Goal: Task Accomplishment & Management: Manage account settings

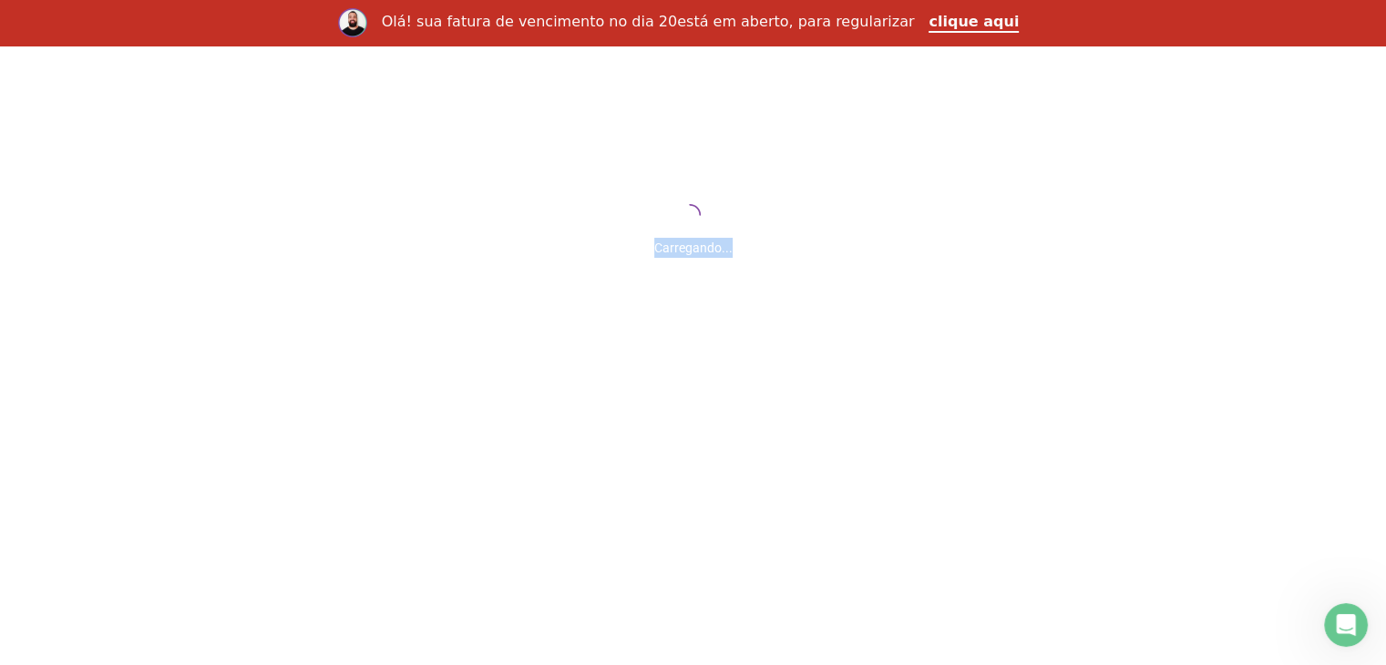
drag, startPoint x: 0, startPoint y: 0, endPoint x: 1229, endPoint y: 556, distance: 1348.8
click at [1229, 556] on div "Carregando..." at bounding box center [693, 378] width 1386 height 665
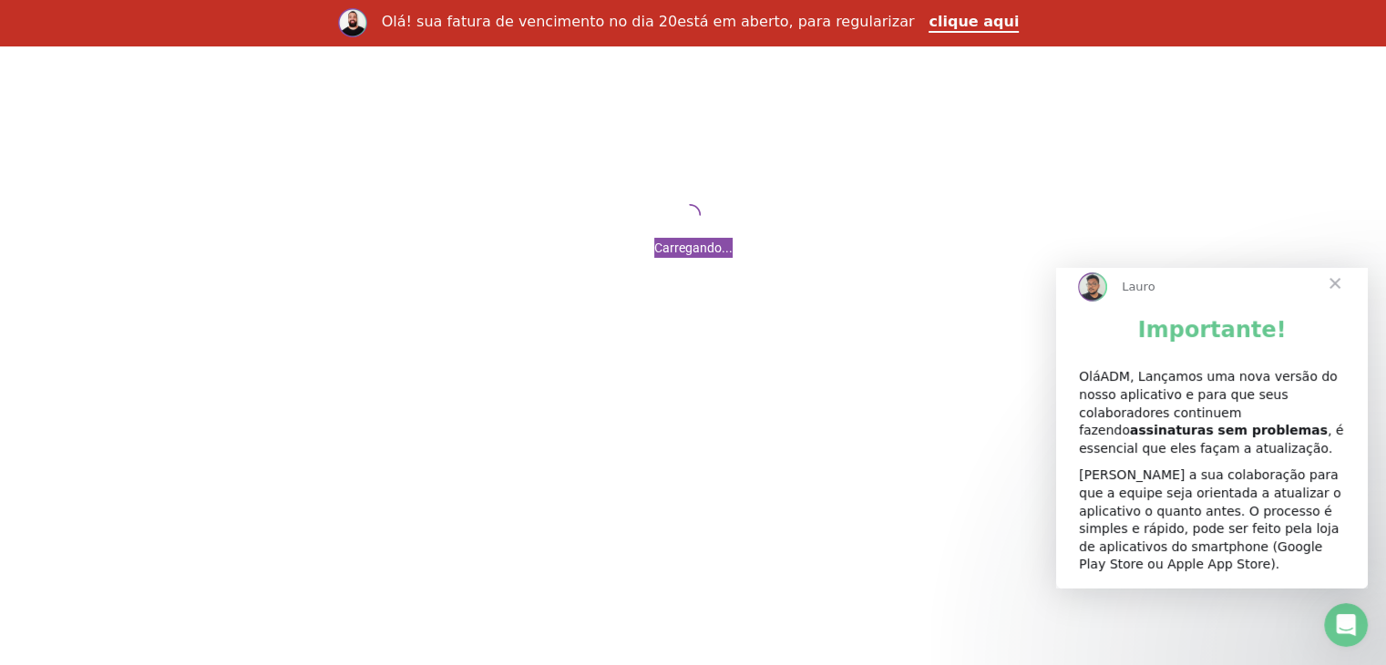
click at [1336, 302] on span "Fechar" at bounding box center [1335, 284] width 66 height 66
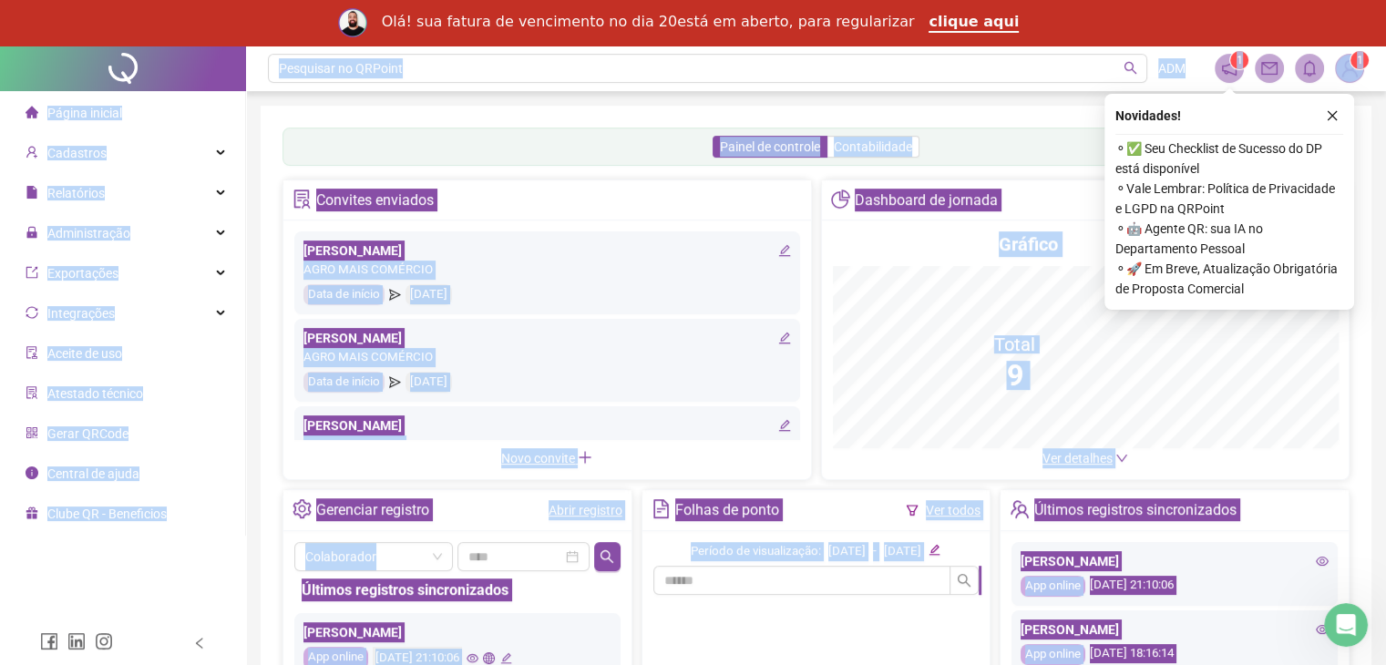
click at [896, 115] on div "Painel de controle Contabilidade Convites enviados [PERSON_NAME] BEZERRA AGRO M…" at bounding box center [816, 476] width 1111 height 740
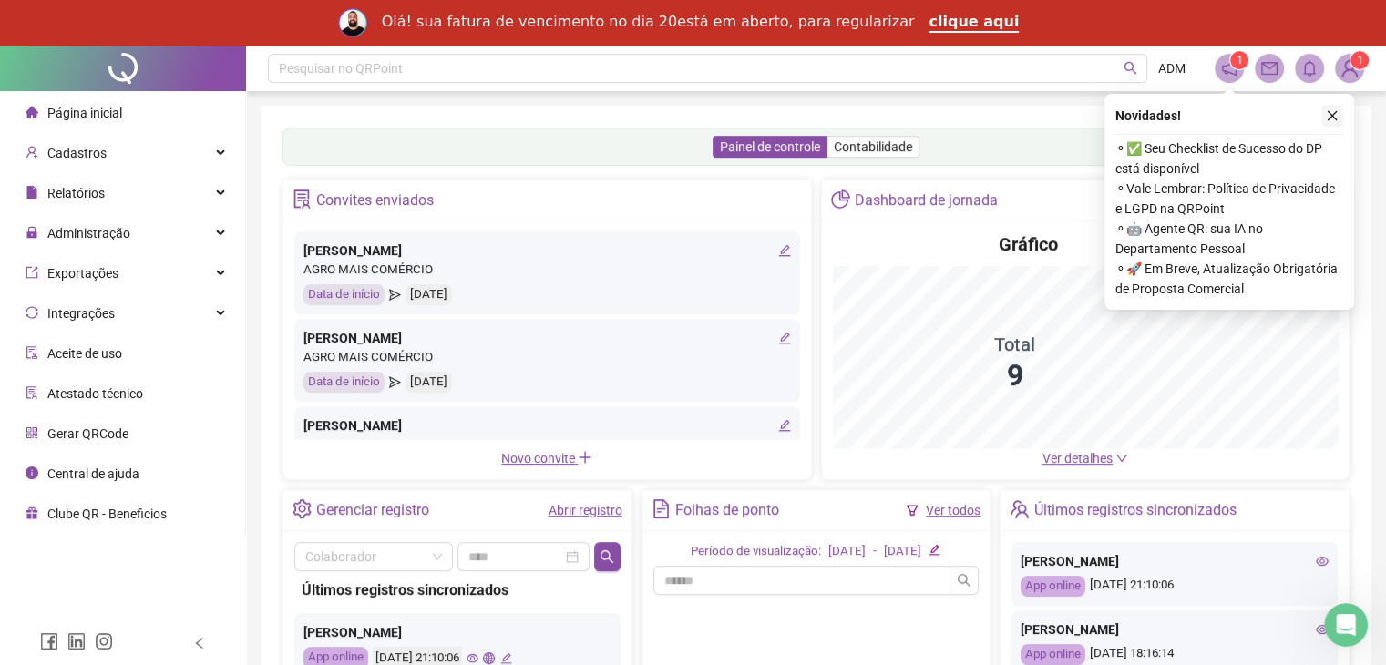
click at [1330, 112] on icon "close" at bounding box center [1332, 115] width 13 height 13
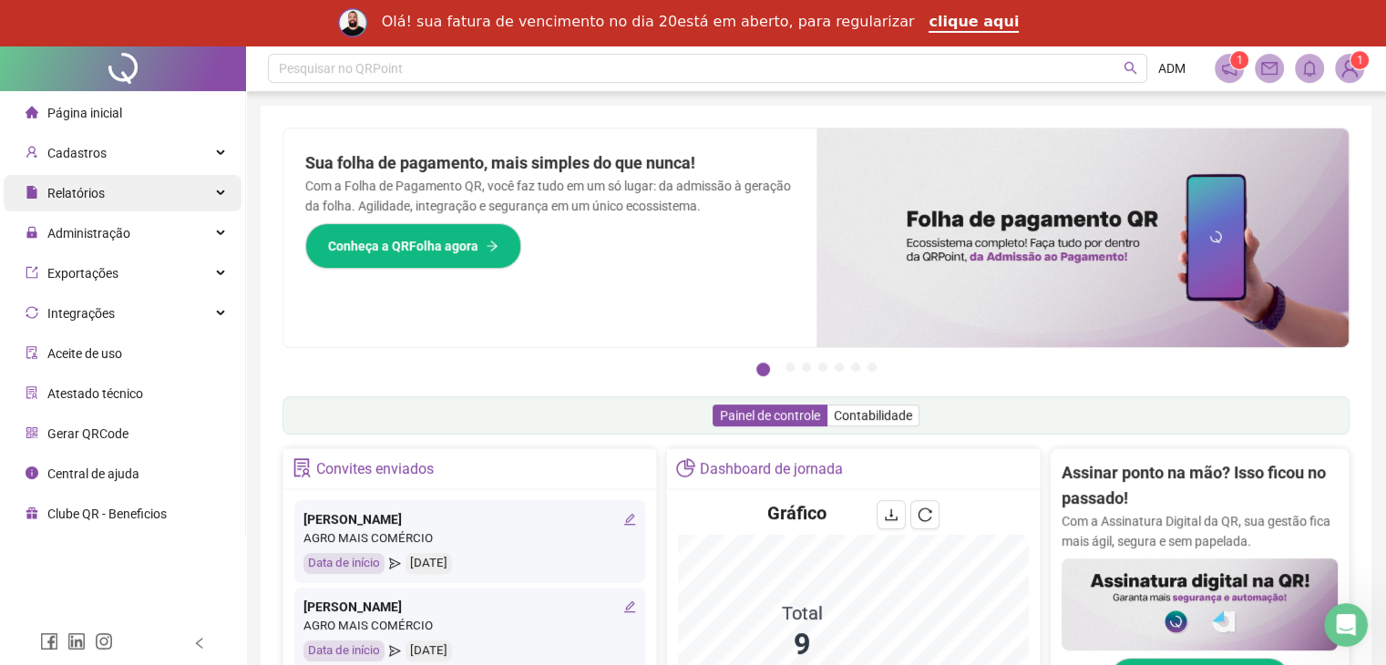
click at [96, 205] on span "Relatórios" at bounding box center [65, 193] width 79 height 36
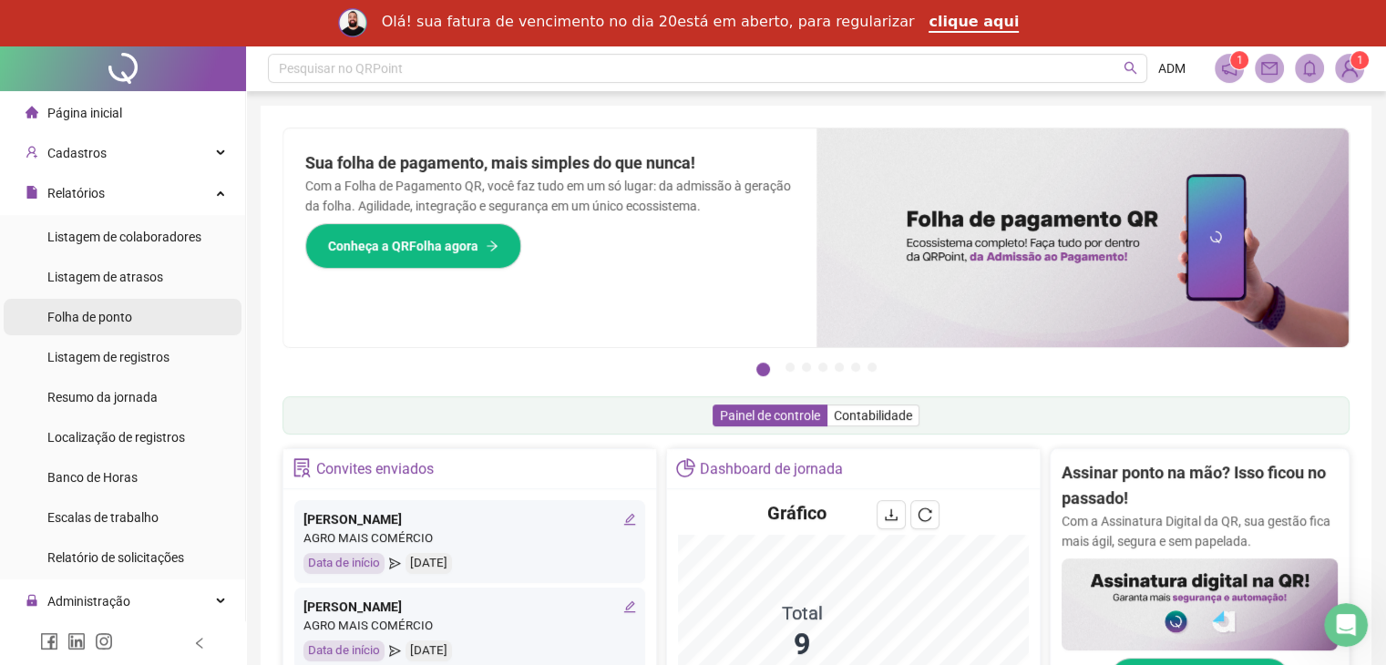
click at [142, 330] on li "Folha de ponto" at bounding box center [123, 317] width 238 height 36
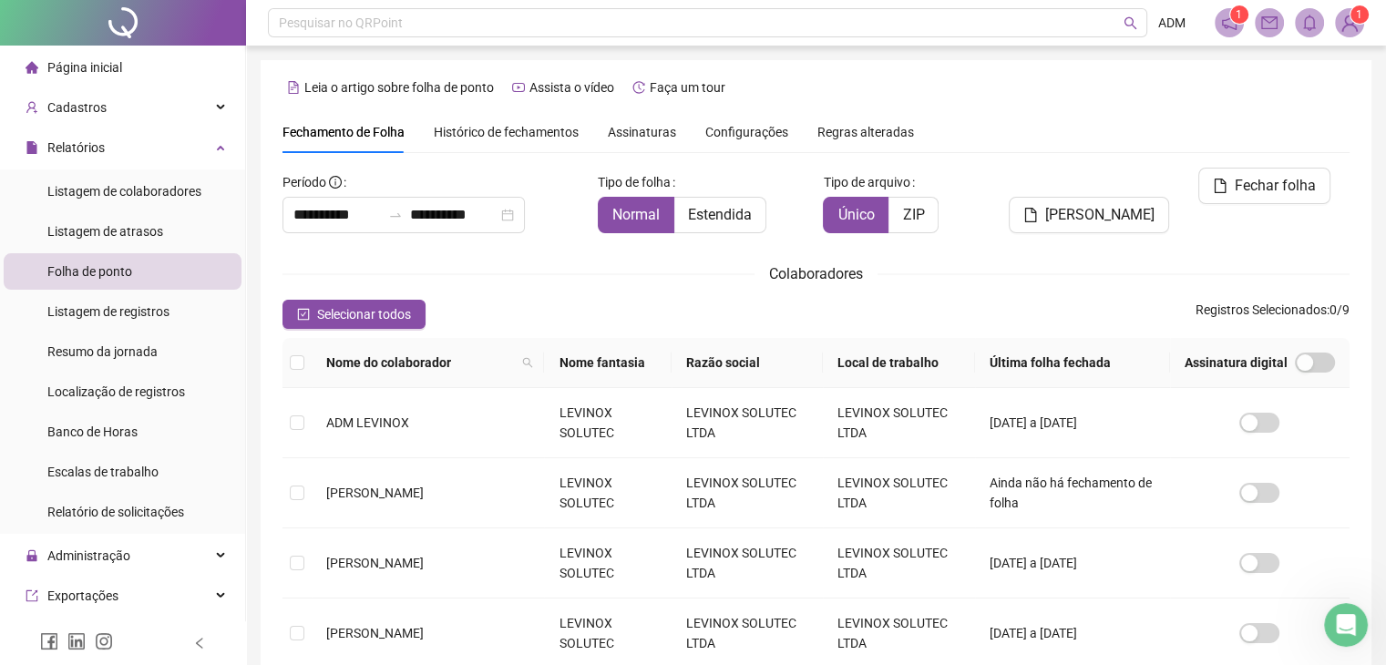
scroll to position [76, 0]
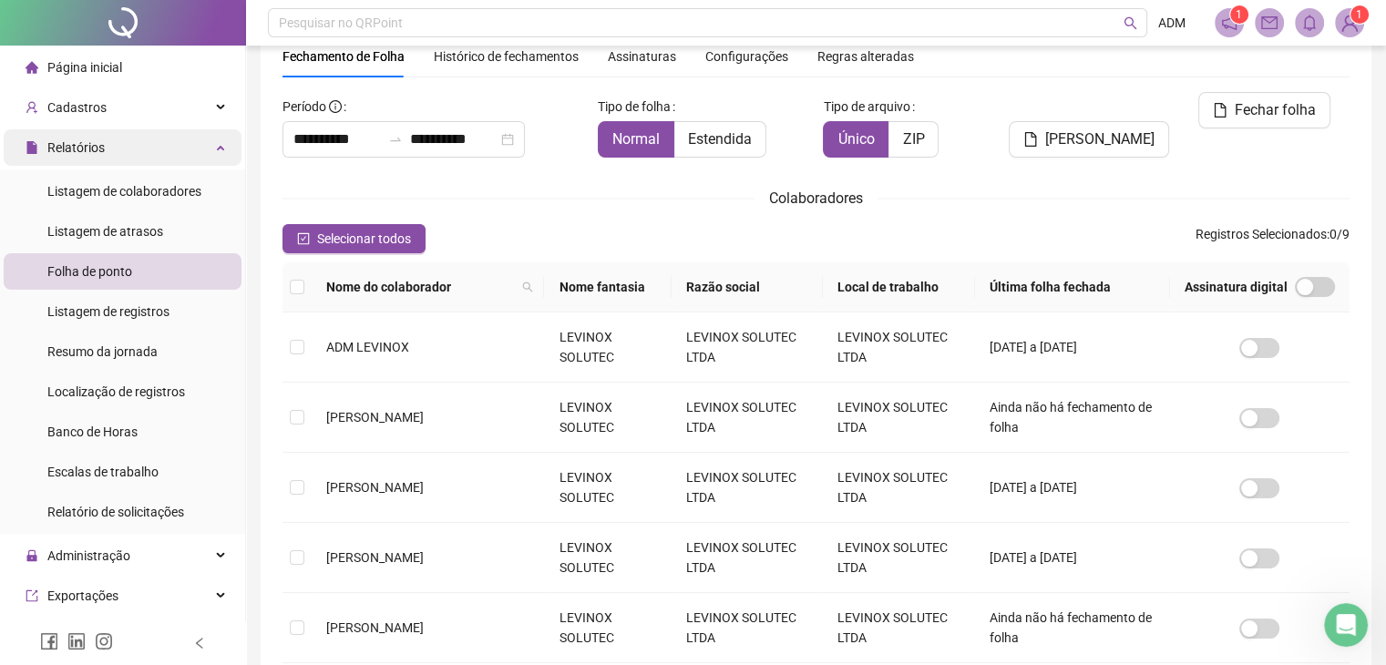
click at [105, 148] on div "Relatórios" at bounding box center [123, 147] width 238 height 36
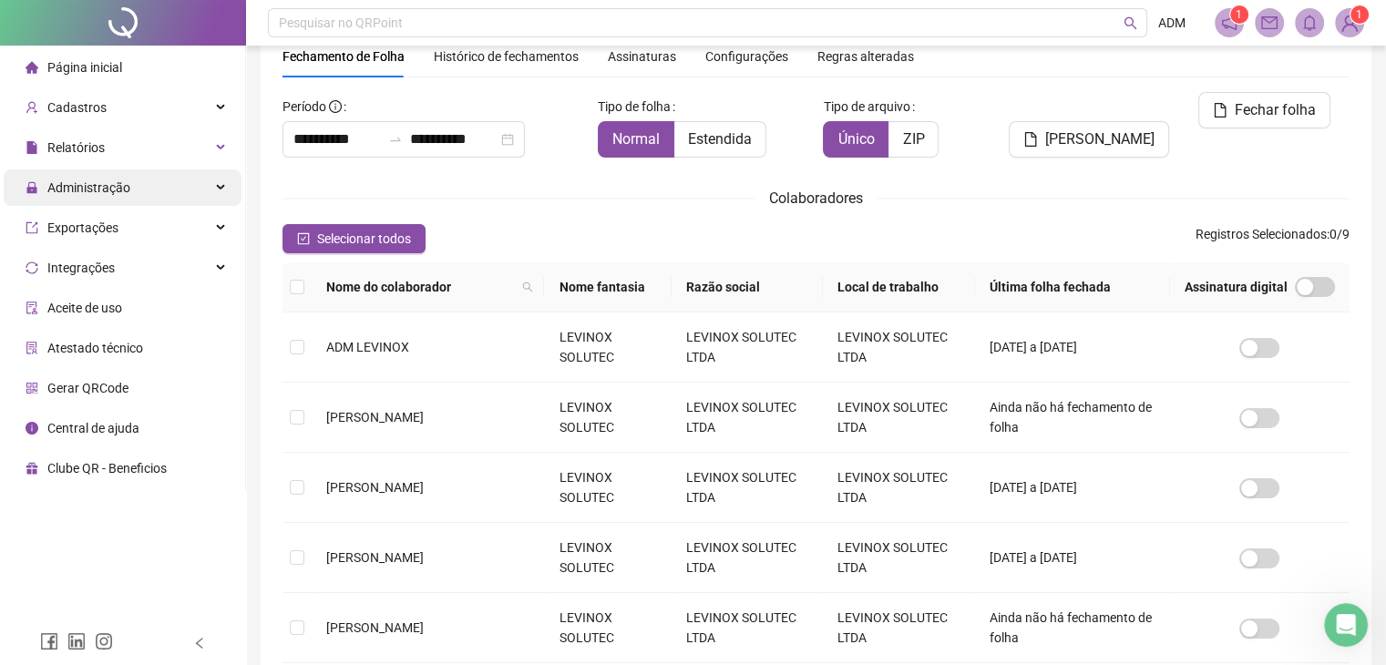
click at [116, 203] on span "Administração" at bounding box center [78, 187] width 105 height 36
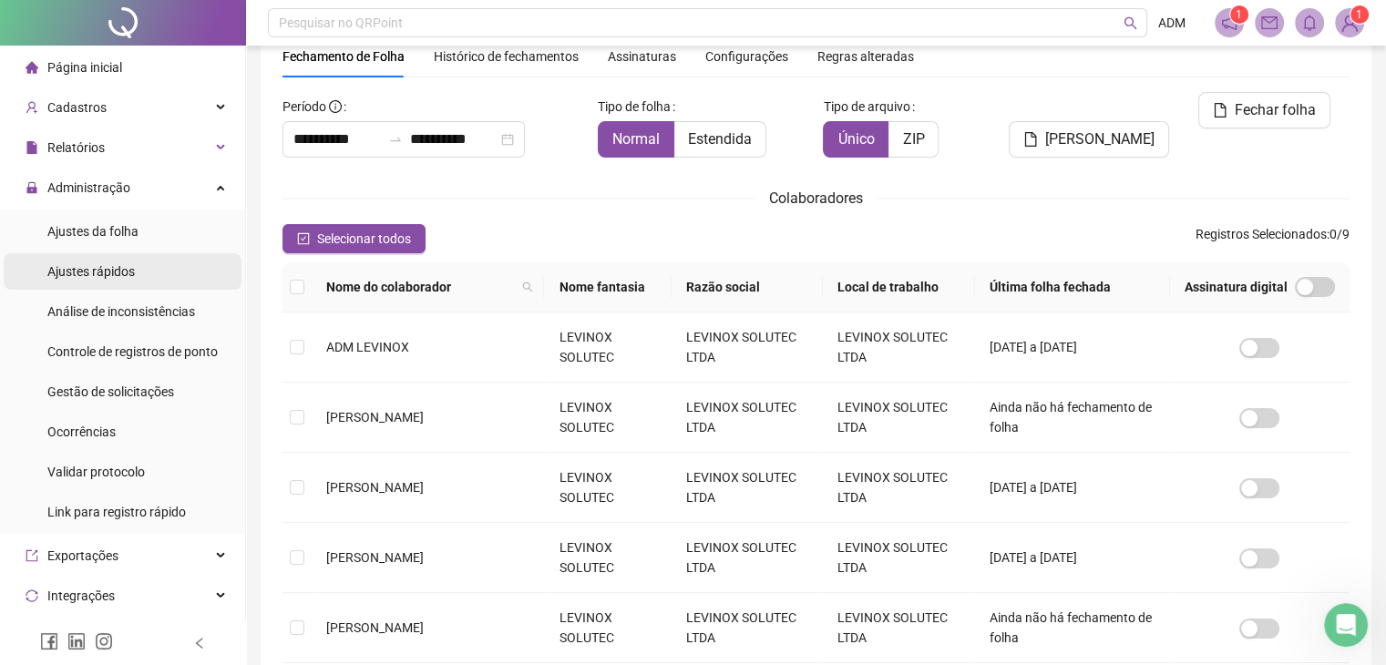
click at [142, 289] on li "Ajustes rápidos" at bounding box center [123, 271] width 238 height 36
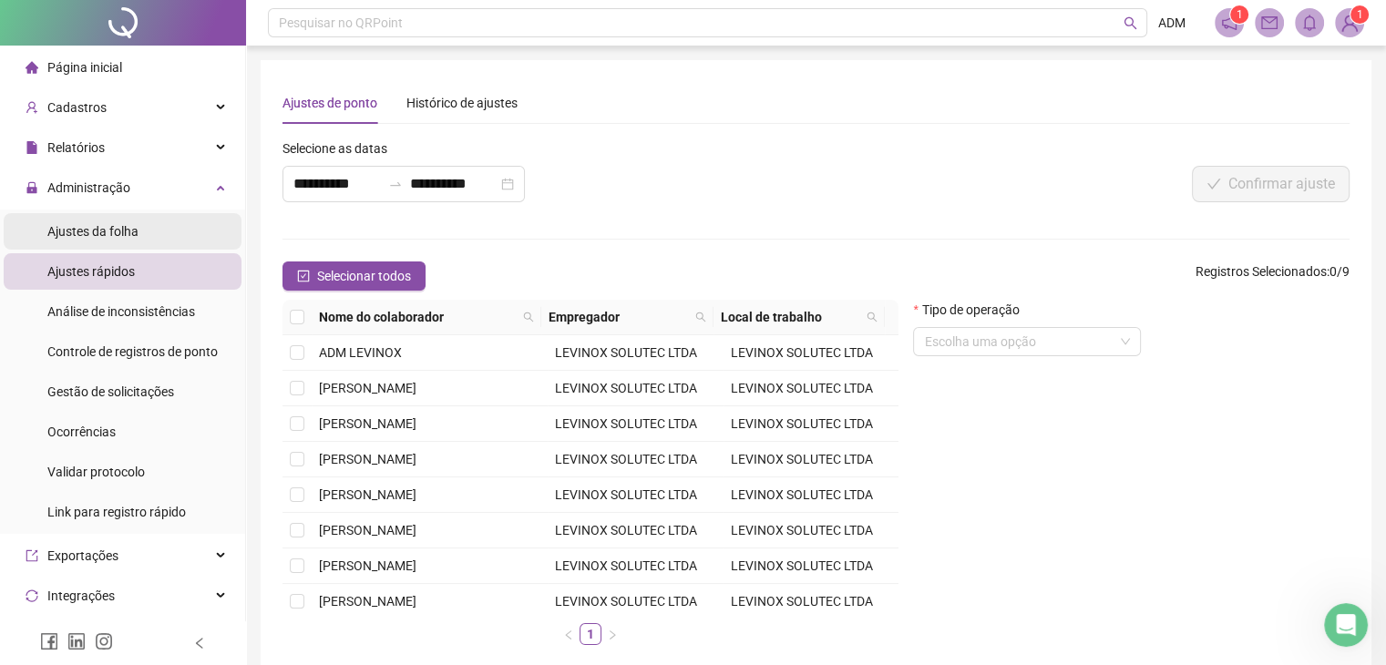
click at [97, 236] on span "Ajustes da folha" at bounding box center [92, 231] width 91 height 15
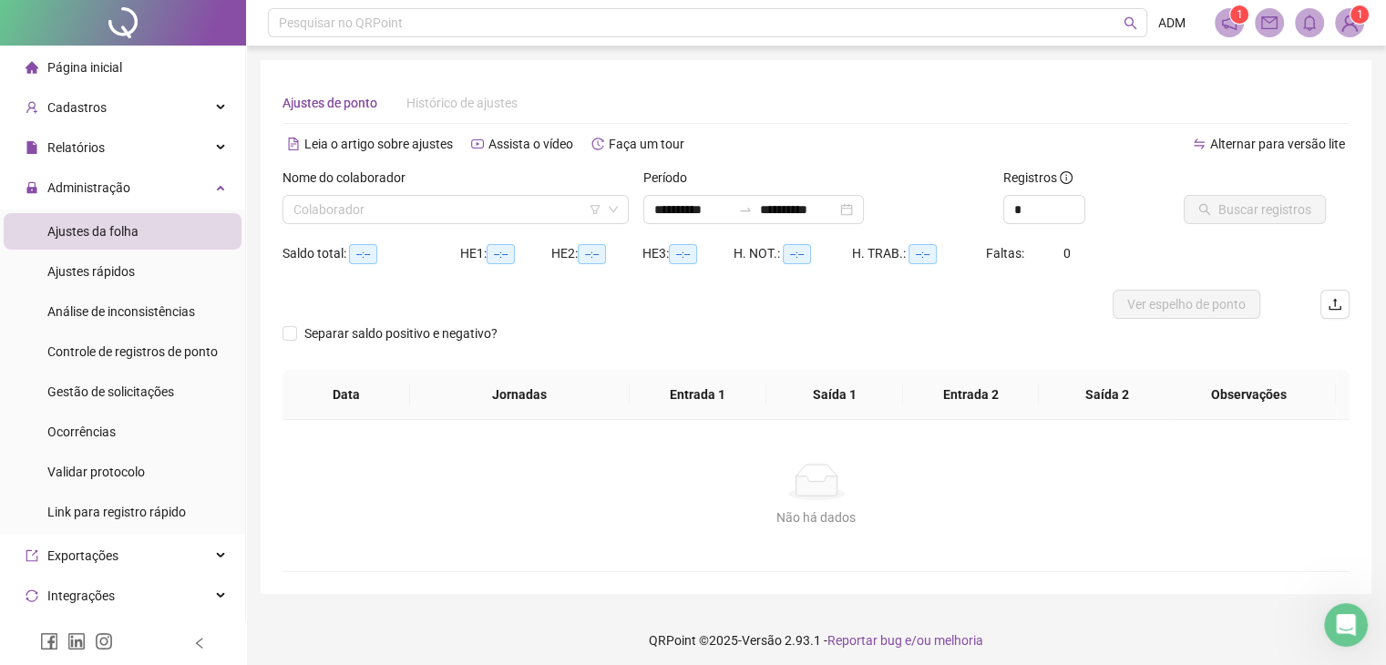
type input "**********"
click at [609, 206] on icon "down" at bounding box center [613, 209] width 11 height 11
click at [456, 210] on input "search" at bounding box center [447, 209] width 308 height 27
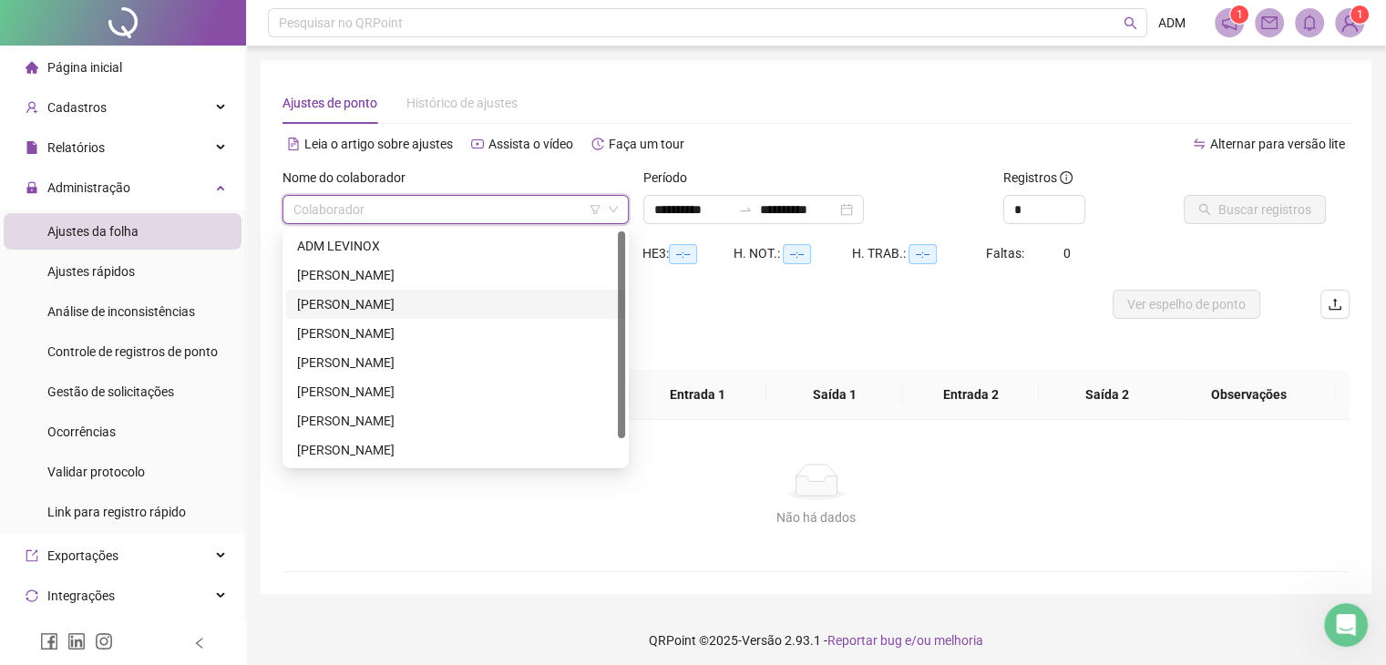
click at [450, 296] on div "[PERSON_NAME]" at bounding box center [455, 304] width 317 height 20
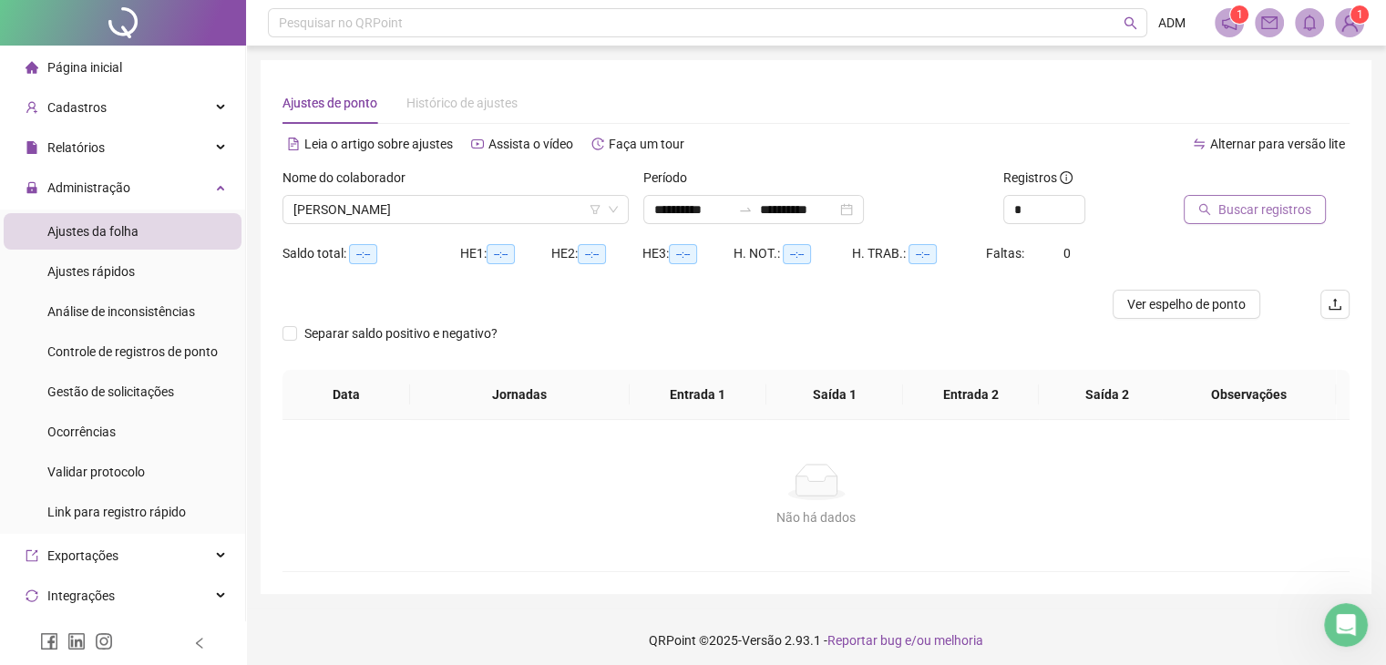
click at [1274, 205] on span "Buscar registros" at bounding box center [1264, 210] width 93 height 20
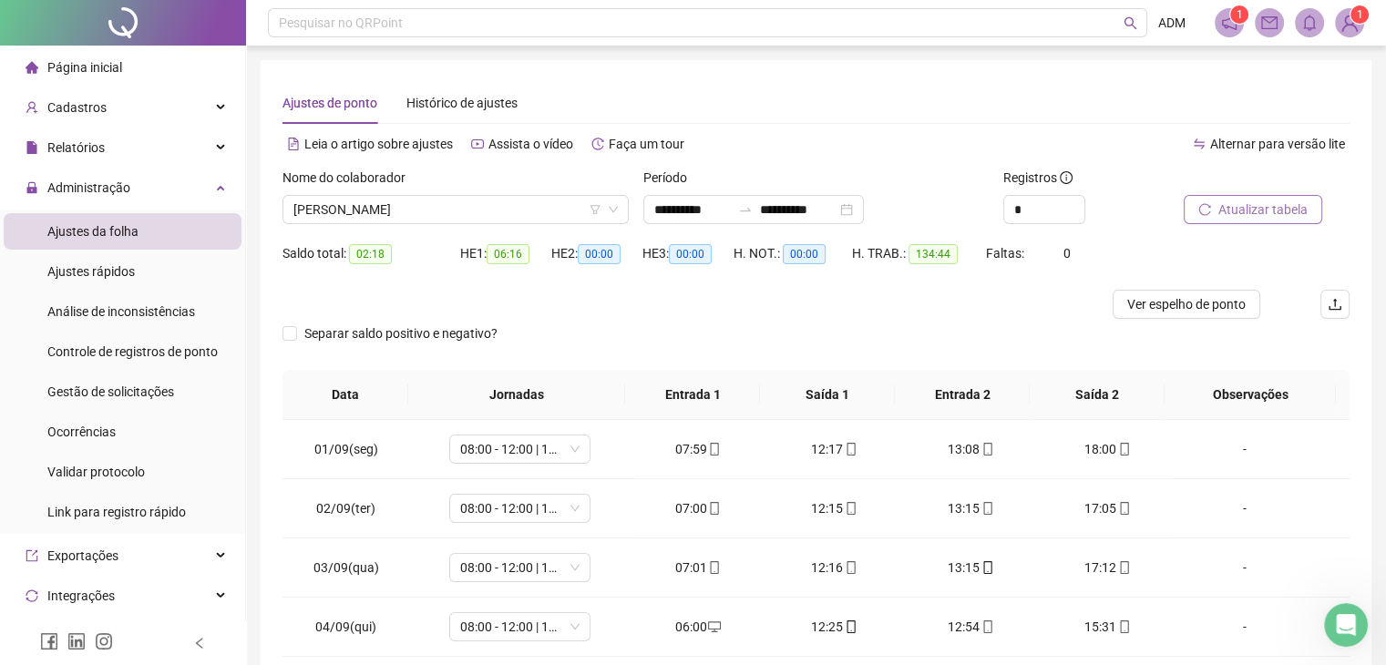
click at [1020, 336] on div "Separar saldo positivo e negativo?" at bounding box center [815, 344] width 1067 height 51
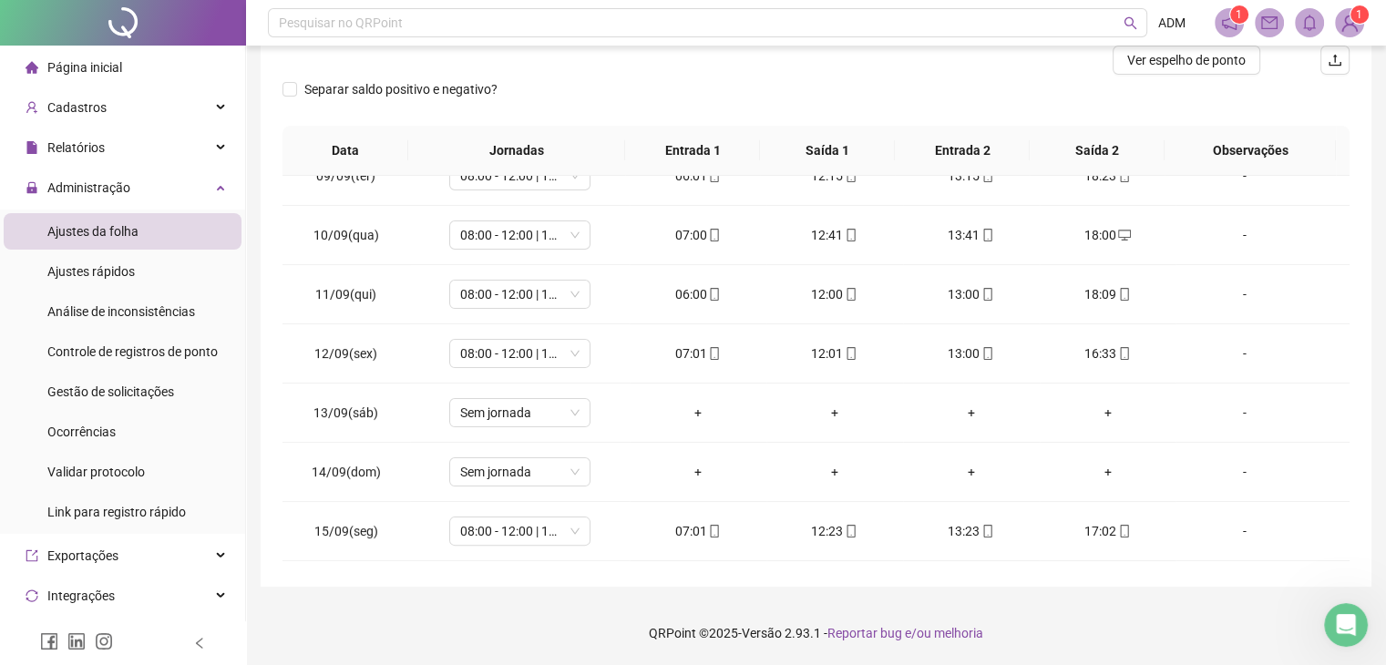
scroll to position [791, 0]
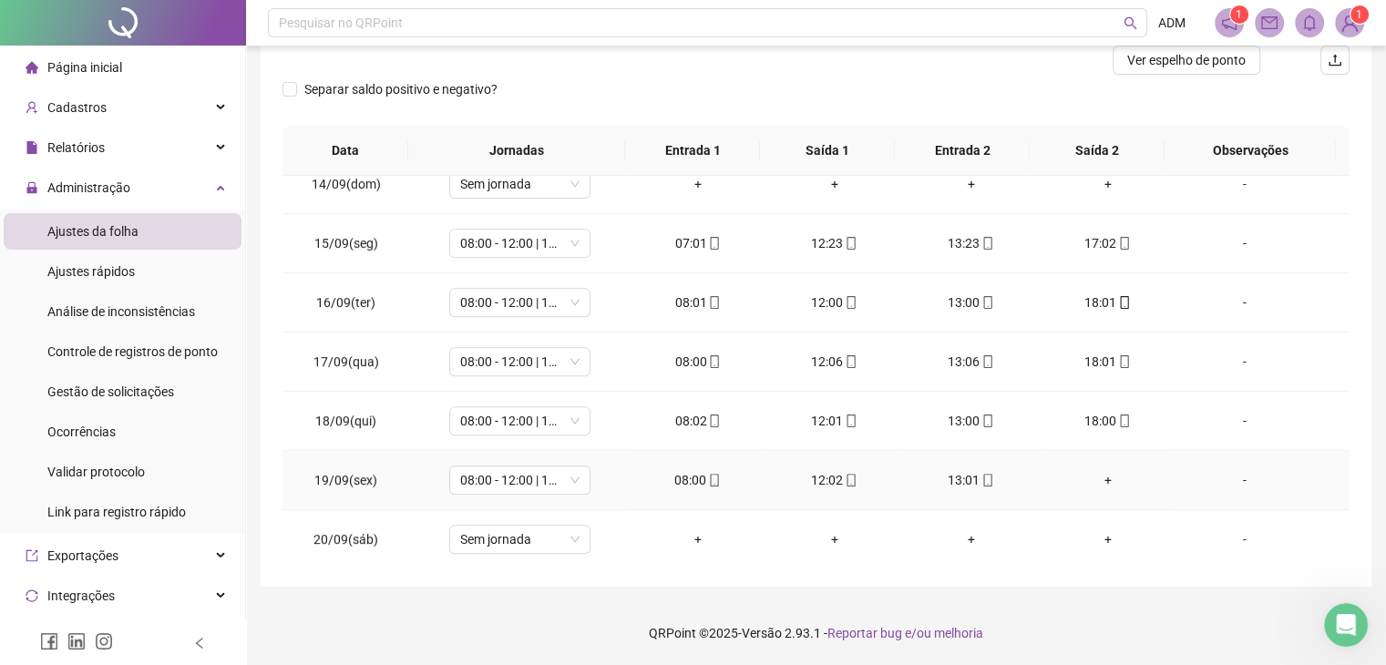
click at [1096, 480] on div "+" at bounding box center [1108, 480] width 108 height 20
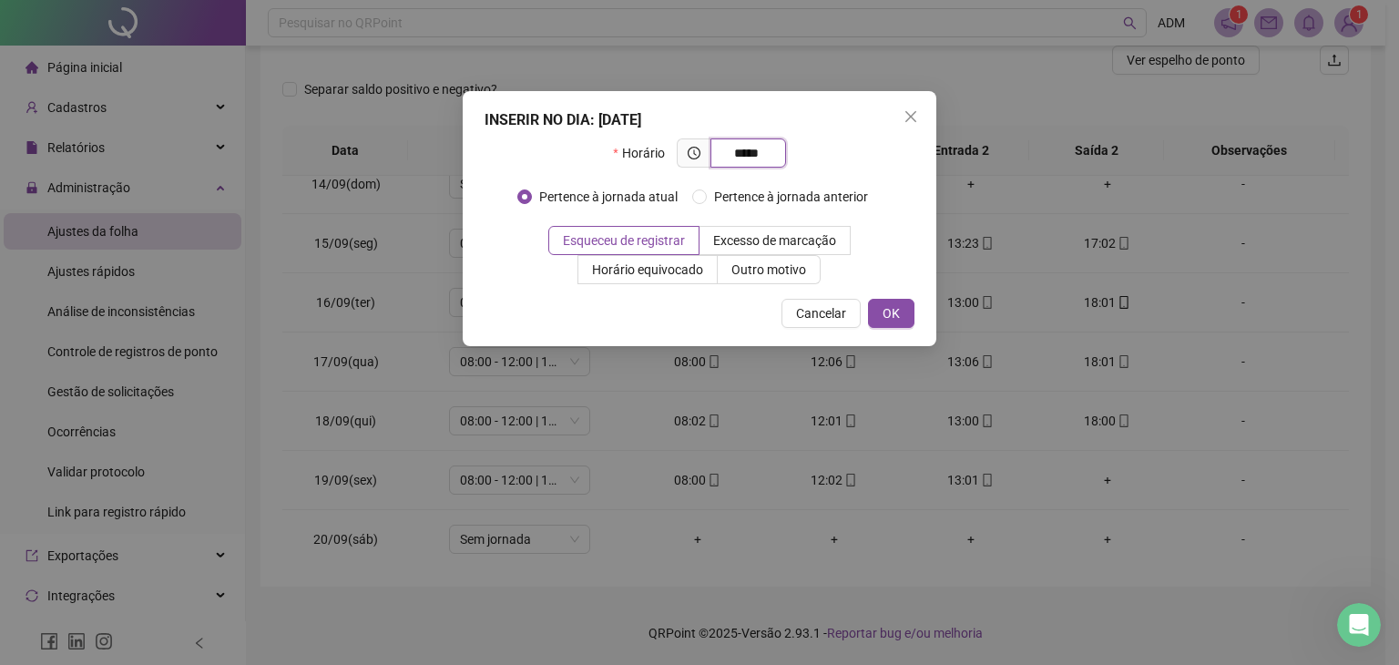
type input "*****"
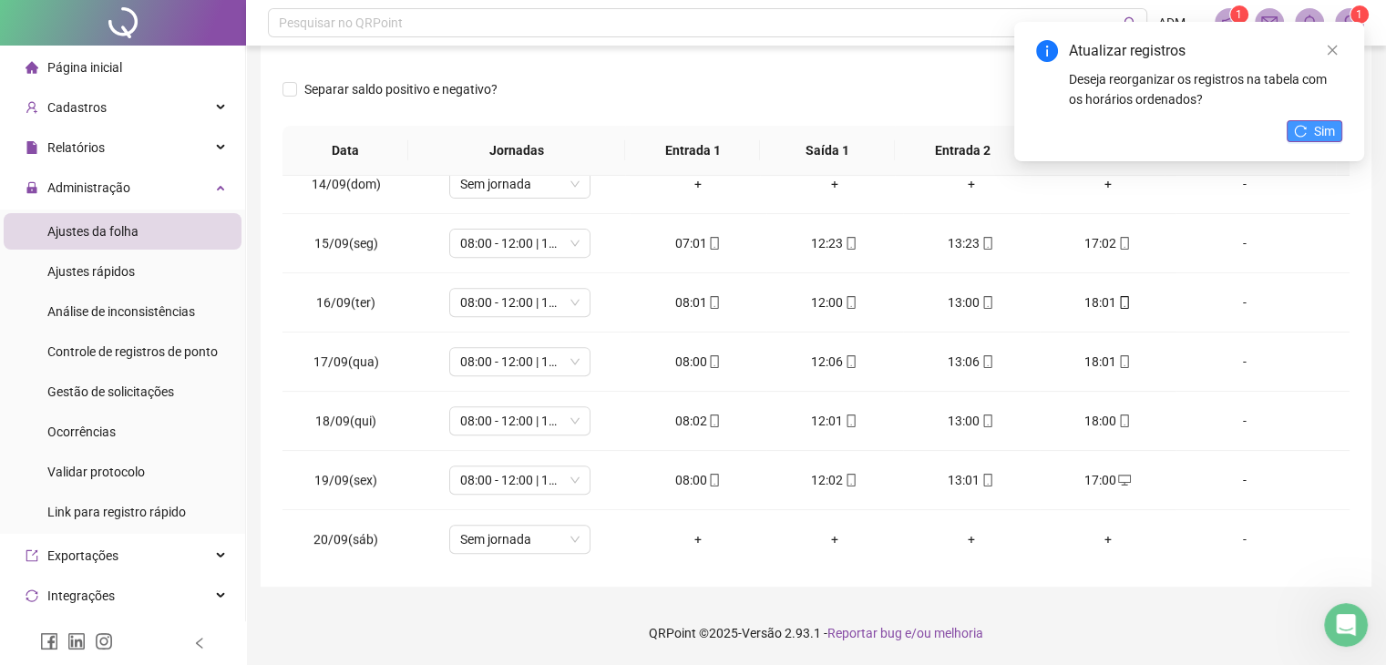
click at [1302, 127] on icon "reload" at bounding box center [1300, 131] width 13 height 13
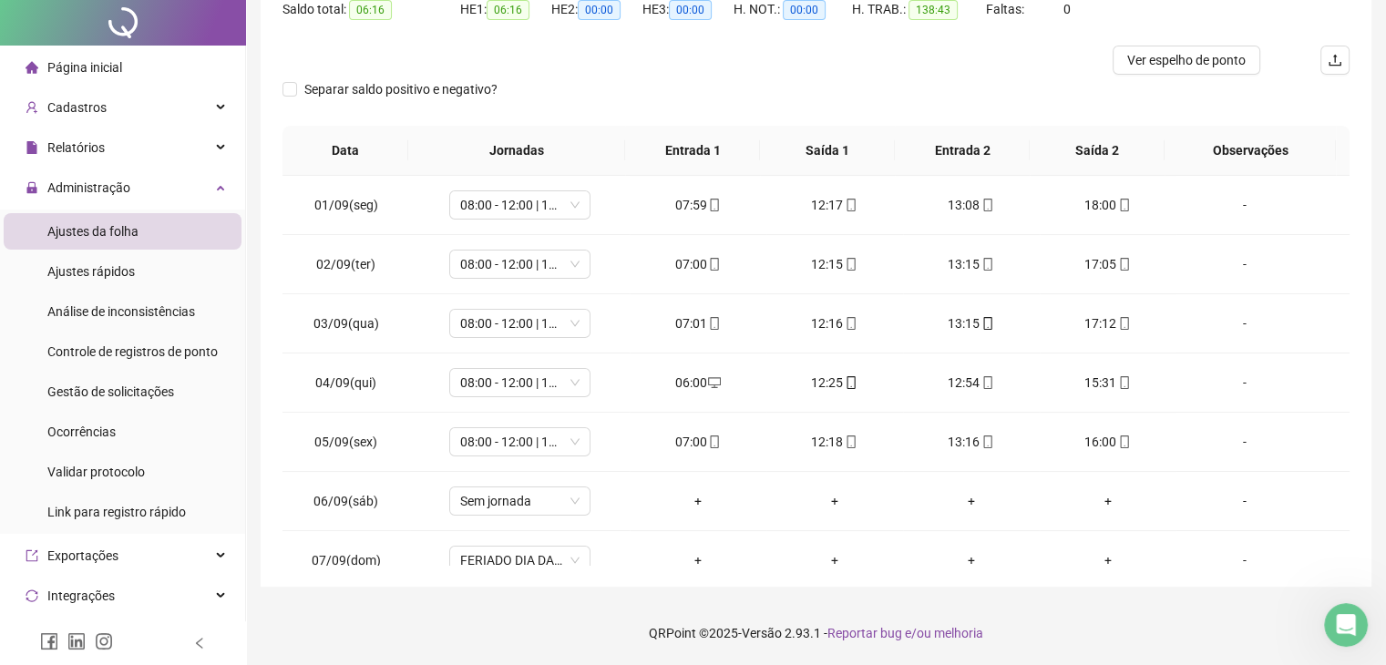
scroll to position [0, 0]
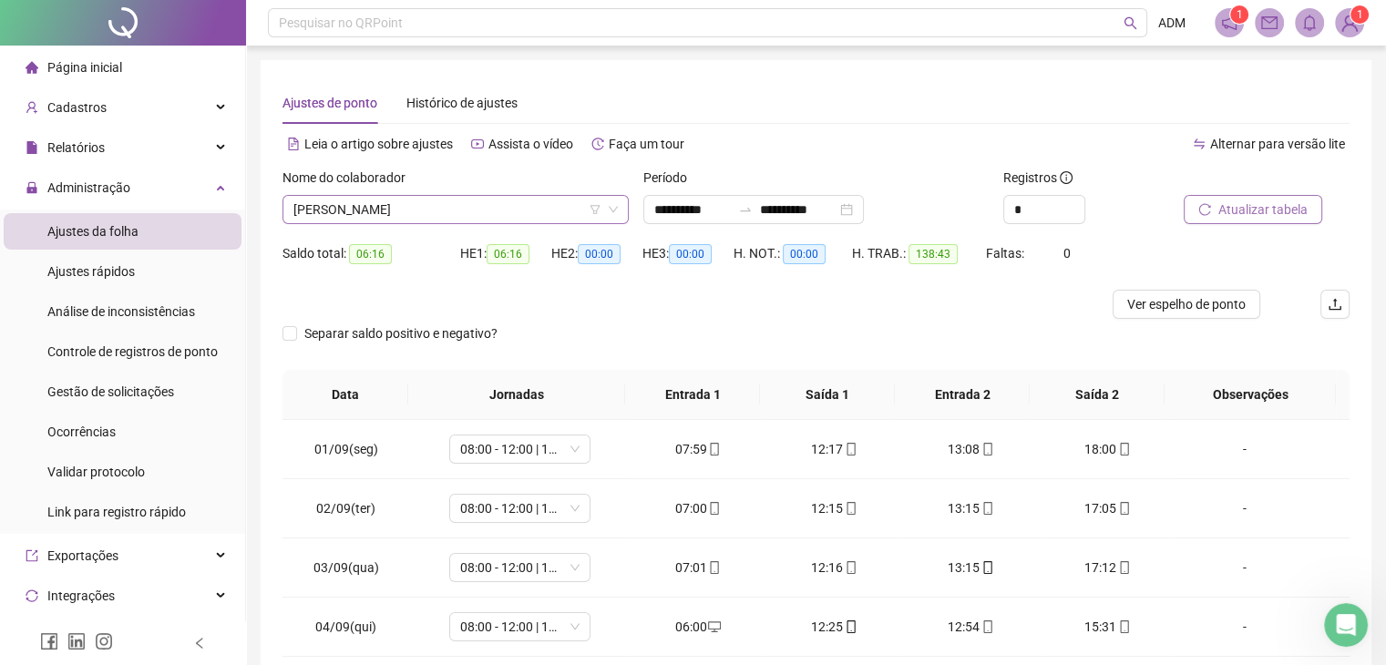
click at [609, 223] on span at bounding box center [455, 209] width 324 height 27
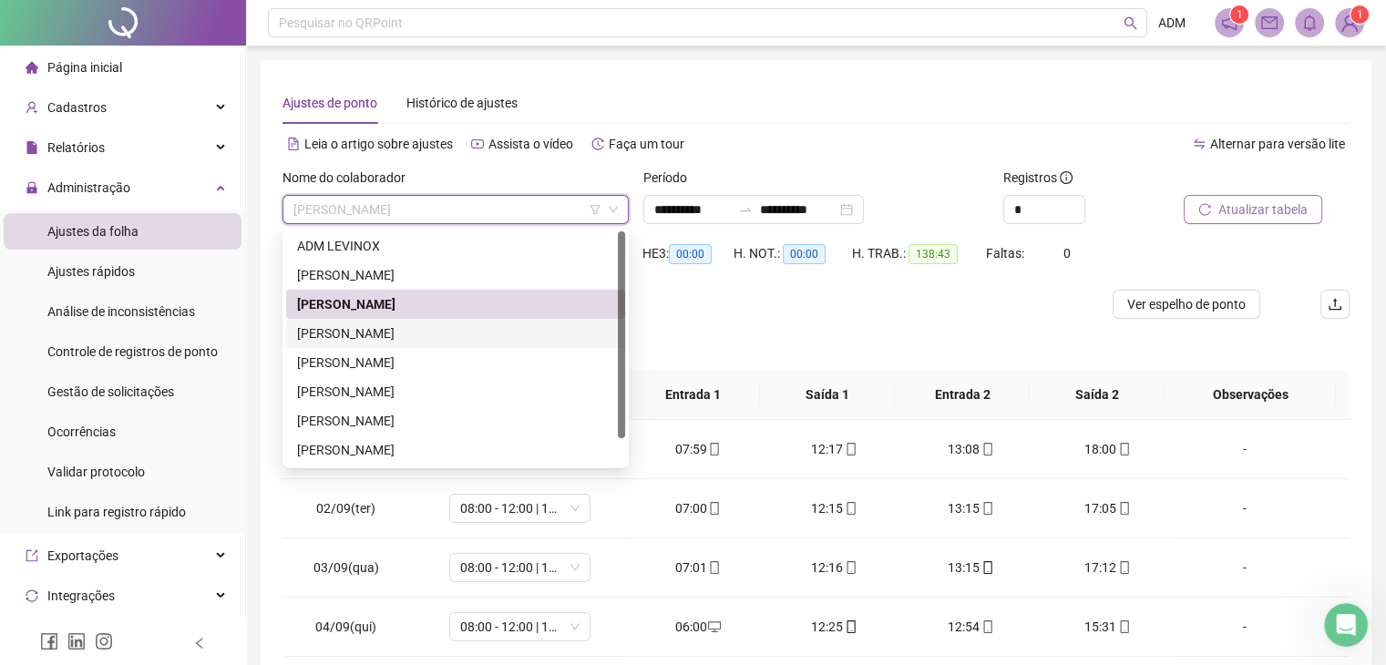
click at [374, 337] on div "[PERSON_NAME]" at bounding box center [455, 333] width 317 height 20
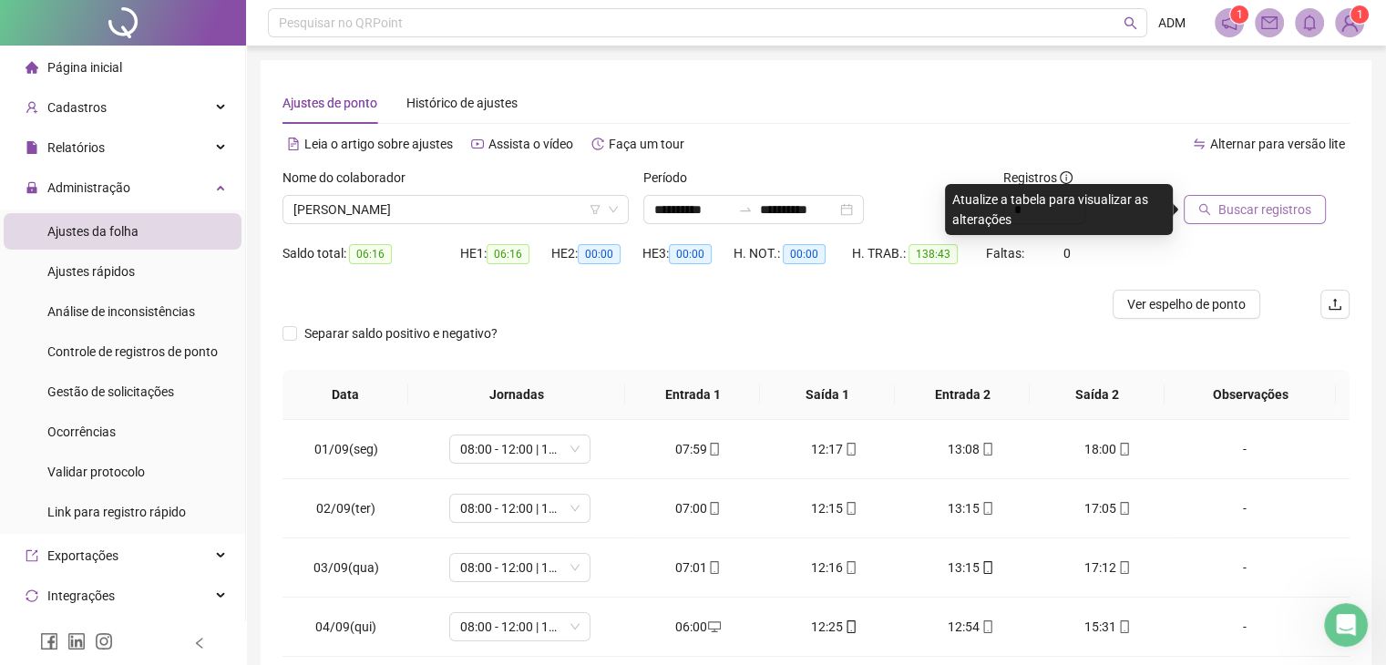
click at [1264, 210] on span "Buscar registros" at bounding box center [1264, 210] width 93 height 20
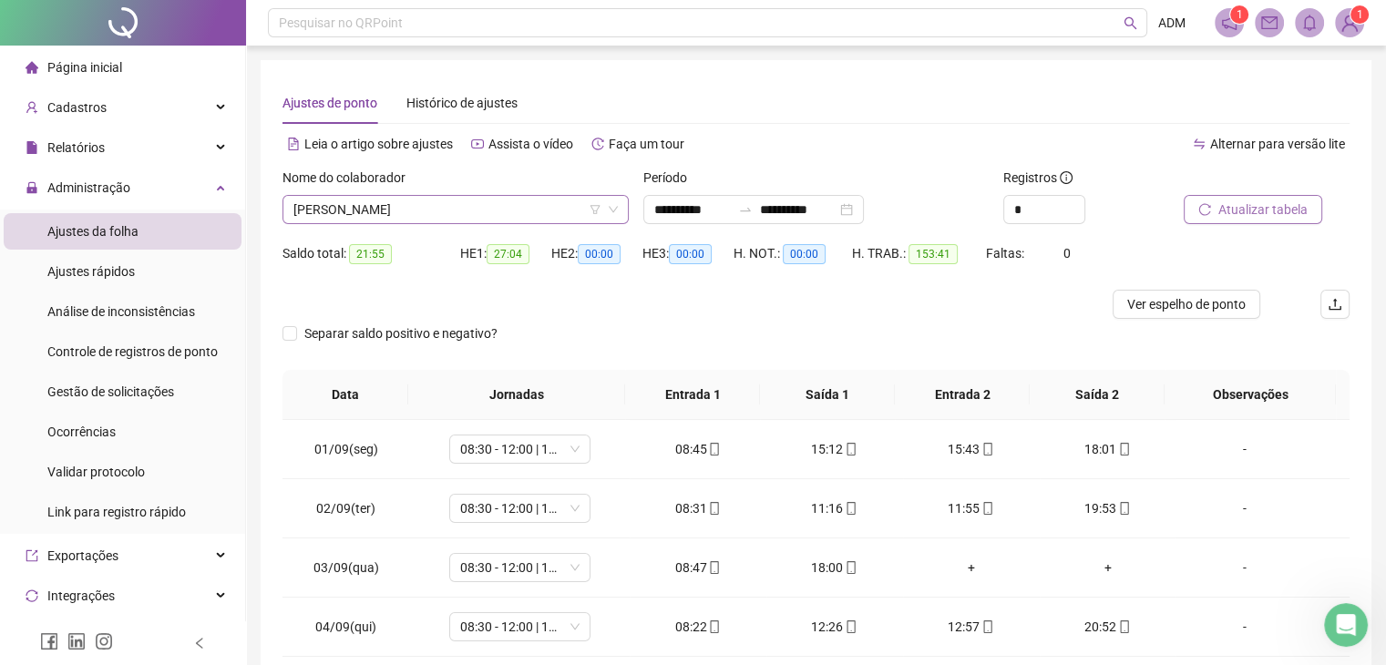
click at [616, 208] on icon "down" at bounding box center [613, 210] width 9 height 6
click at [487, 214] on span "[PERSON_NAME]" at bounding box center [455, 209] width 324 height 27
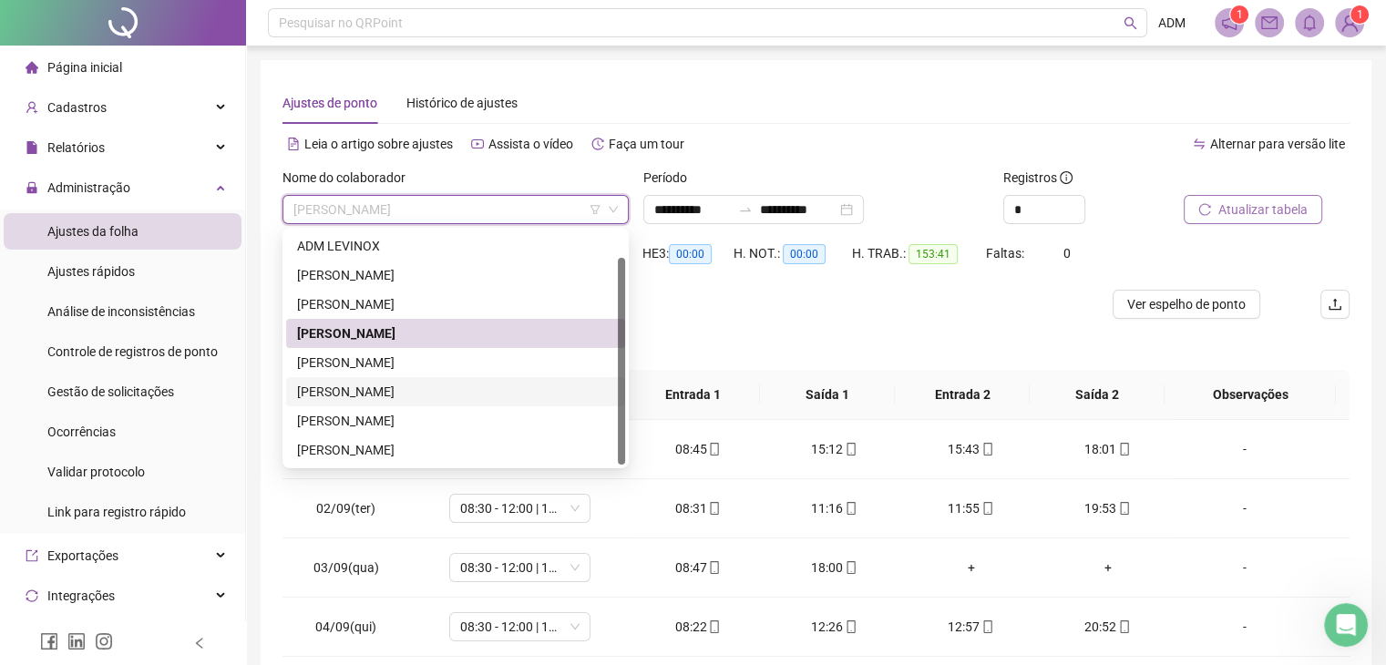
scroll to position [29, 0]
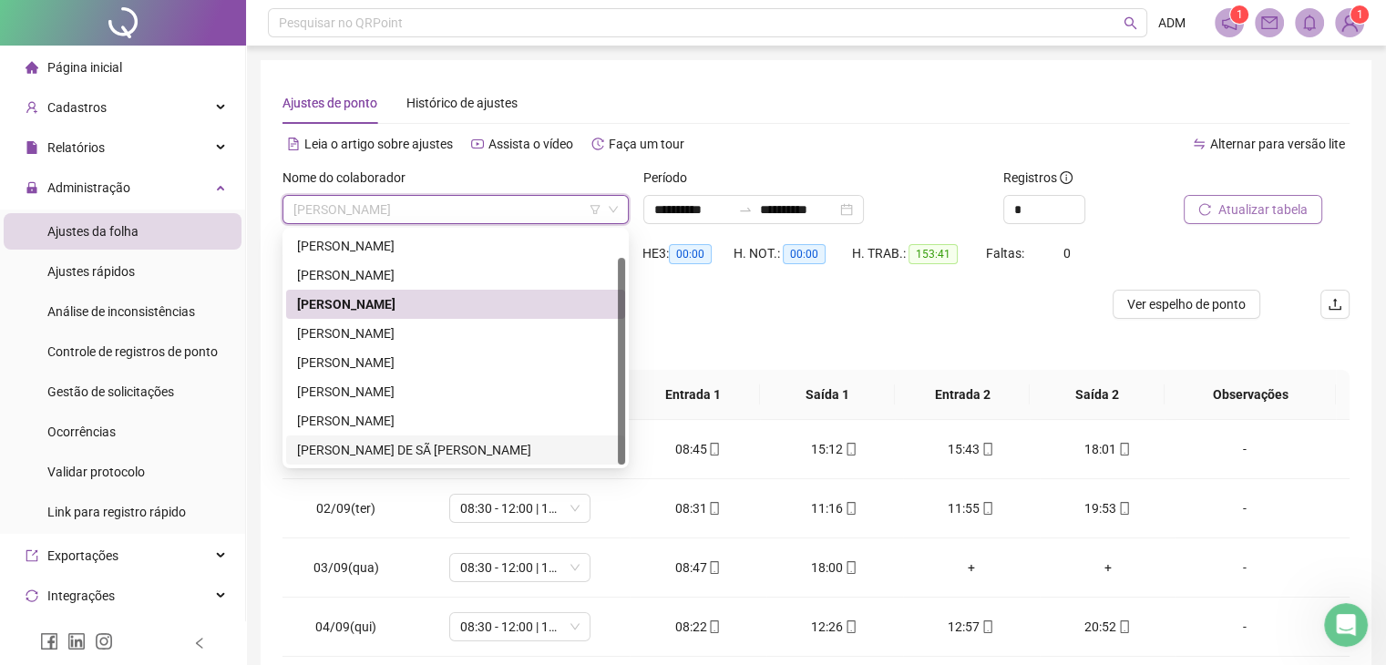
click at [441, 456] on div "[PERSON_NAME] DE SÃ [PERSON_NAME]" at bounding box center [455, 450] width 317 height 20
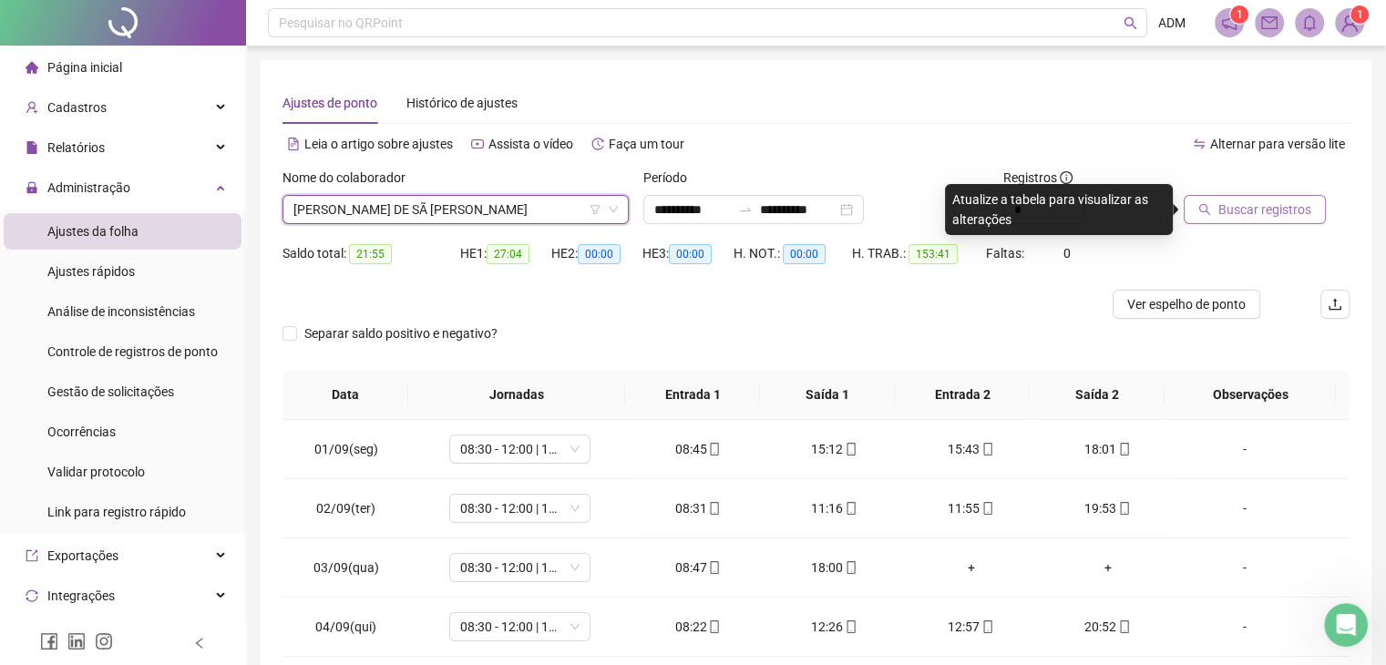
click at [1256, 216] on span "Buscar registros" at bounding box center [1264, 210] width 93 height 20
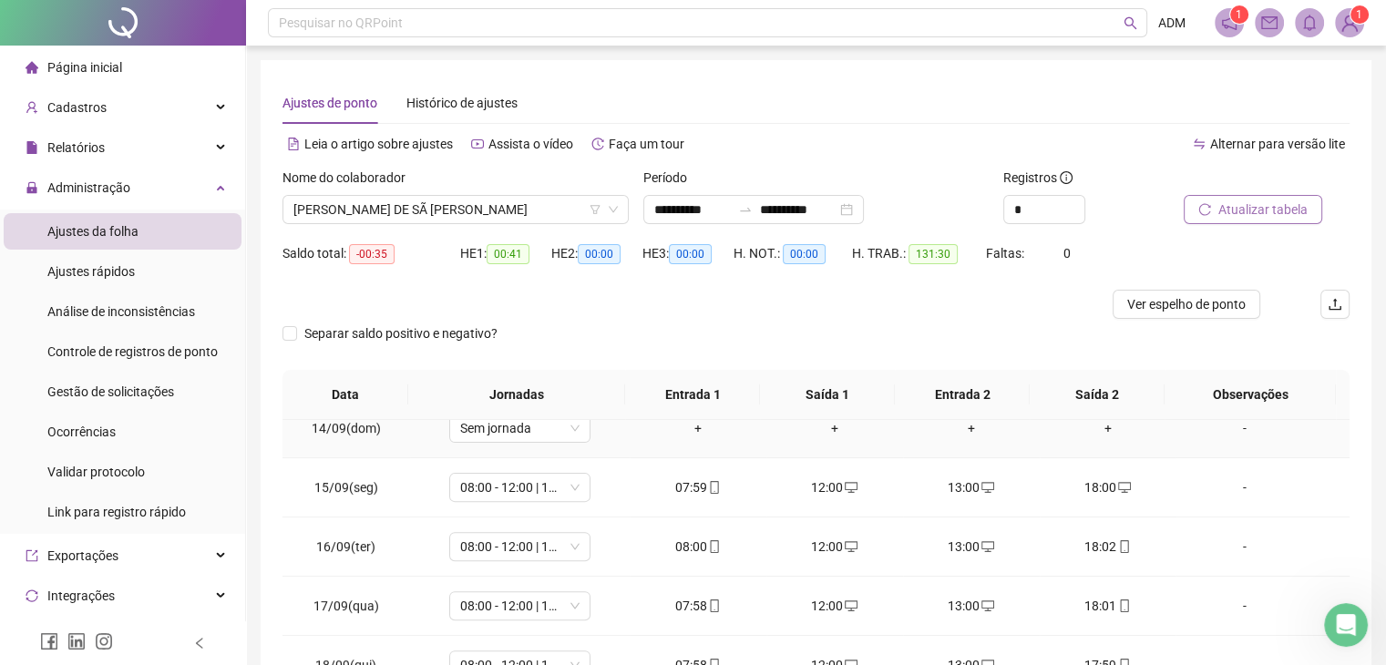
scroll to position [244, 0]
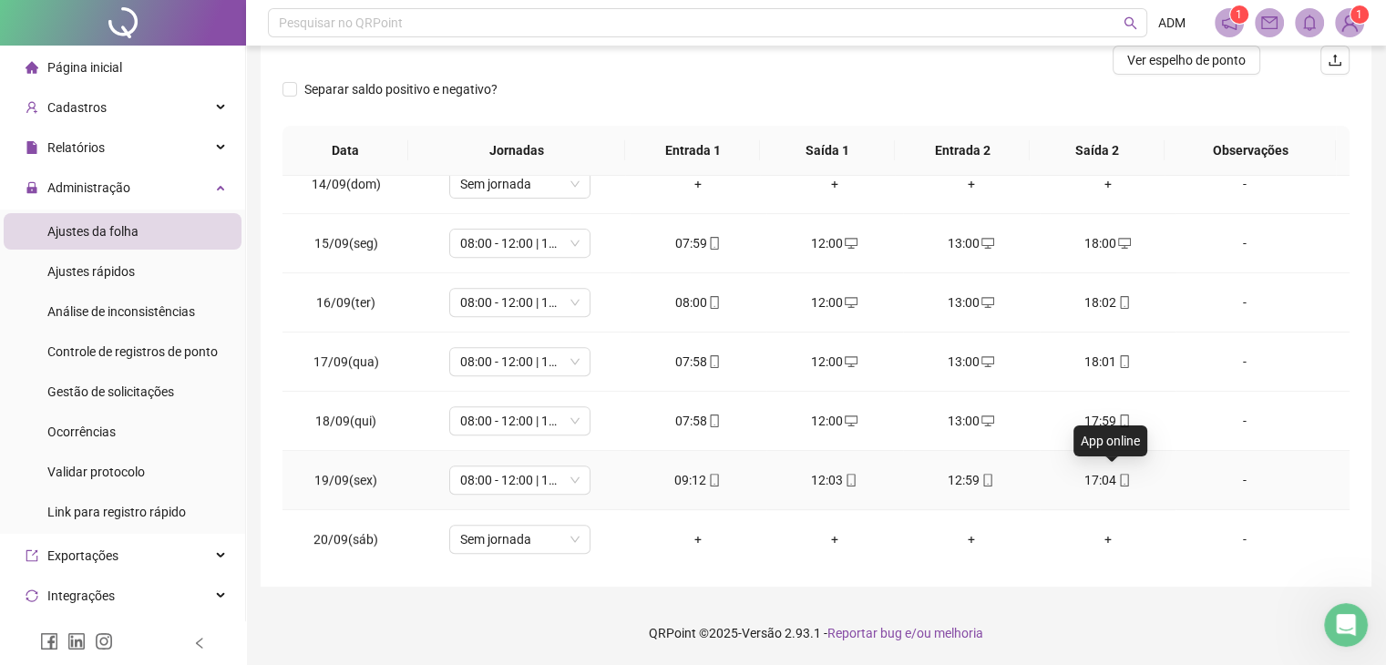
click at [1118, 474] on icon "mobile" at bounding box center [1124, 480] width 13 height 13
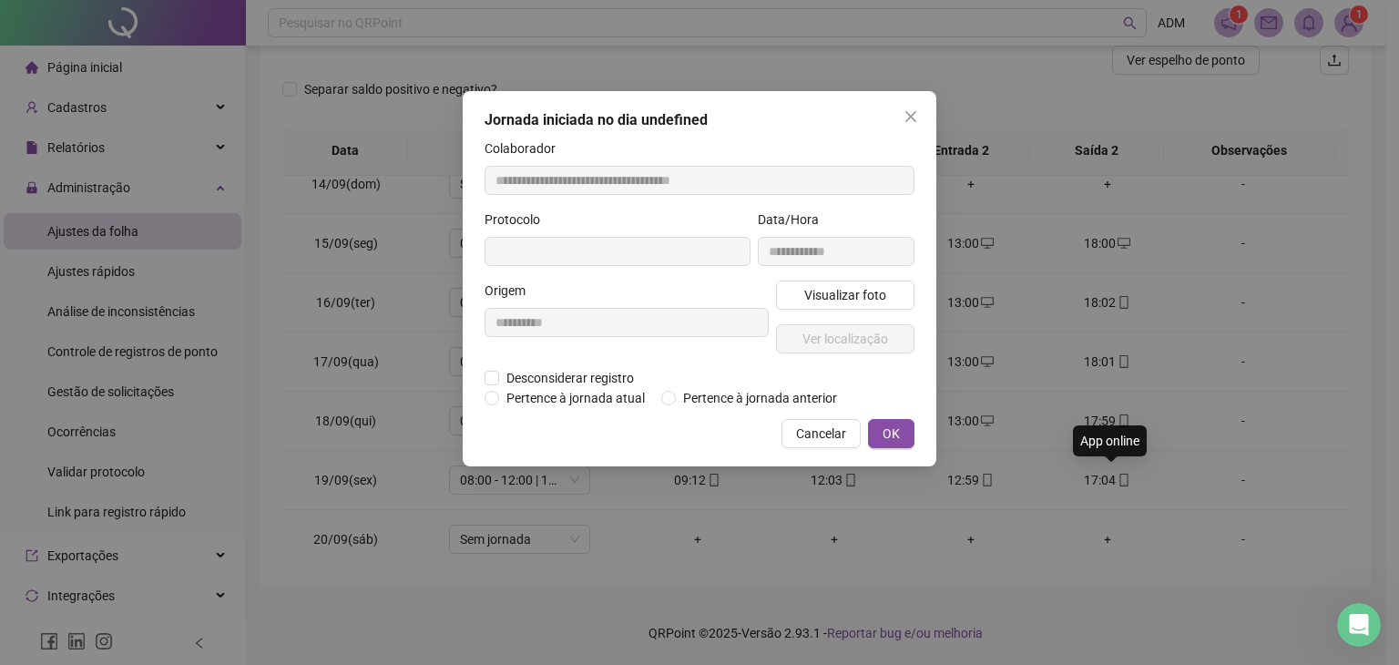
type input "**********"
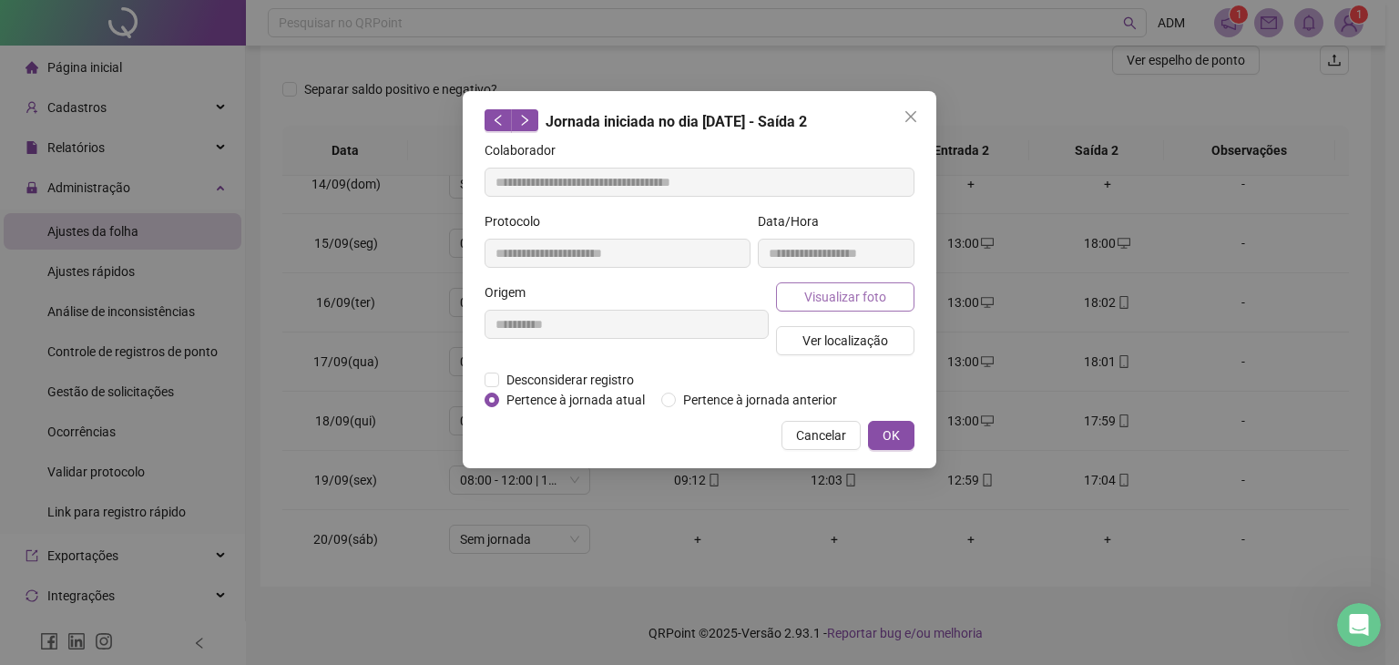
click at [835, 300] on span "Visualizar foto" at bounding box center [845, 297] width 82 height 20
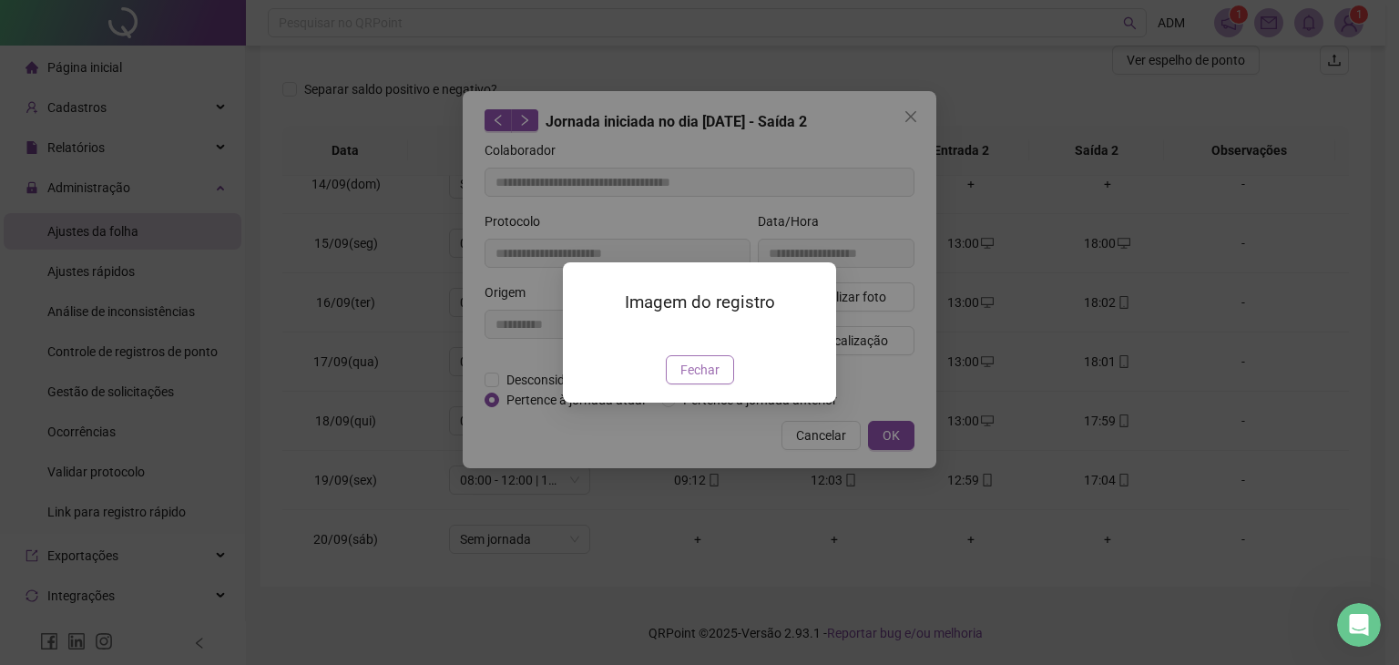
click at [696, 380] on span "Fechar" at bounding box center [700, 370] width 39 height 20
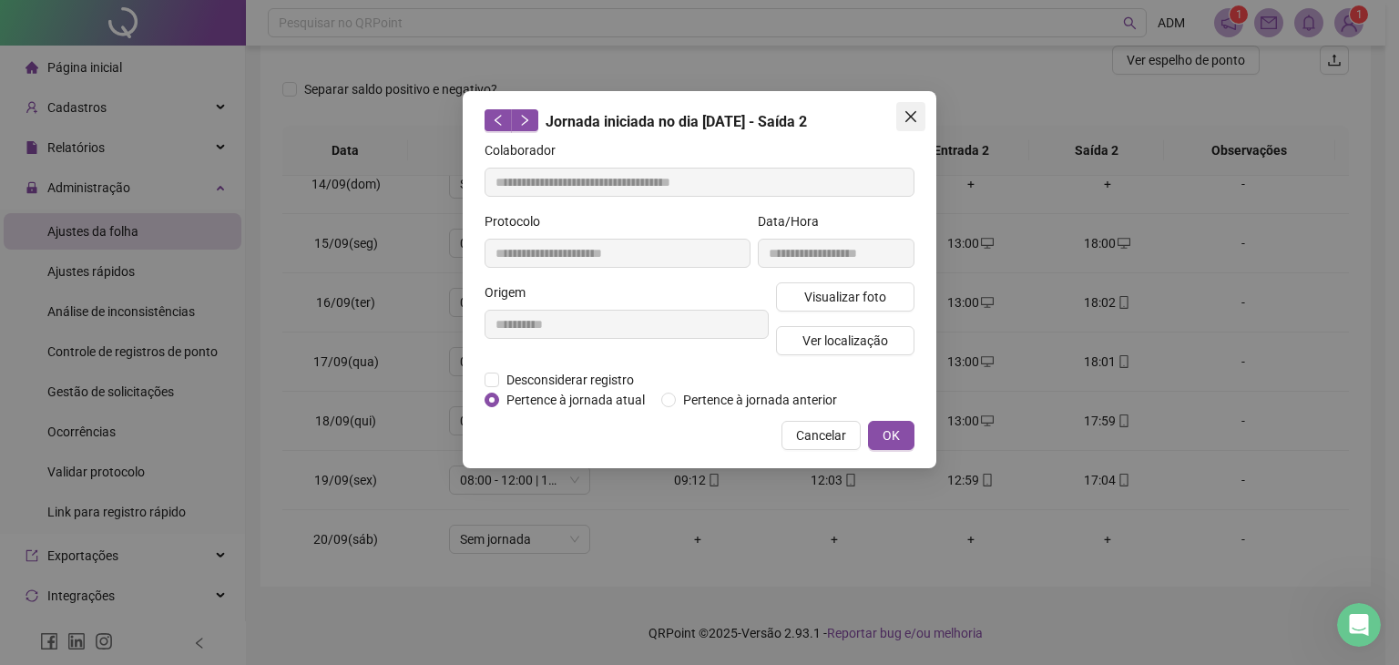
click at [910, 115] on icon "close" at bounding box center [911, 116] width 11 height 11
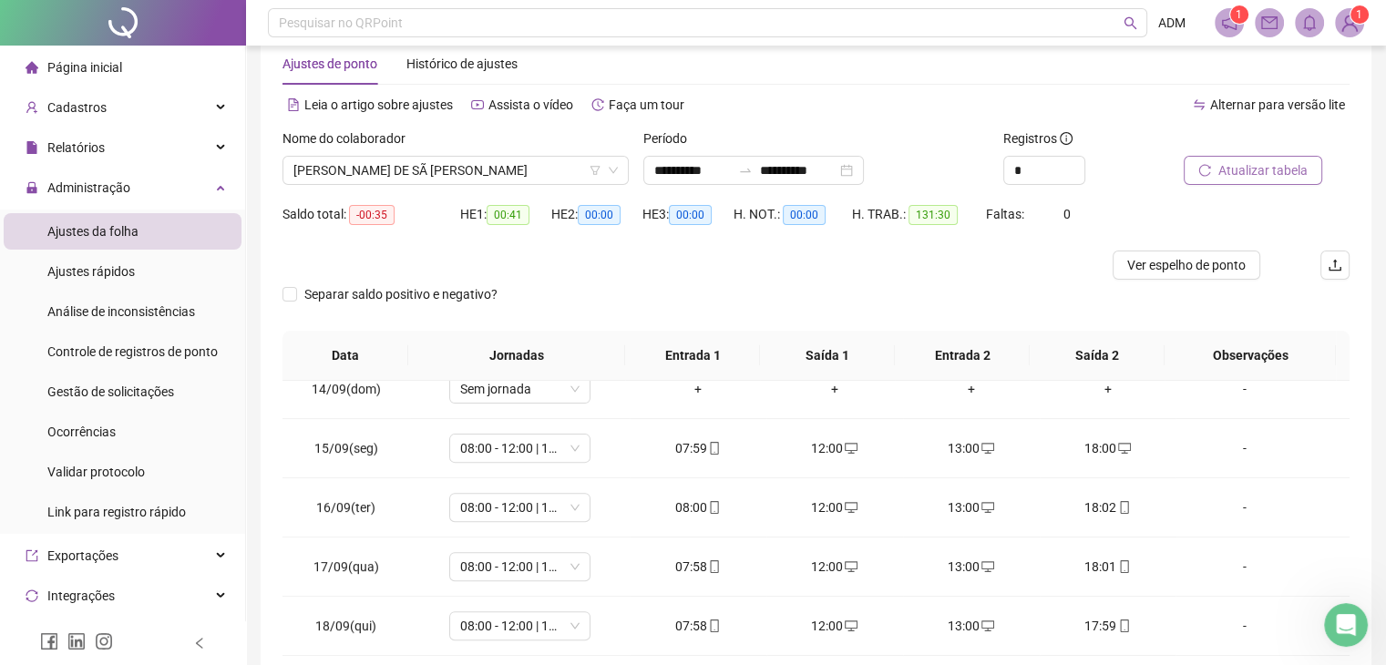
scroll to position [36, 0]
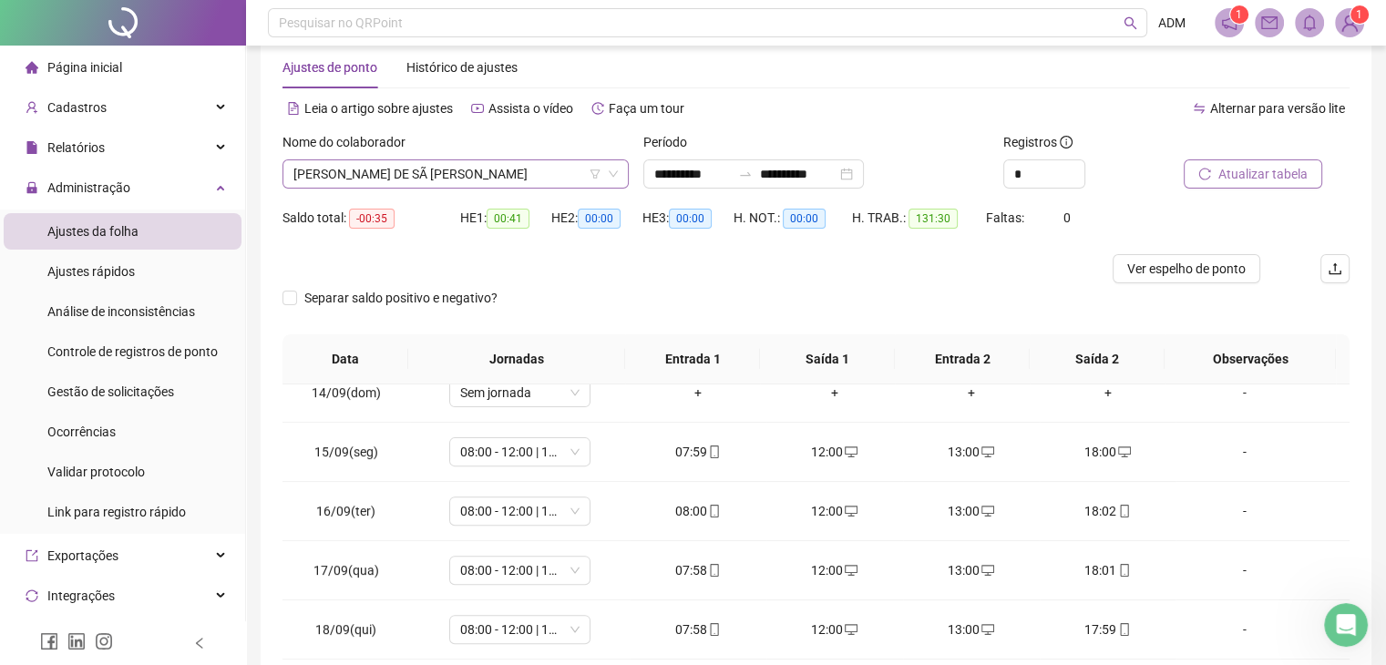
click at [616, 176] on icon "down" at bounding box center [613, 174] width 11 height 11
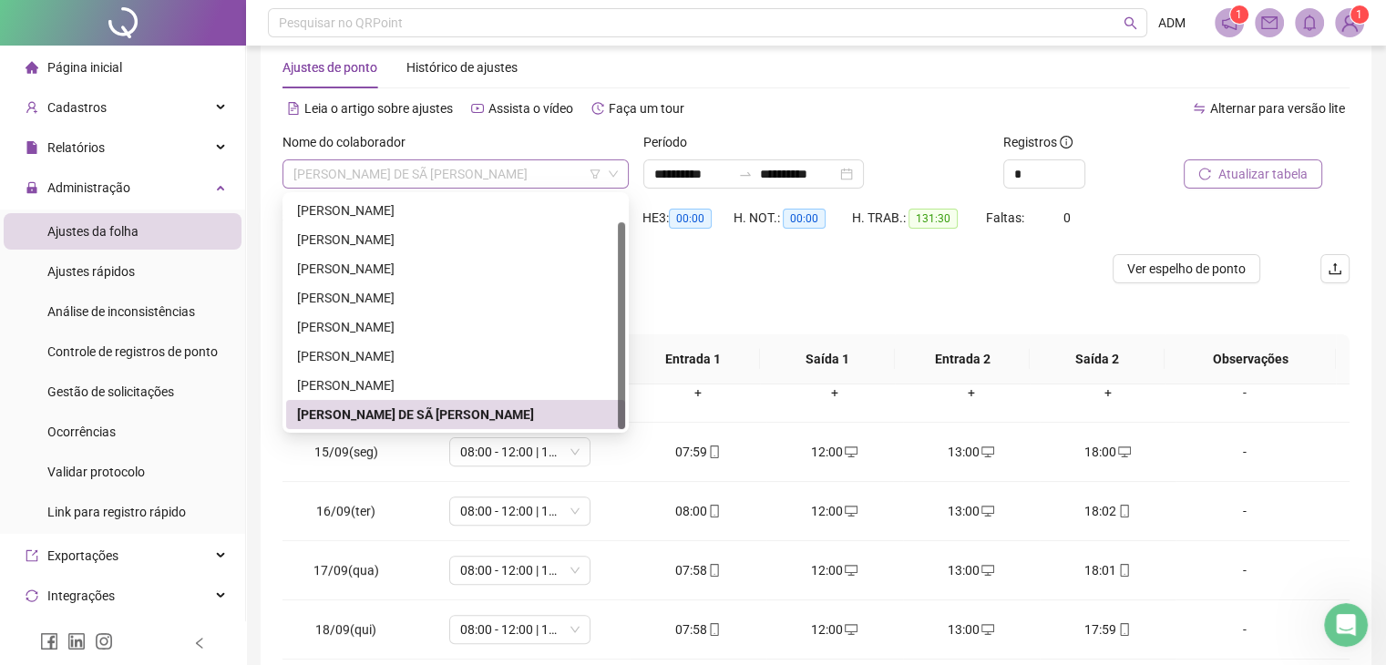
click at [496, 179] on span "[PERSON_NAME] DE SÃ [PERSON_NAME]" at bounding box center [455, 173] width 324 height 27
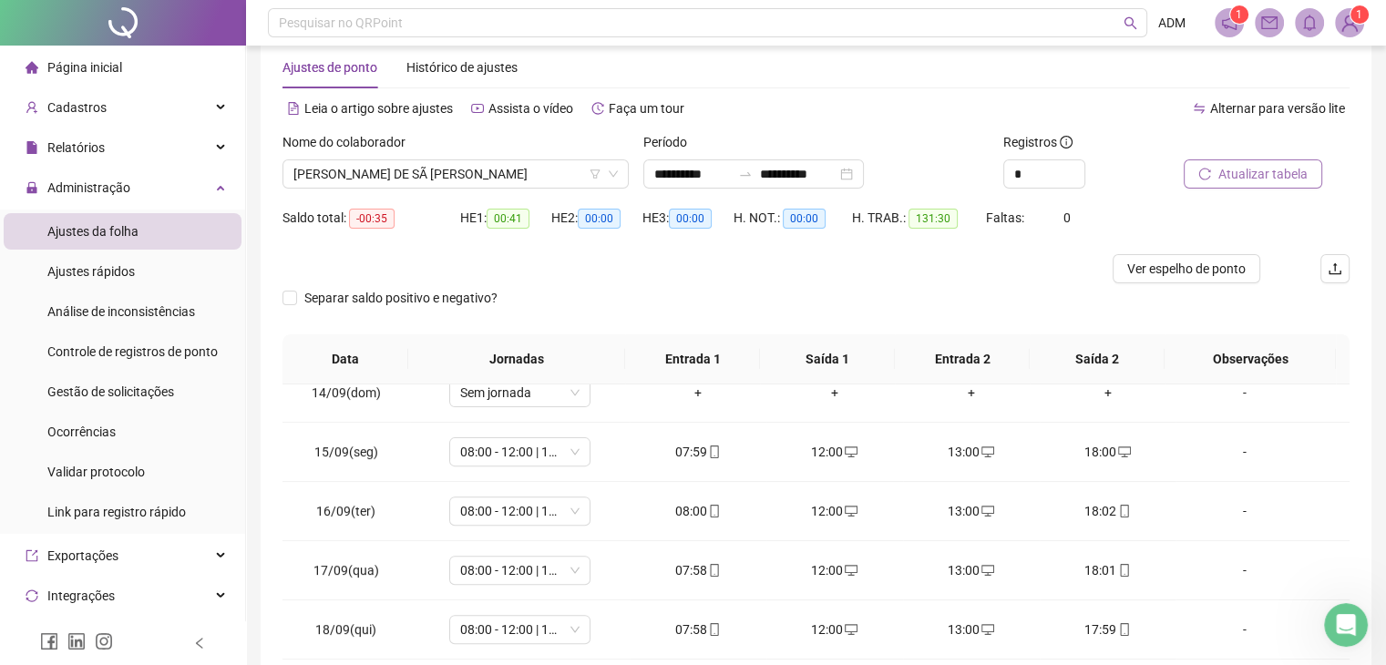
click at [1009, 79] on div "Ajustes de ponto Histórico de ajustes" at bounding box center [815, 67] width 1067 height 42
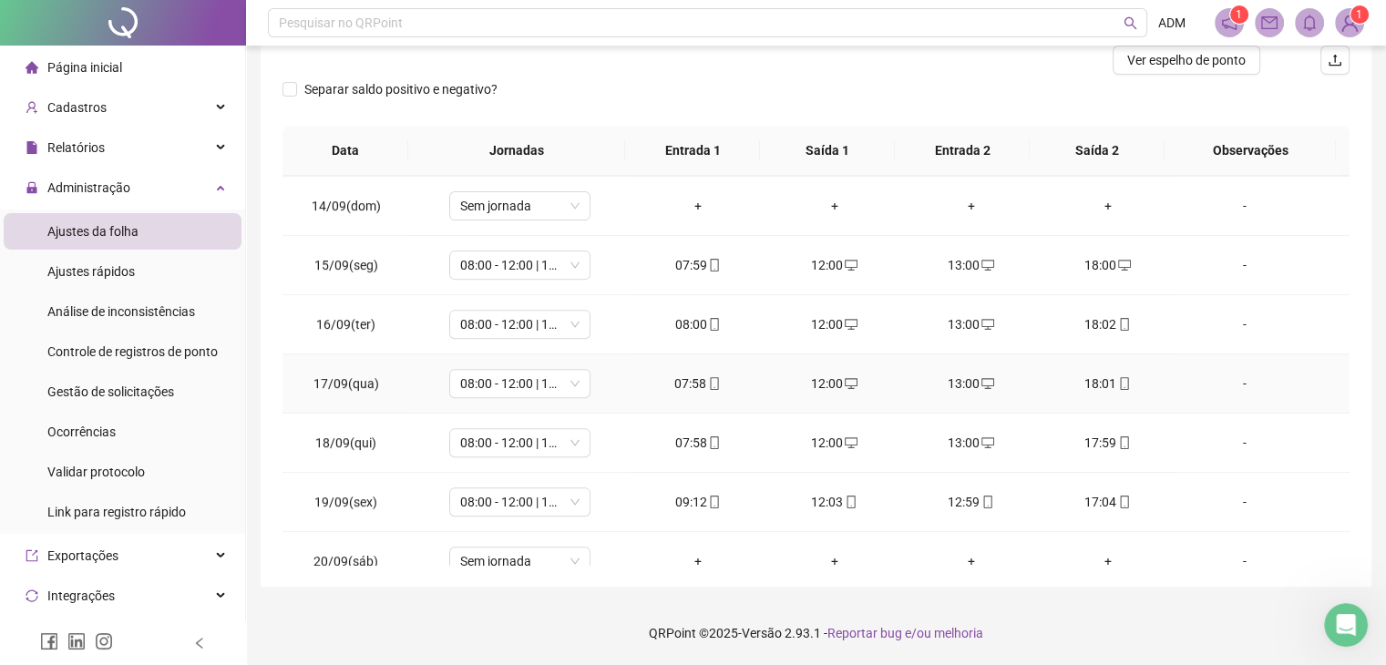
scroll to position [791, 0]
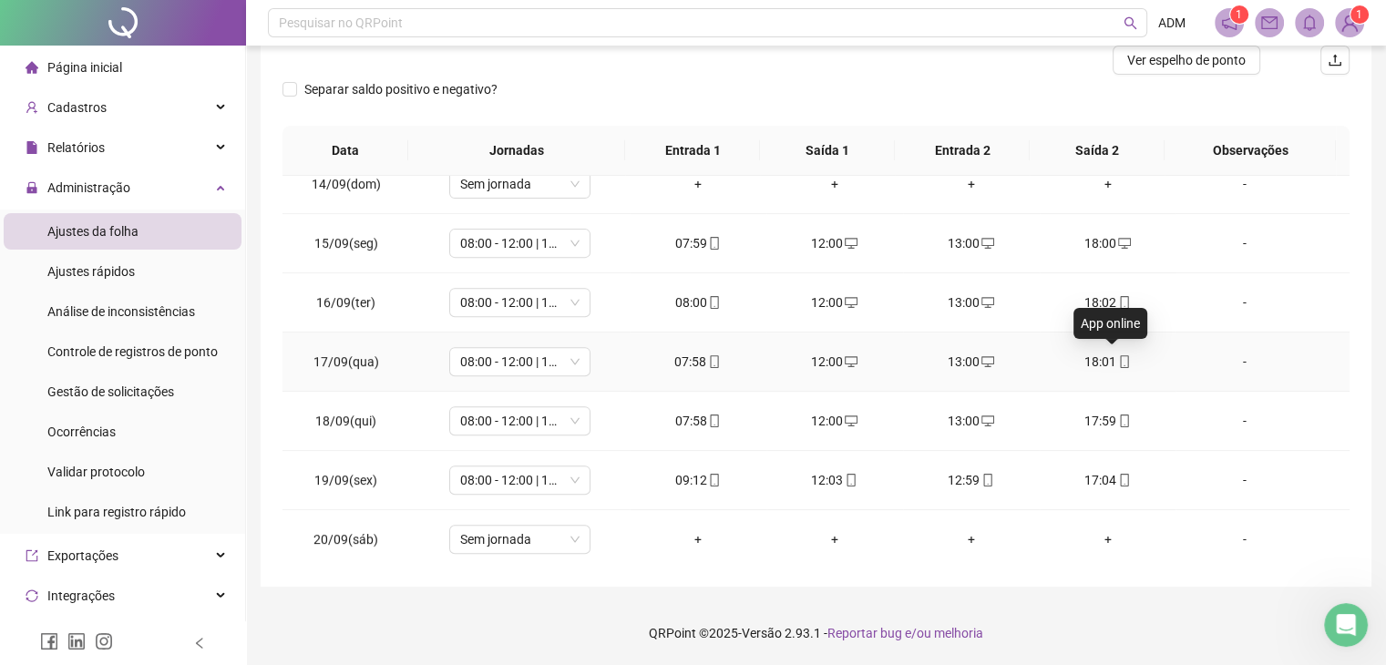
click at [1118, 357] on icon "mobile" at bounding box center [1124, 361] width 13 height 13
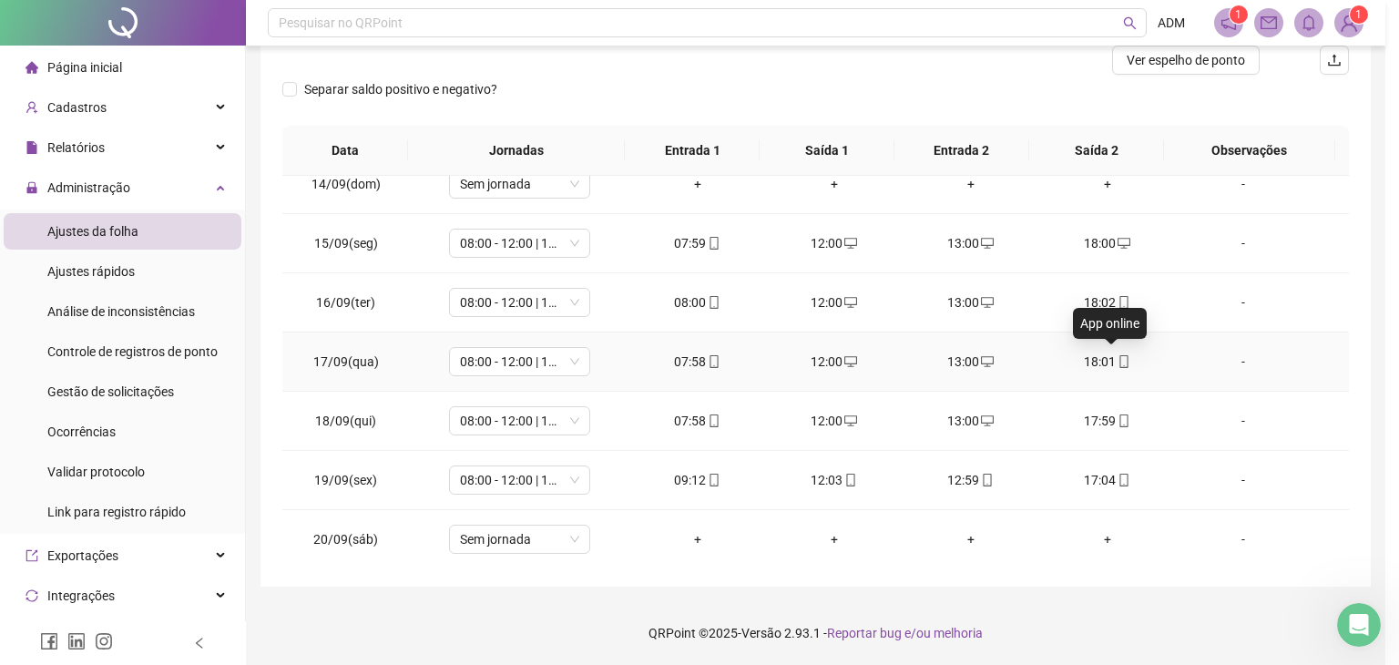
type input "**********"
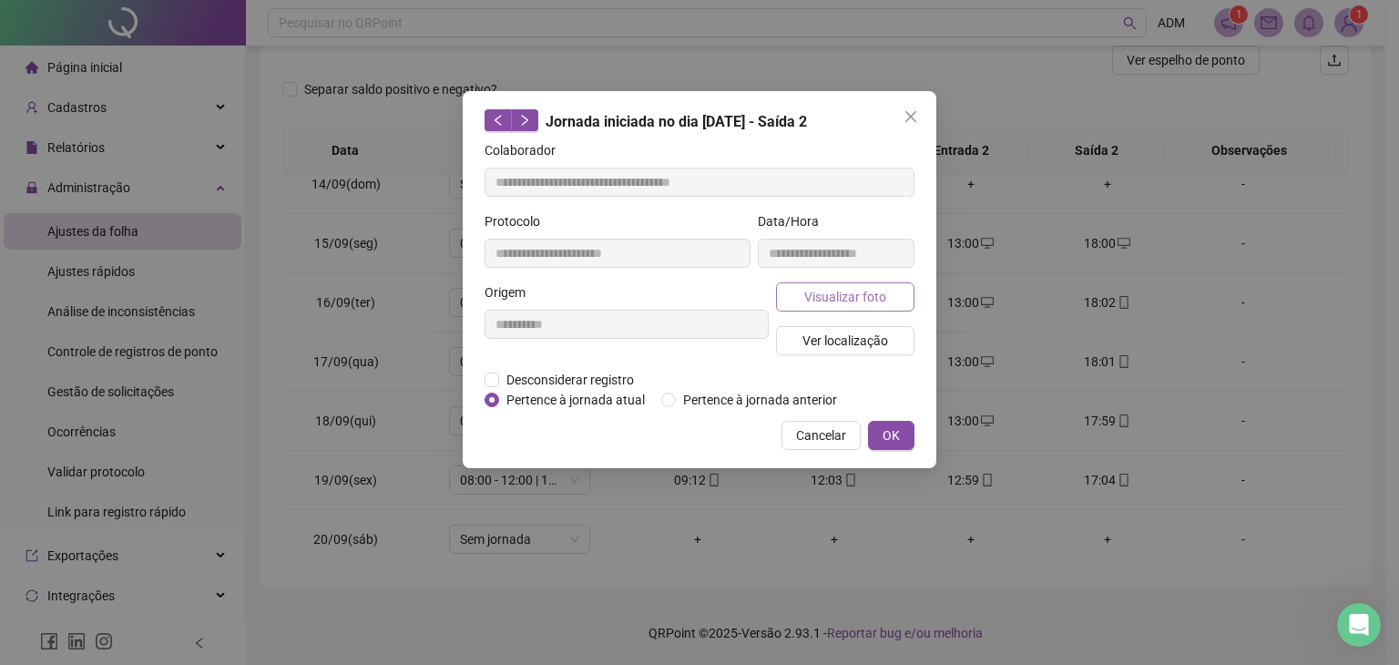
click at [850, 306] on button "Visualizar foto" at bounding box center [845, 296] width 138 height 29
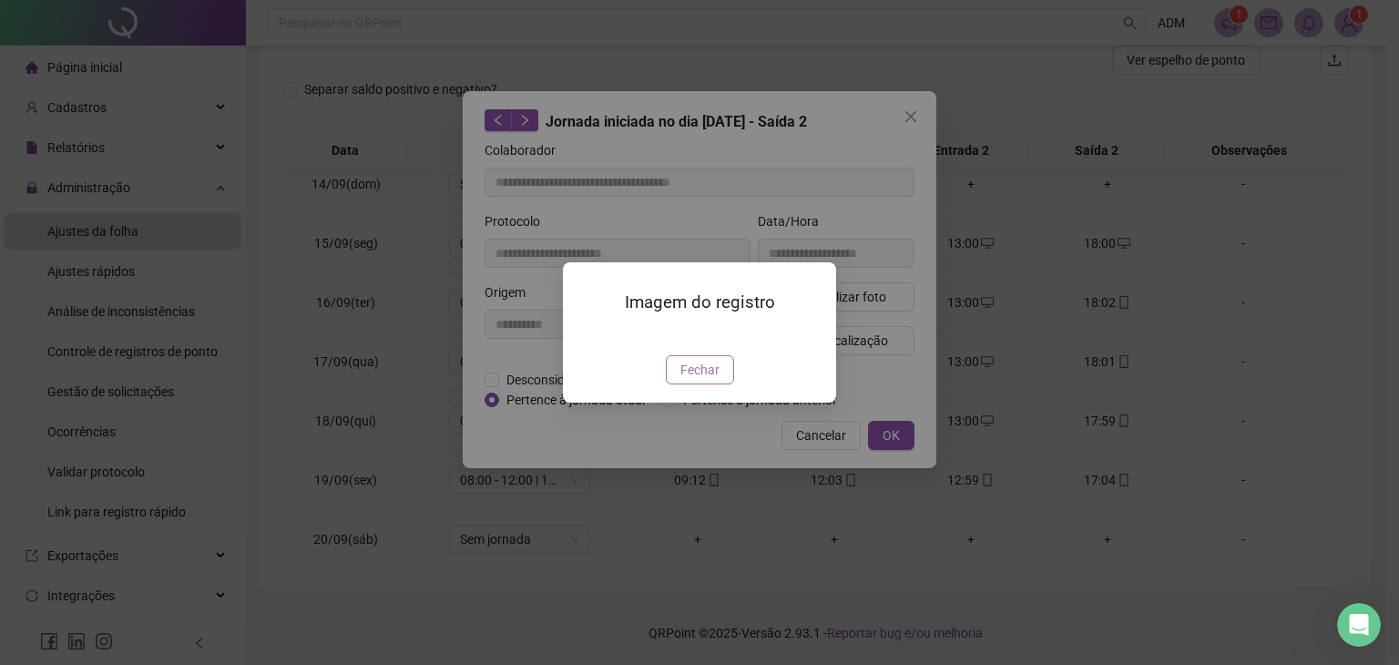
click at [700, 384] on button "Fechar" at bounding box center [700, 369] width 68 height 29
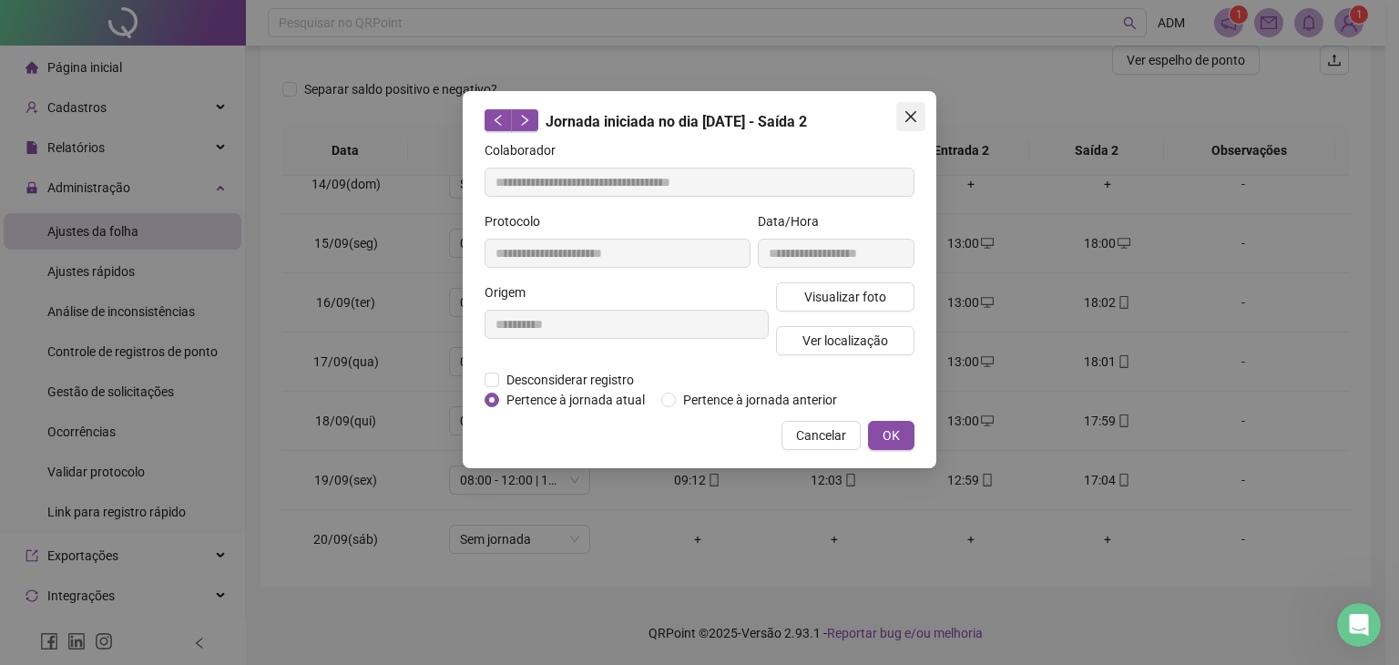
click at [910, 121] on icon "close" at bounding box center [911, 116] width 15 height 15
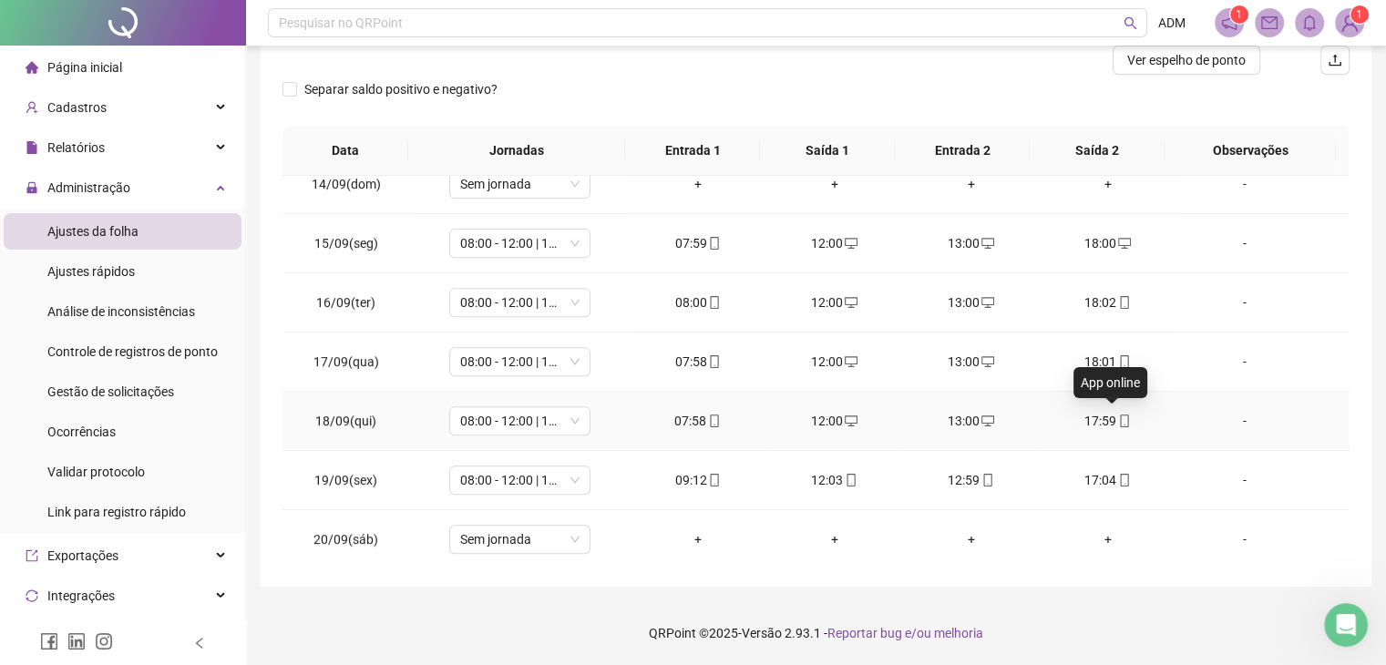
click at [1118, 417] on icon "mobile" at bounding box center [1124, 421] width 13 height 13
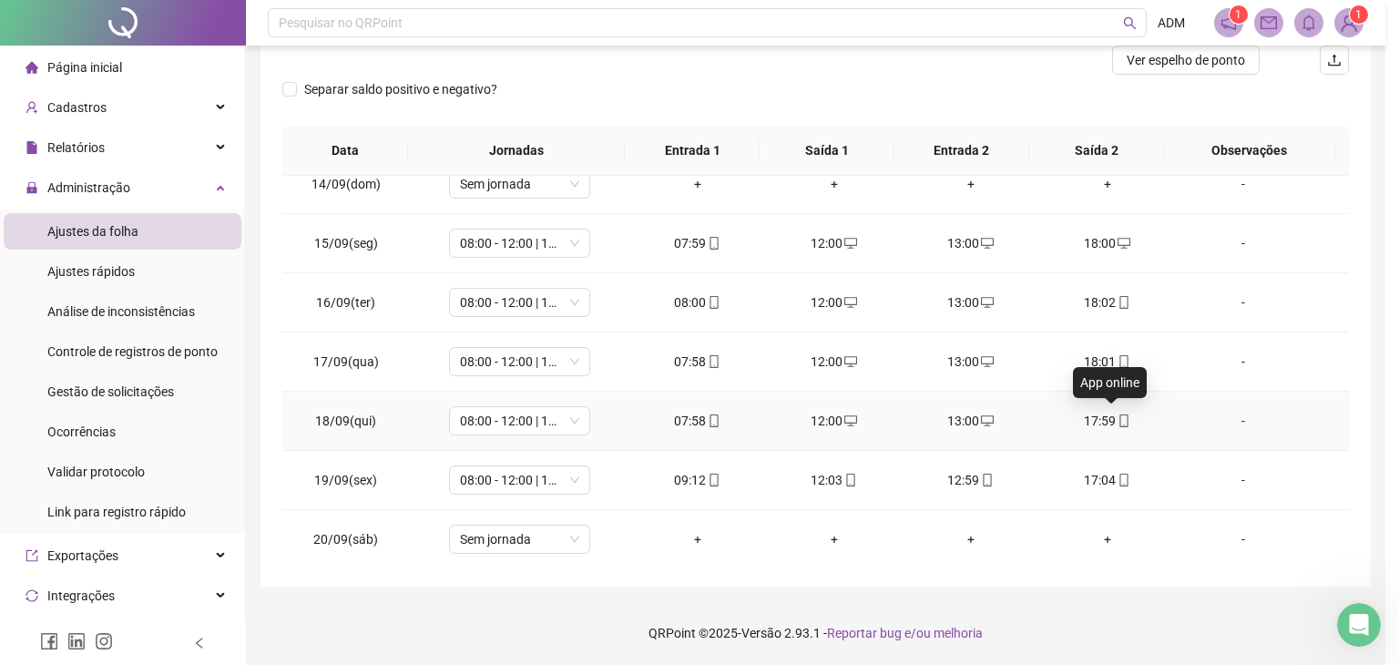
type input "**********"
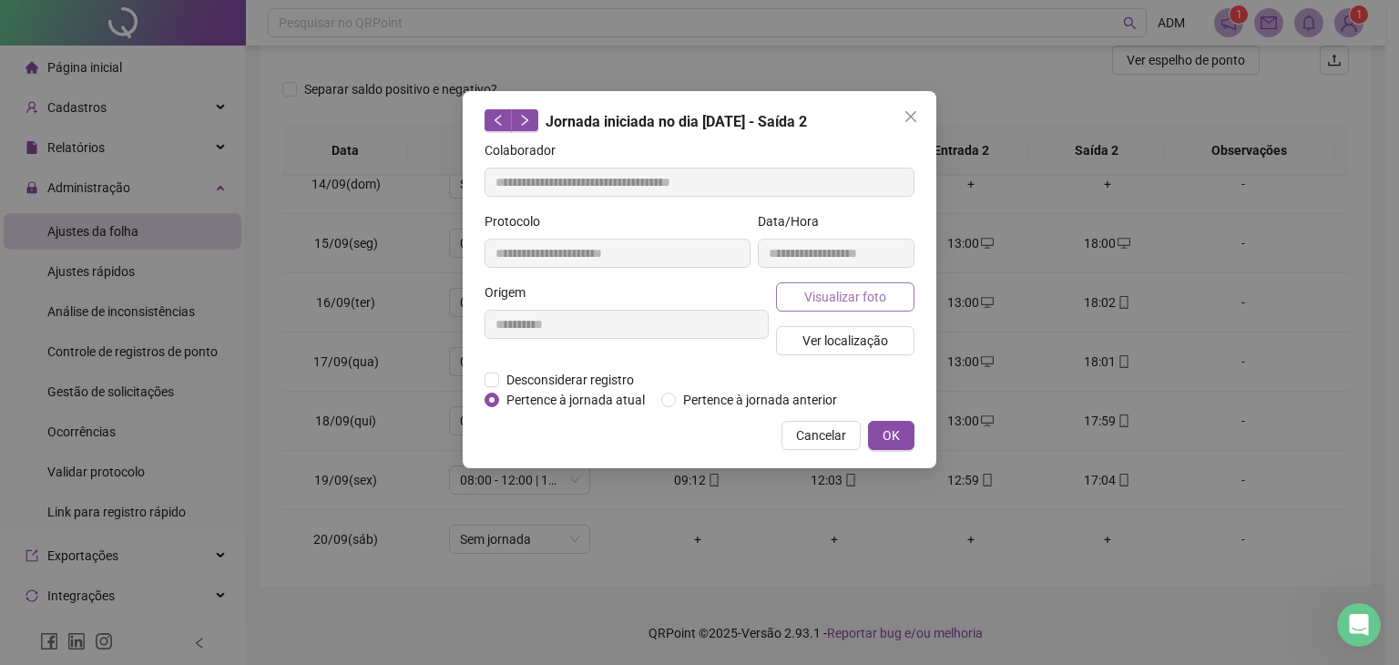
click at [832, 303] on span "Visualizar foto" at bounding box center [845, 297] width 82 height 20
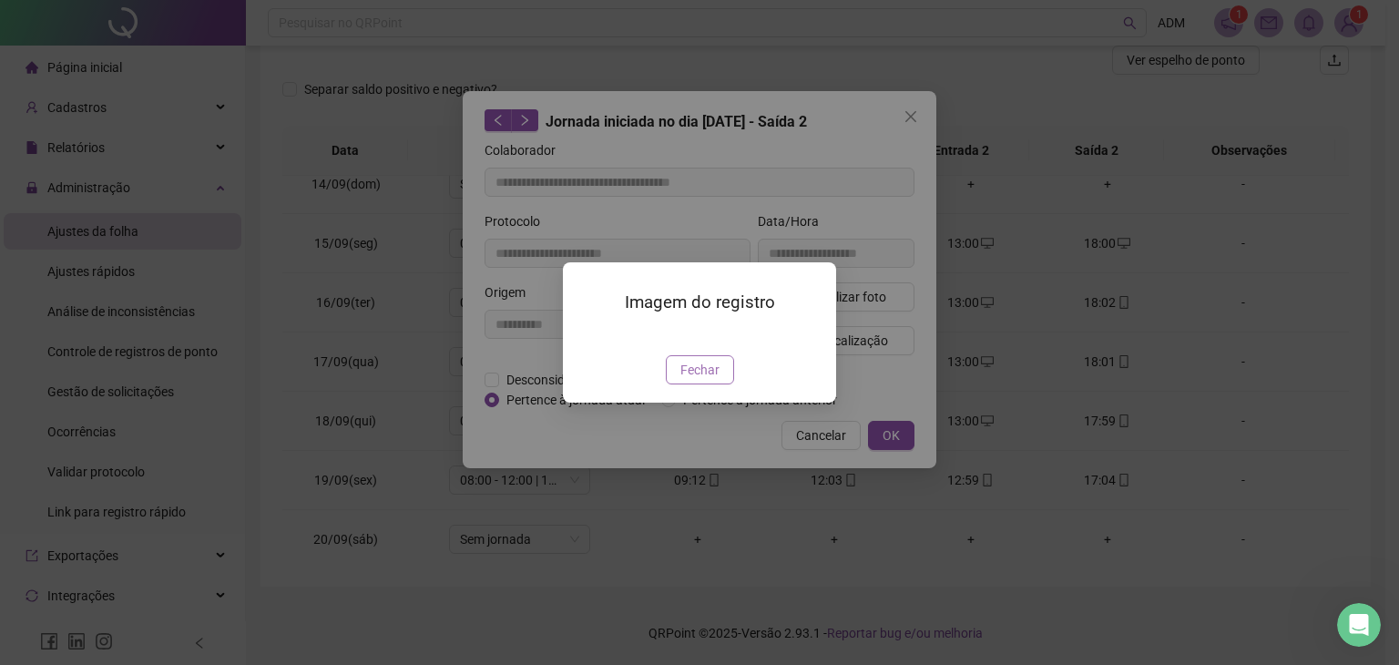
click at [709, 380] on span "Fechar" at bounding box center [700, 370] width 39 height 20
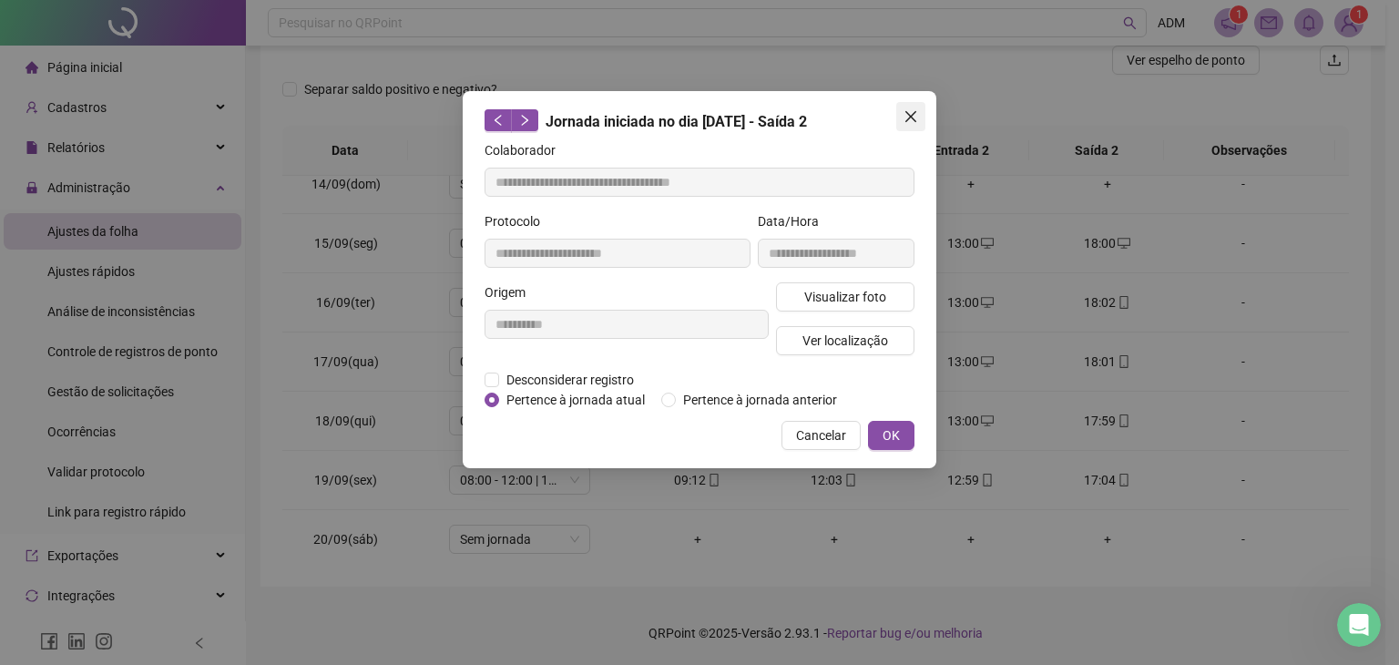
click at [906, 118] on icon "close" at bounding box center [911, 116] width 15 height 15
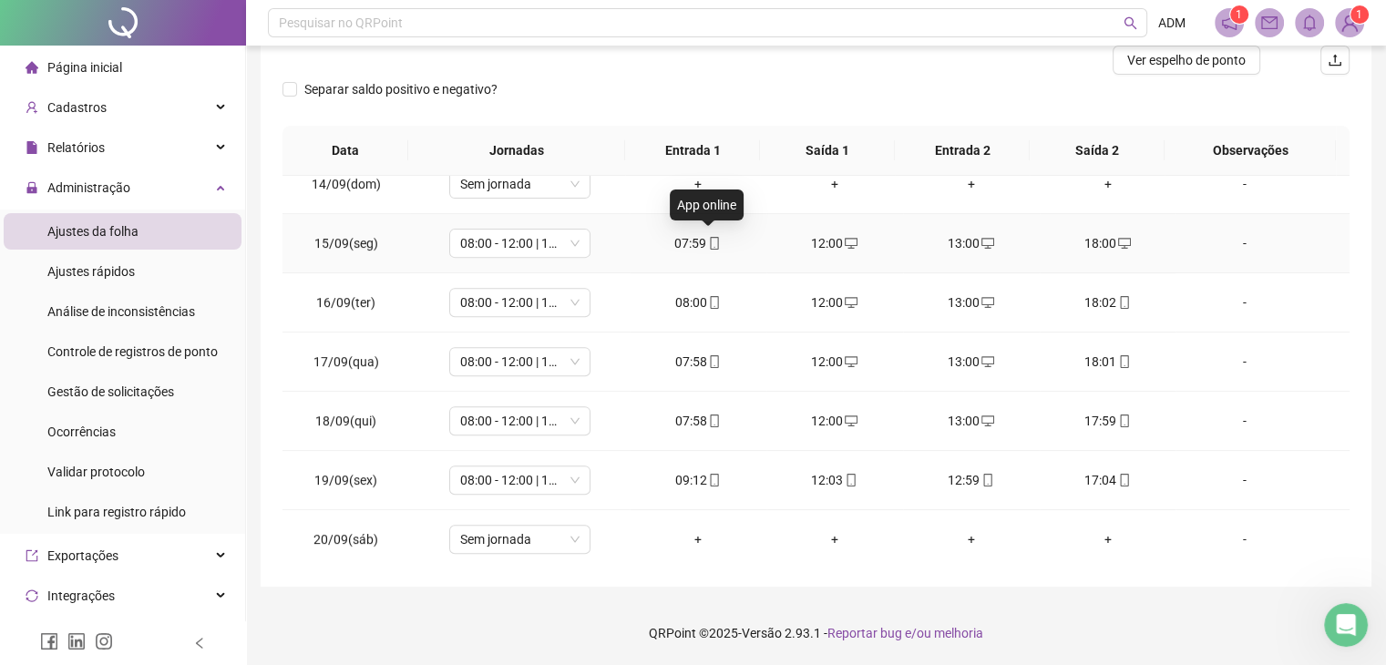
click at [708, 241] on icon "mobile" at bounding box center [714, 243] width 13 height 13
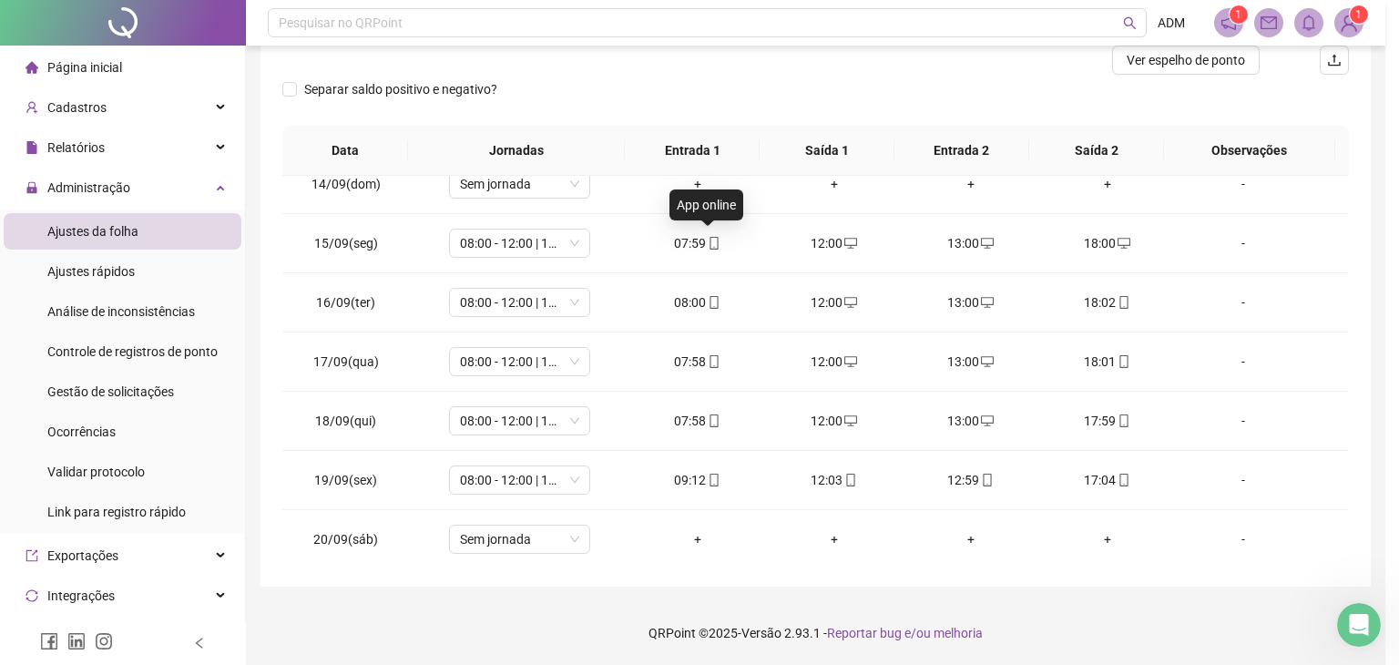
type input "**********"
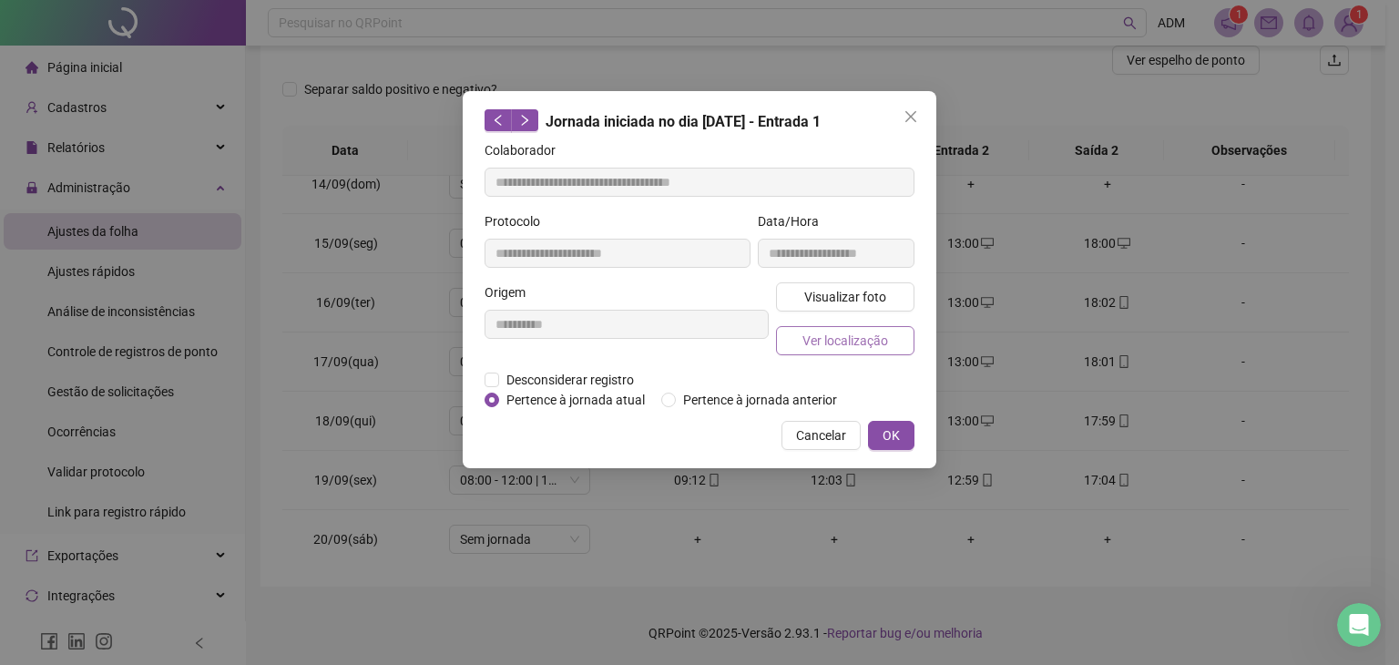
click at [833, 339] on span "Ver localização" at bounding box center [846, 341] width 86 height 20
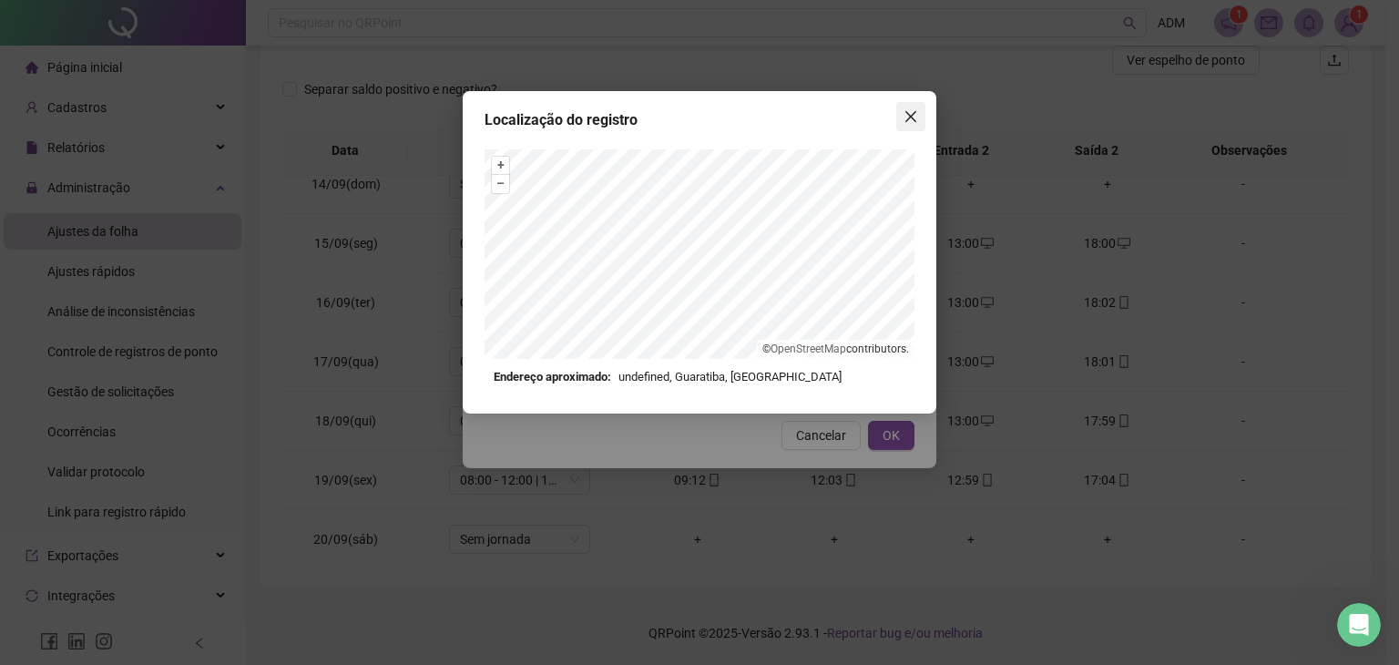
click at [904, 118] on icon "close" at bounding box center [911, 116] width 15 height 15
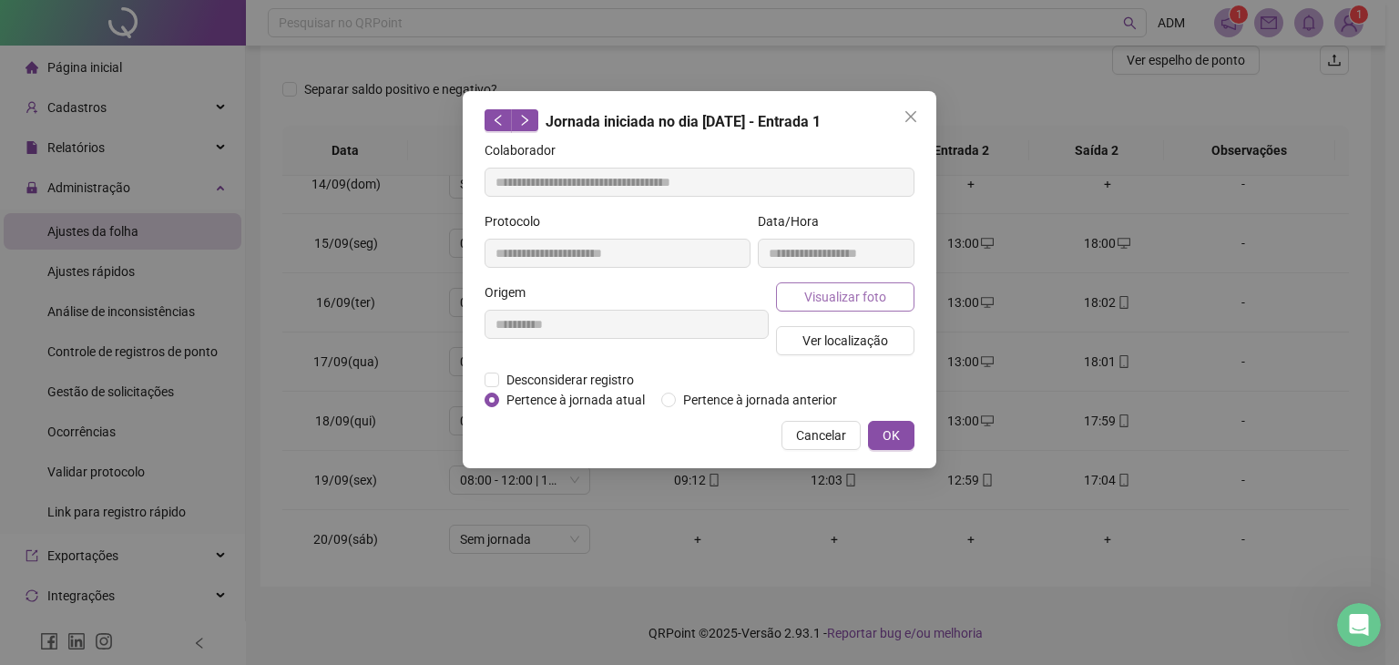
click at [834, 302] on span "Visualizar foto" at bounding box center [845, 297] width 82 height 20
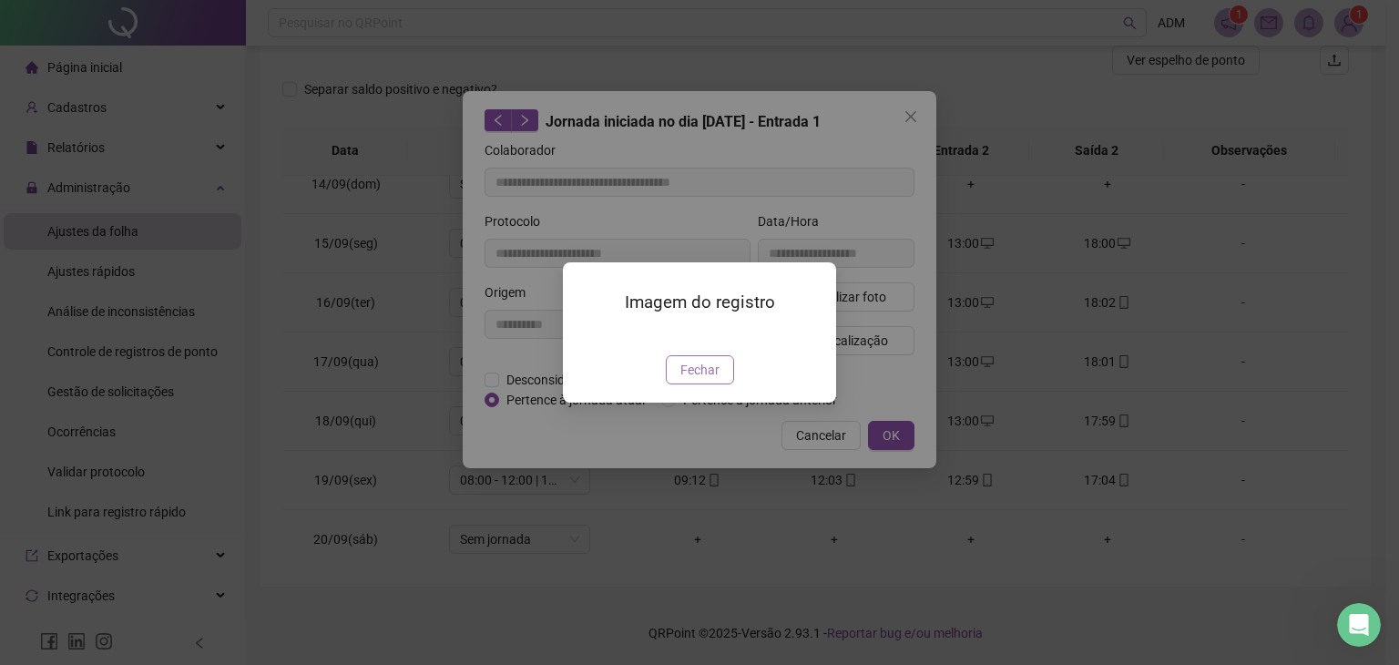
click at [714, 380] on span "Fechar" at bounding box center [700, 370] width 39 height 20
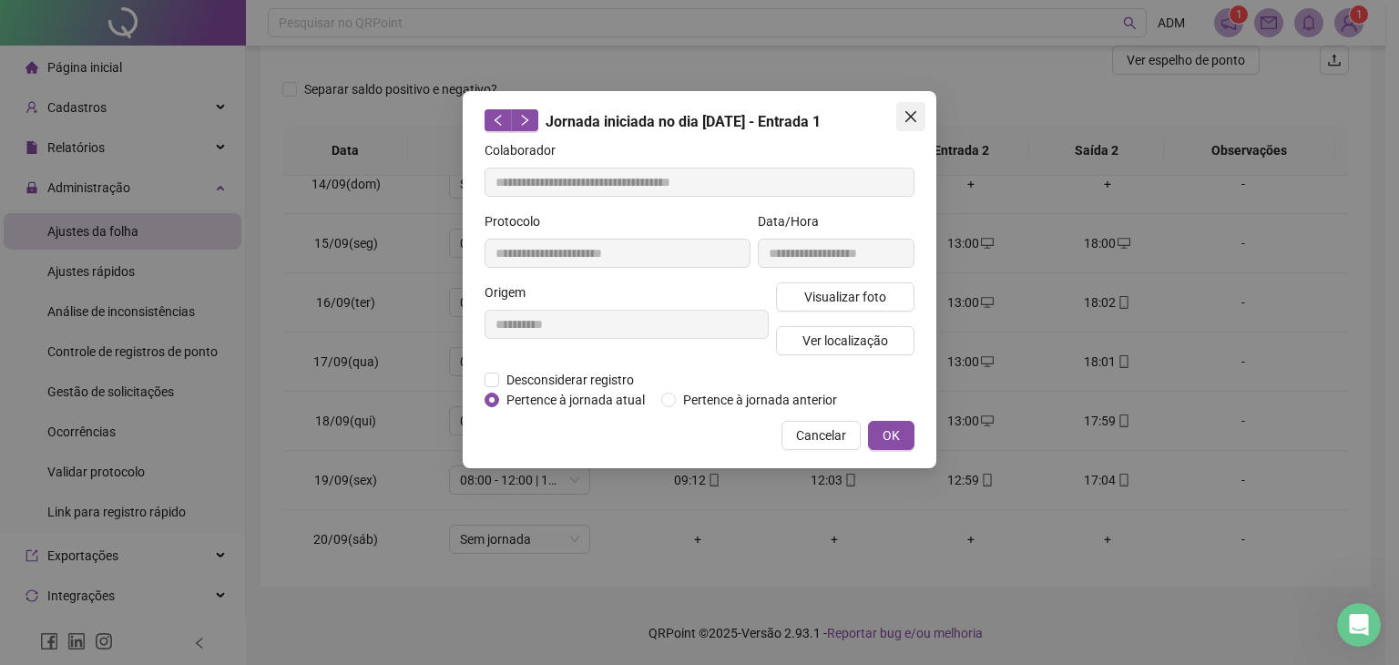
click at [911, 118] on icon "close" at bounding box center [911, 116] width 11 height 11
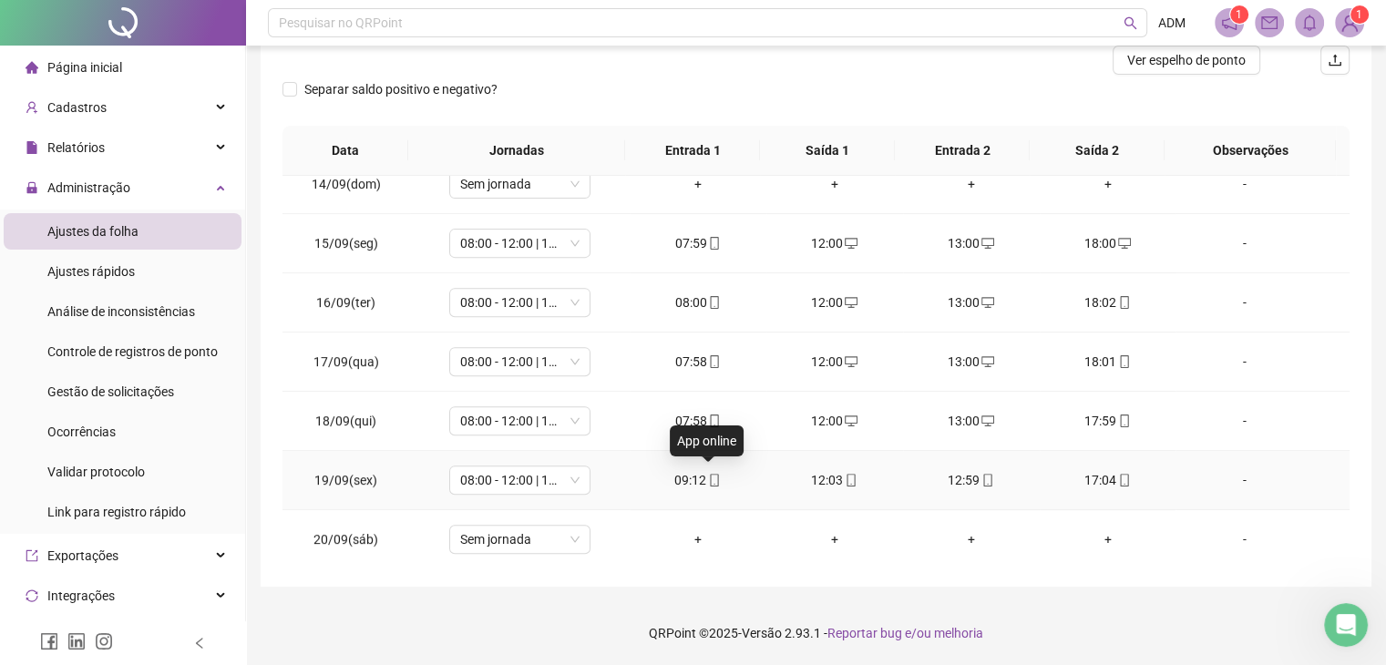
click at [711, 474] on icon "mobile" at bounding box center [714, 480] width 13 height 13
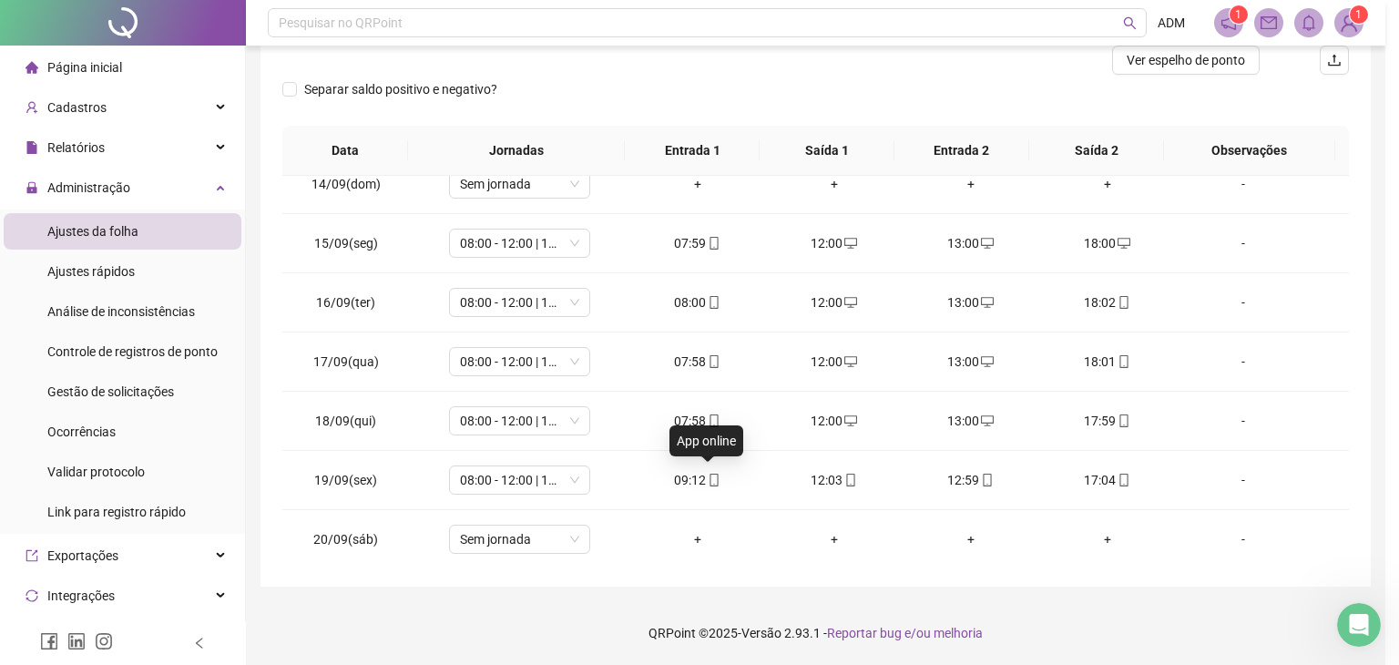
type input "**********"
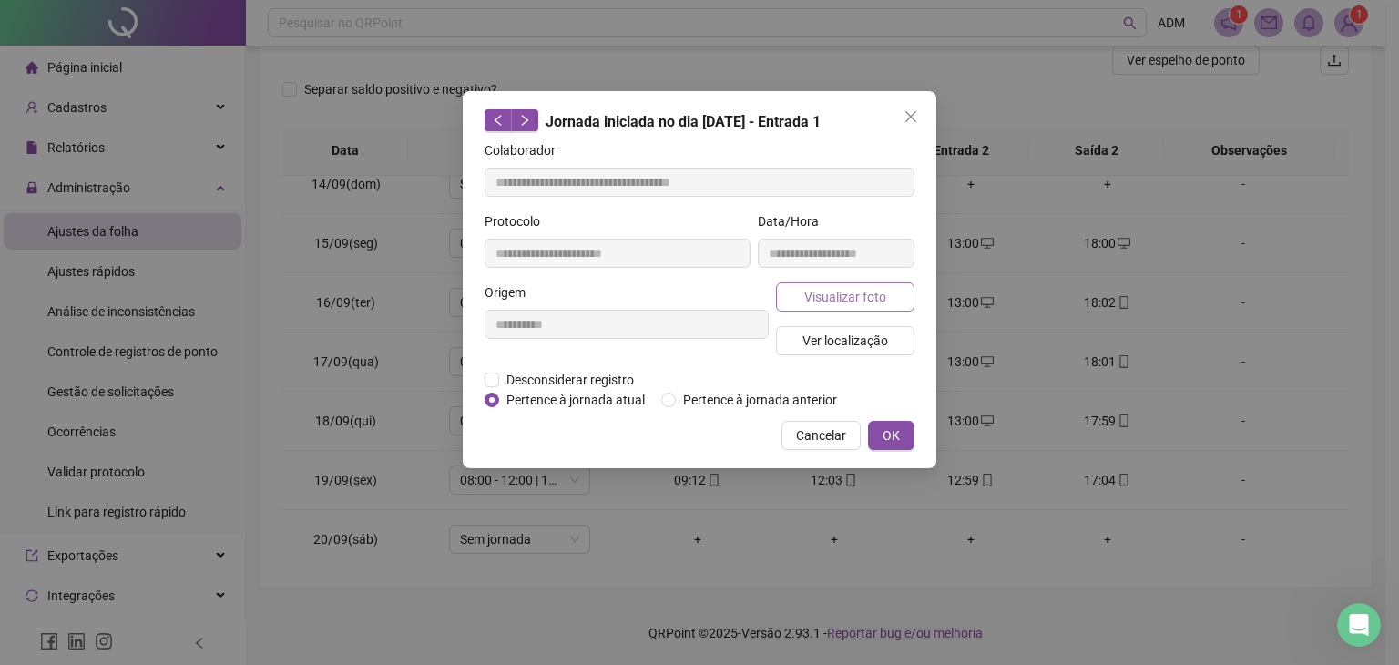
click at [812, 297] on span "Visualizar foto" at bounding box center [845, 297] width 82 height 20
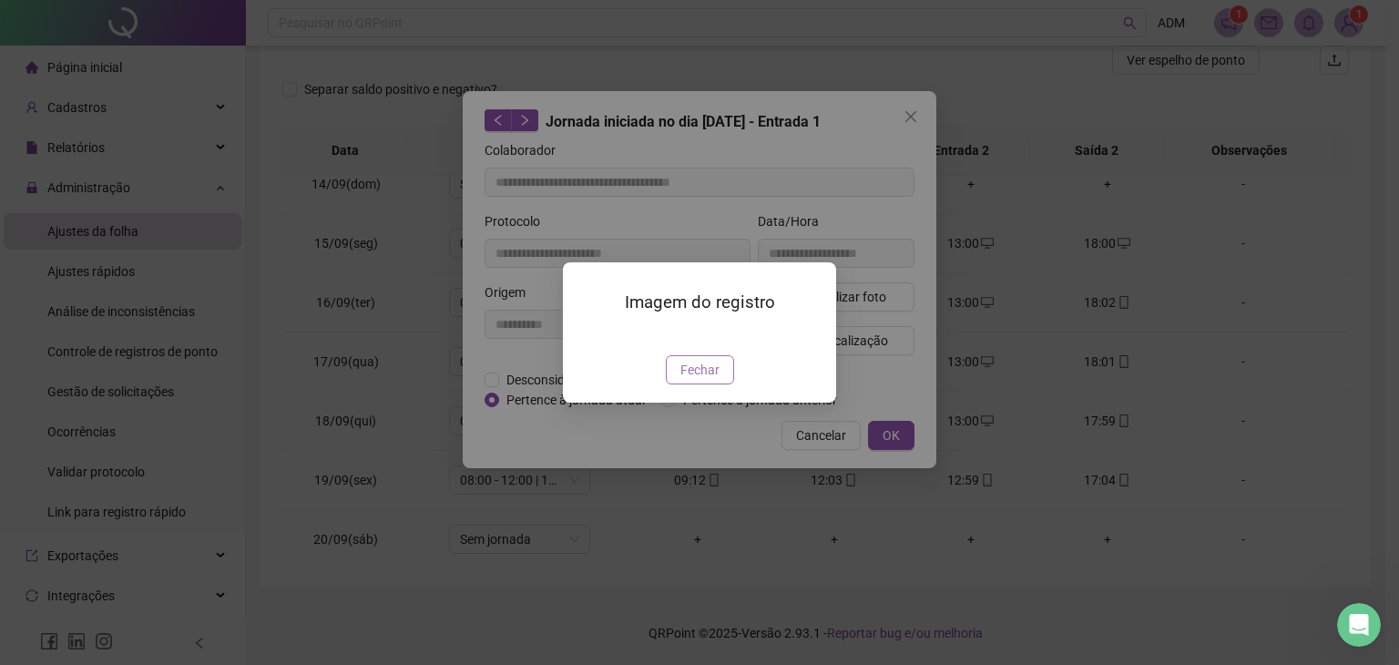
click at [722, 384] on button "Fechar" at bounding box center [700, 369] width 68 height 29
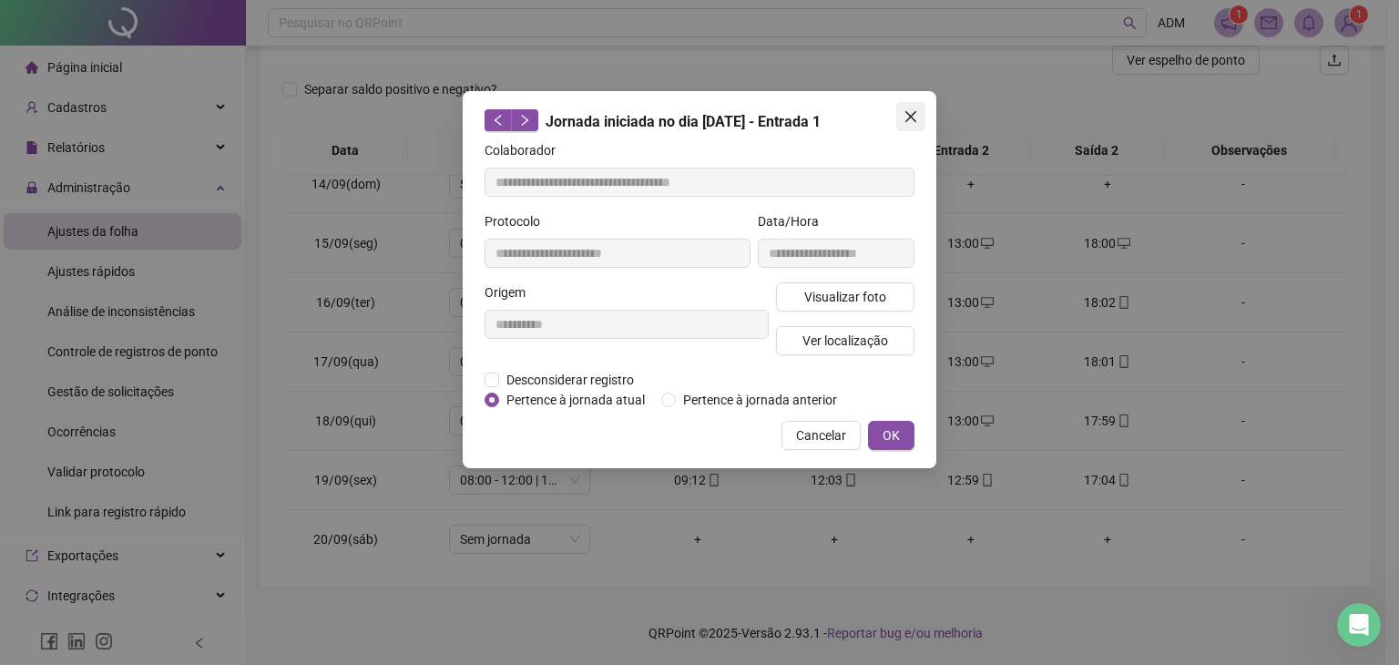
click at [905, 109] on icon "close" at bounding box center [911, 116] width 15 height 15
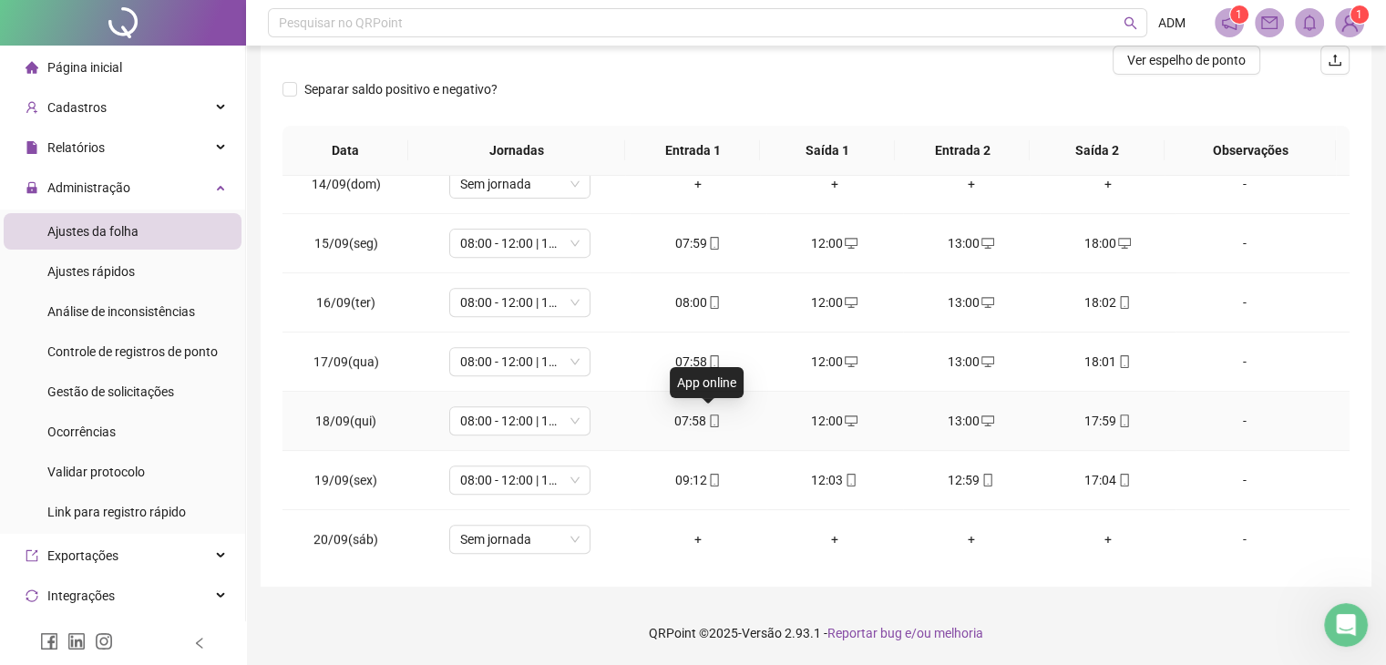
click at [708, 416] on icon "mobile" at bounding box center [714, 421] width 13 height 13
type input "**********"
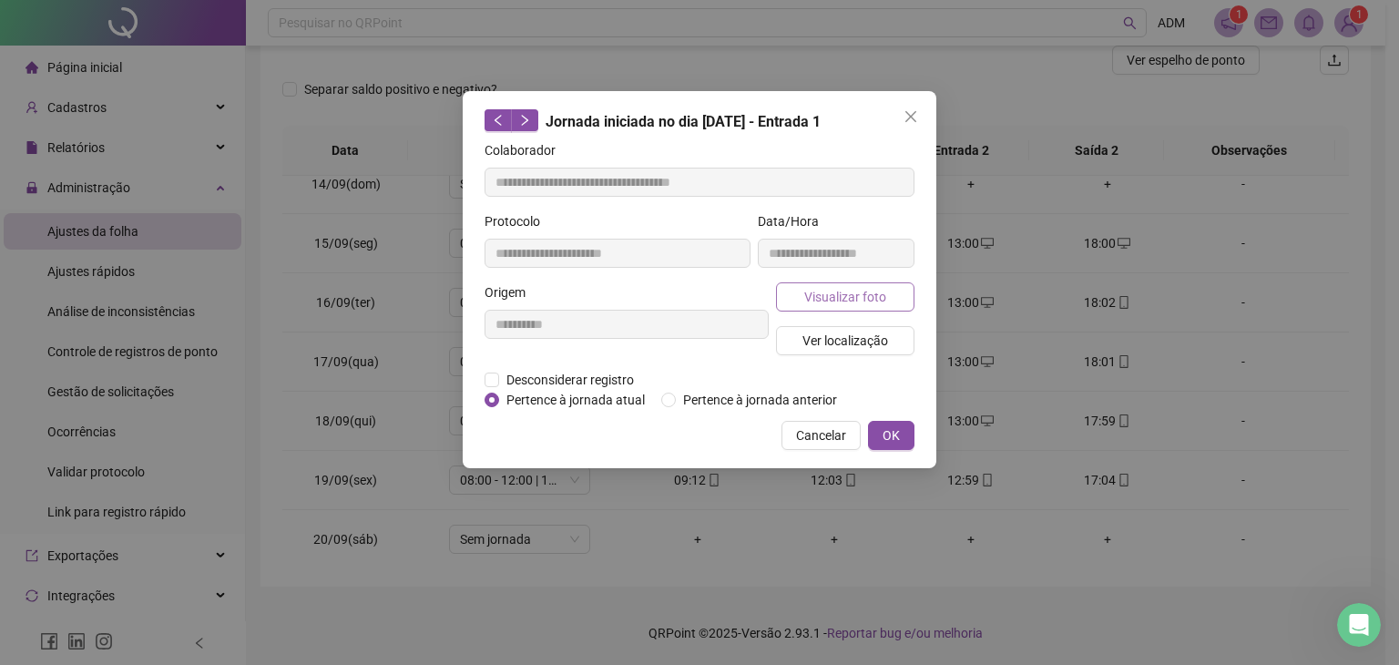
click at [831, 288] on span "Visualizar foto" at bounding box center [845, 297] width 82 height 20
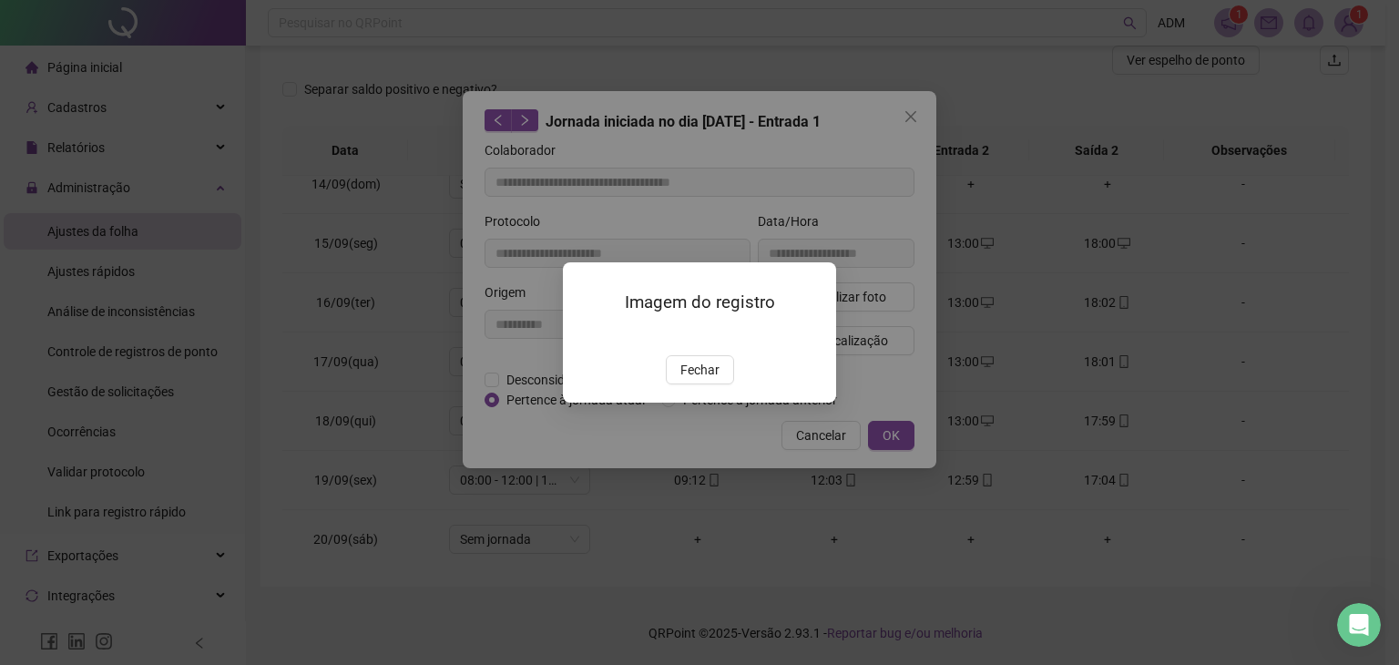
click at [706, 402] on div "Imagem do registro Fechar" at bounding box center [699, 331] width 273 height 139
click at [702, 380] on span "Fechar" at bounding box center [700, 370] width 39 height 20
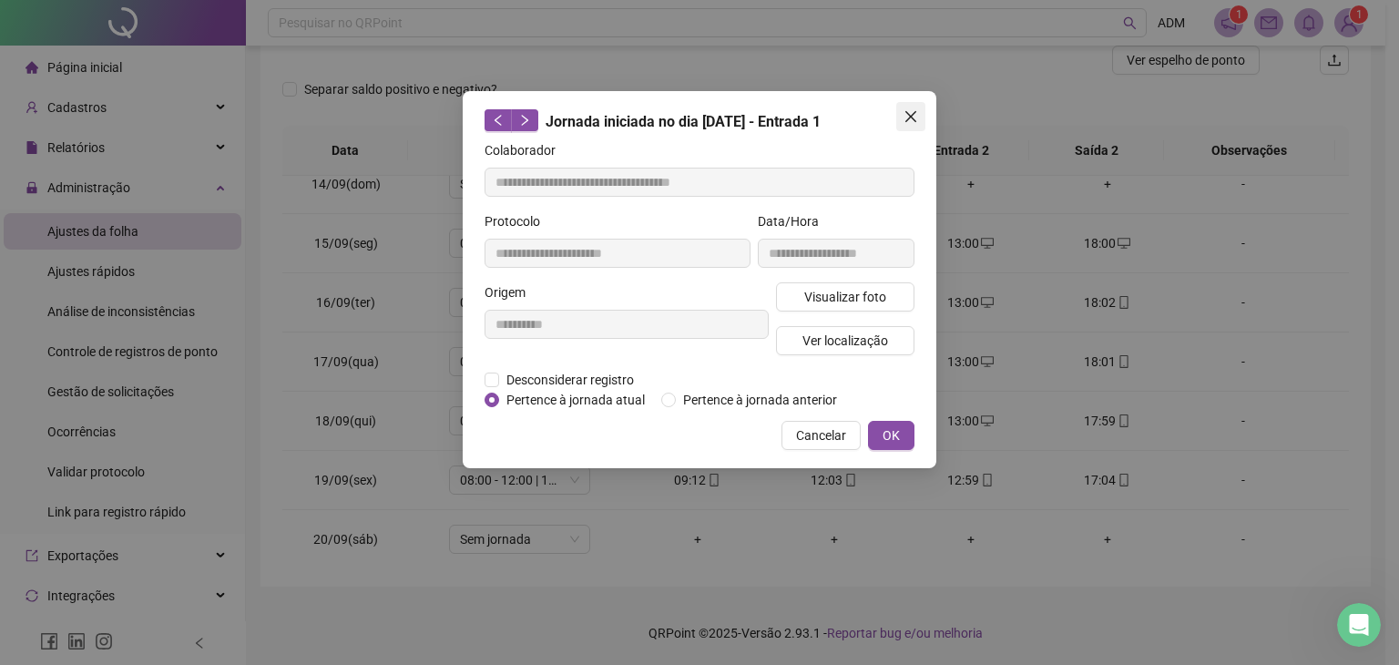
click at [913, 118] on icon "close" at bounding box center [911, 116] width 15 height 15
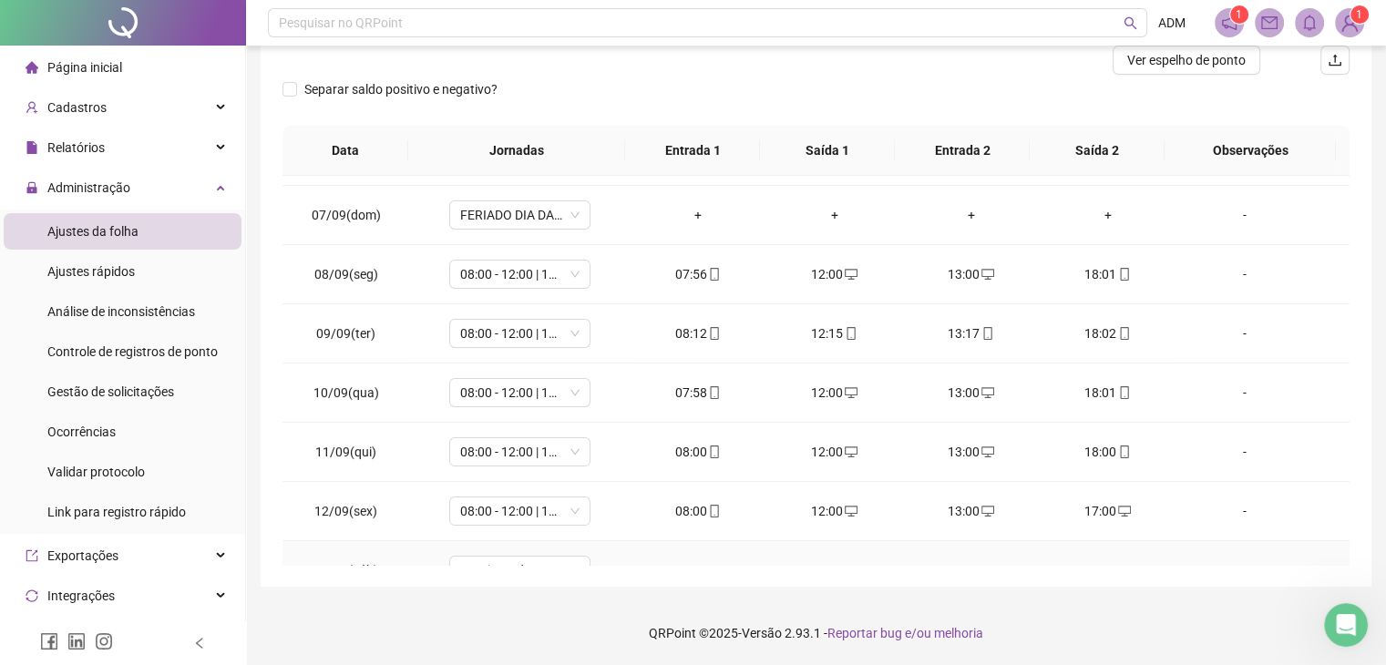
scroll to position [335, 0]
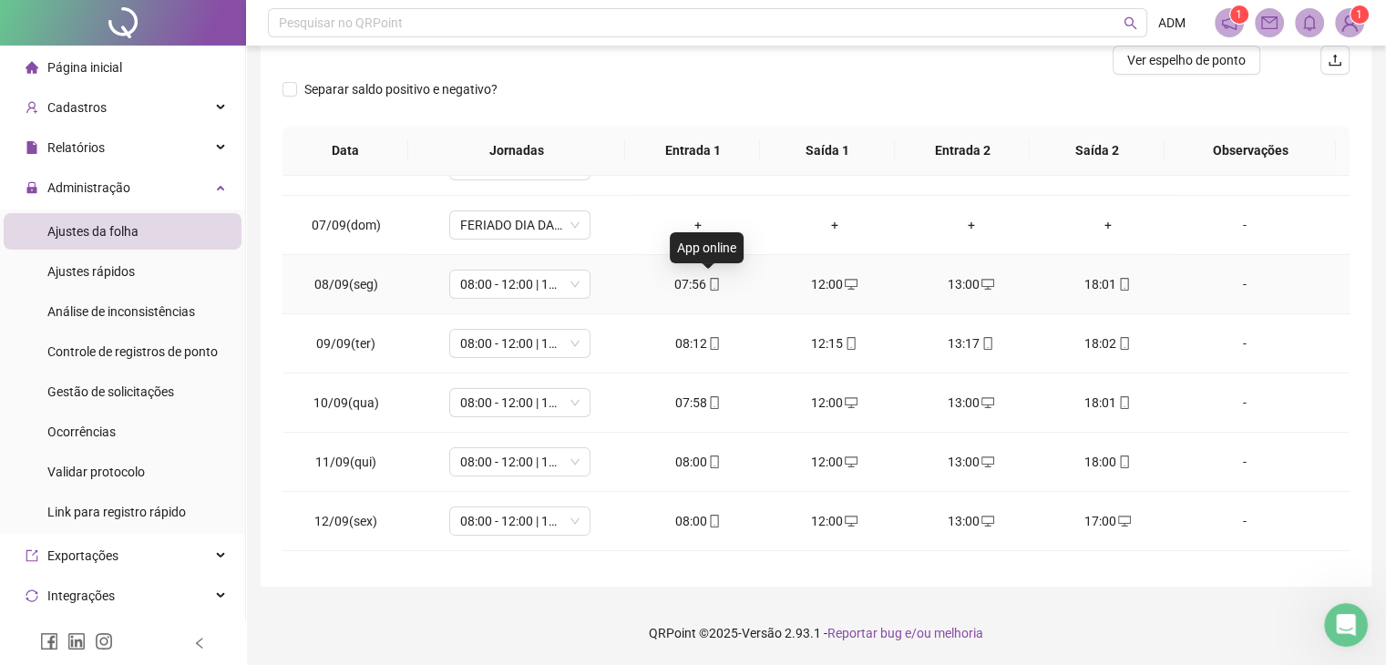
click at [711, 286] on icon "mobile" at bounding box center [715, 284] width 8 height 13
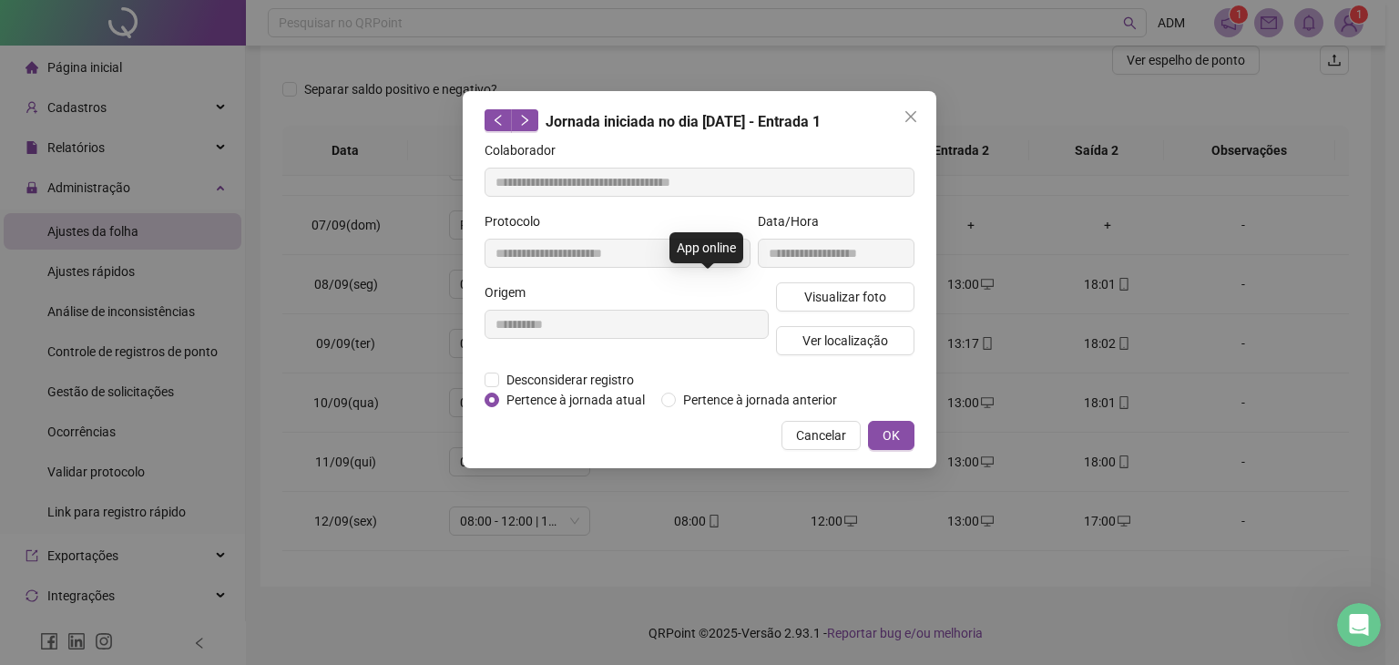
type input "**********"
click at [799, 297] on button "Visualizar foto" at bounding box center [845, 296] width 138 height 29
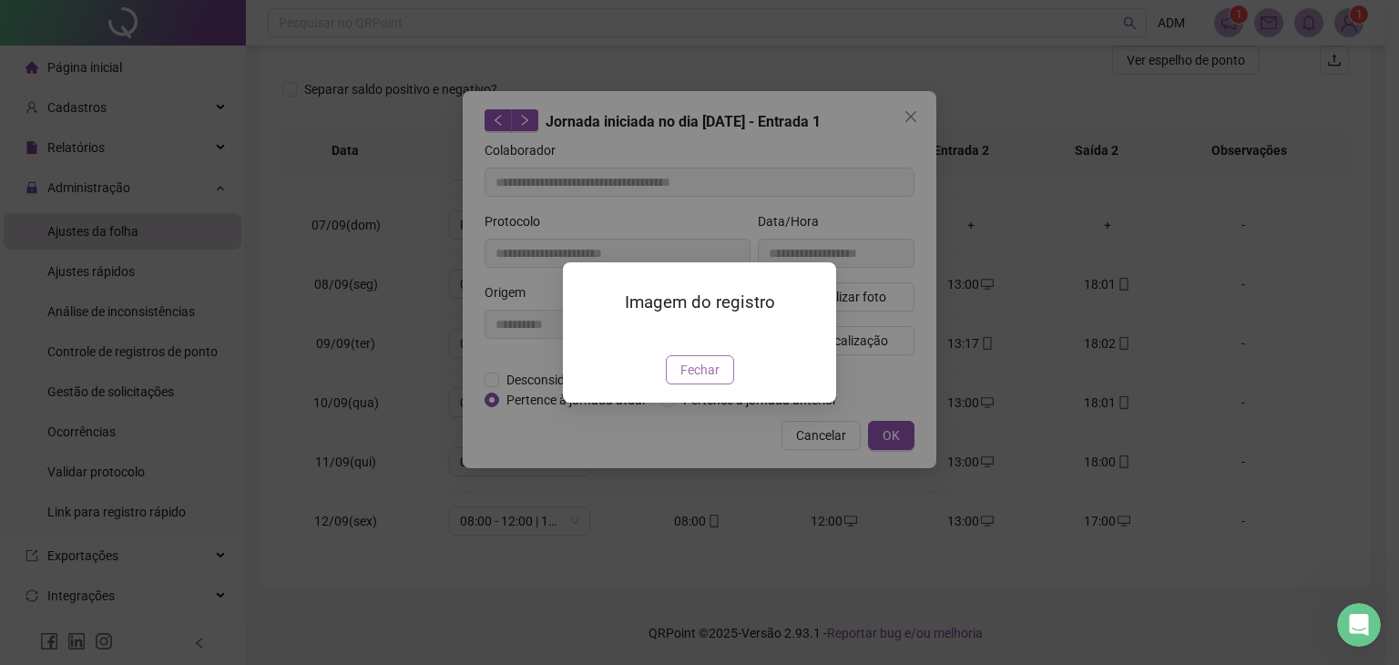
click at [691, 380] on span "Fechar" at bounding box center [700, 370] width 39 height 20
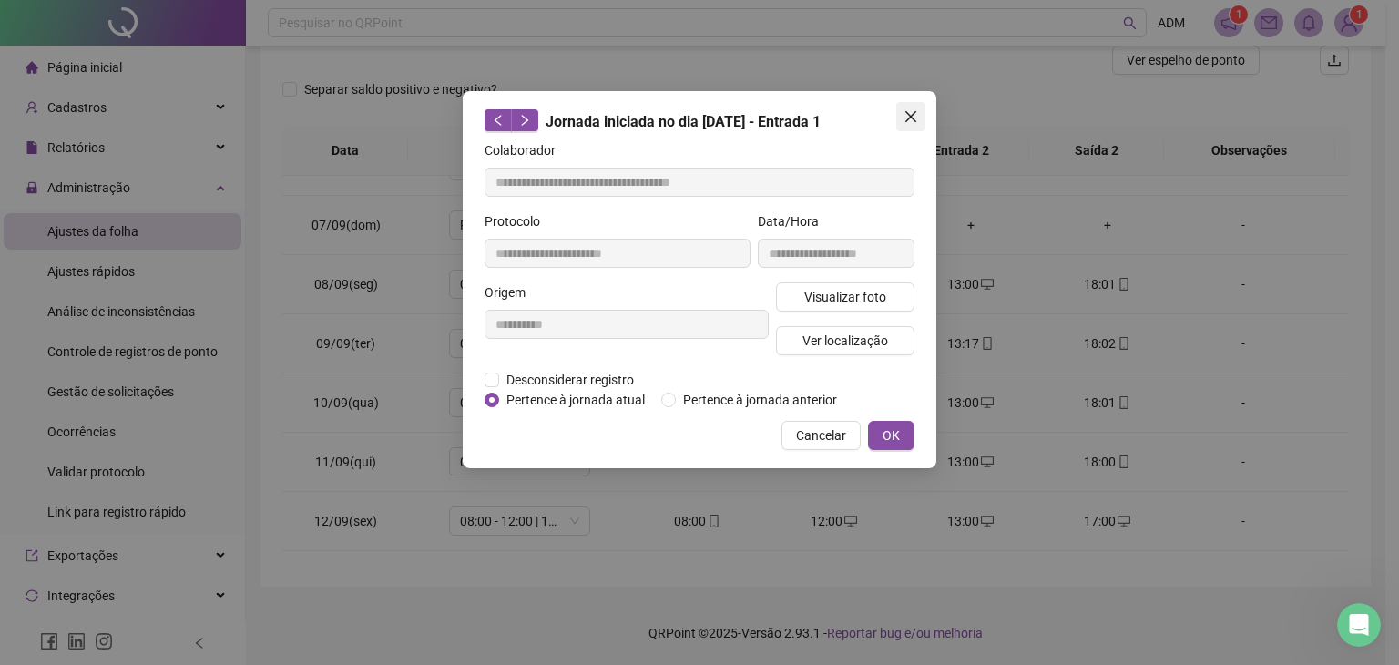
click at [914, 114] on icon "close" at bounding box center [911, 116] width 11 height 11
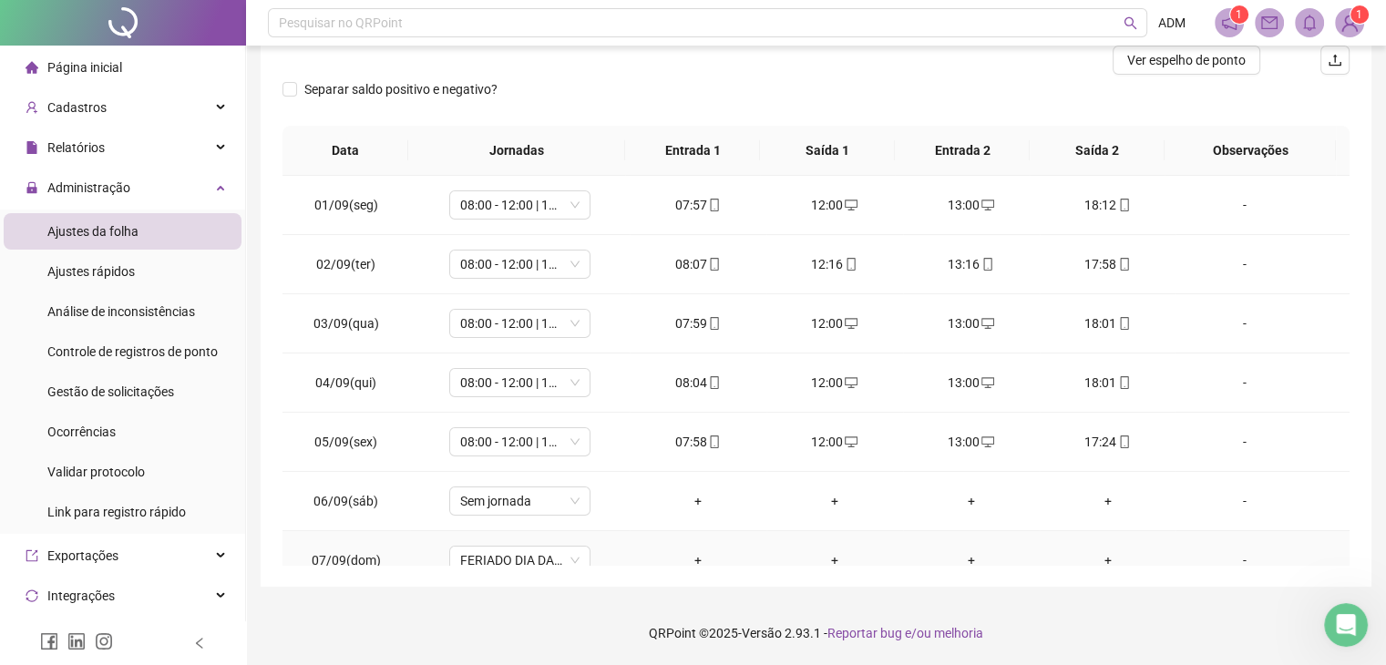
scroll to position [0, 0]
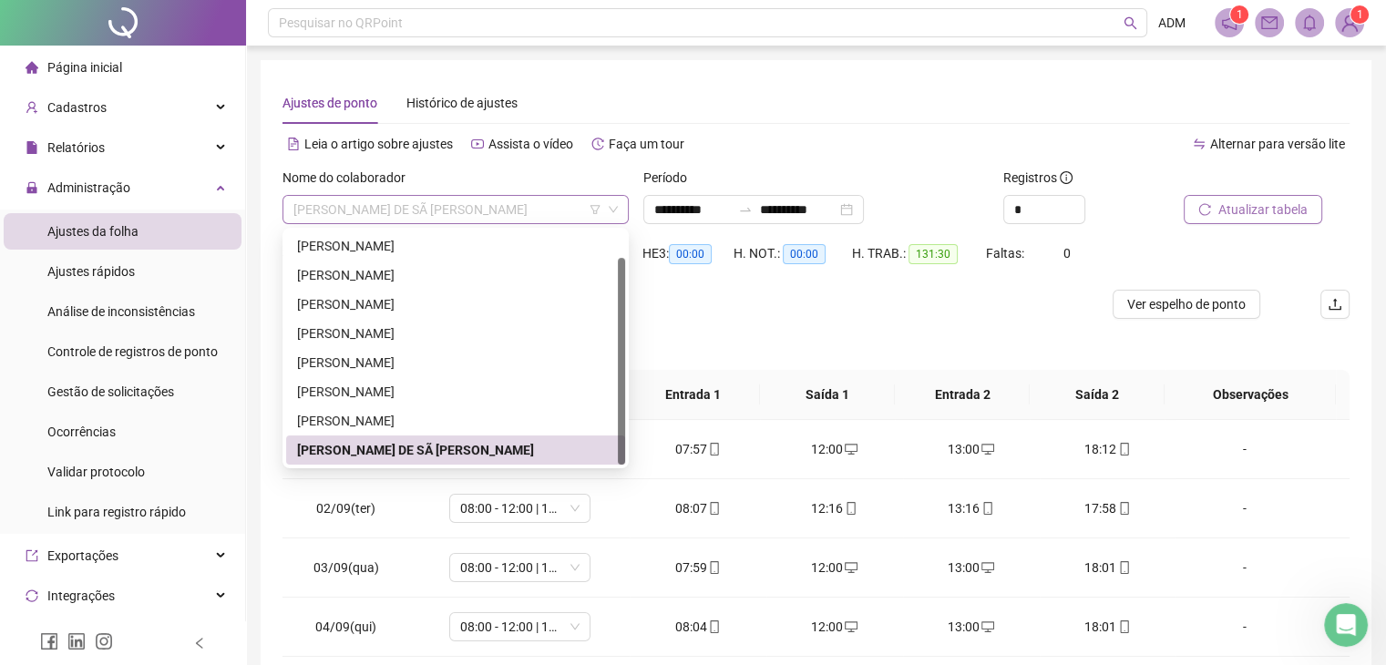
click at [448, 211] on span "[PERSON_NAME] DE SÃ [PERSON_NAME]" at bounding box center [455, 209] width 324 height 27
click at [403, 321] on div "[PERSON_NAME]" at bounding box center [455, 333] width 339 height 29
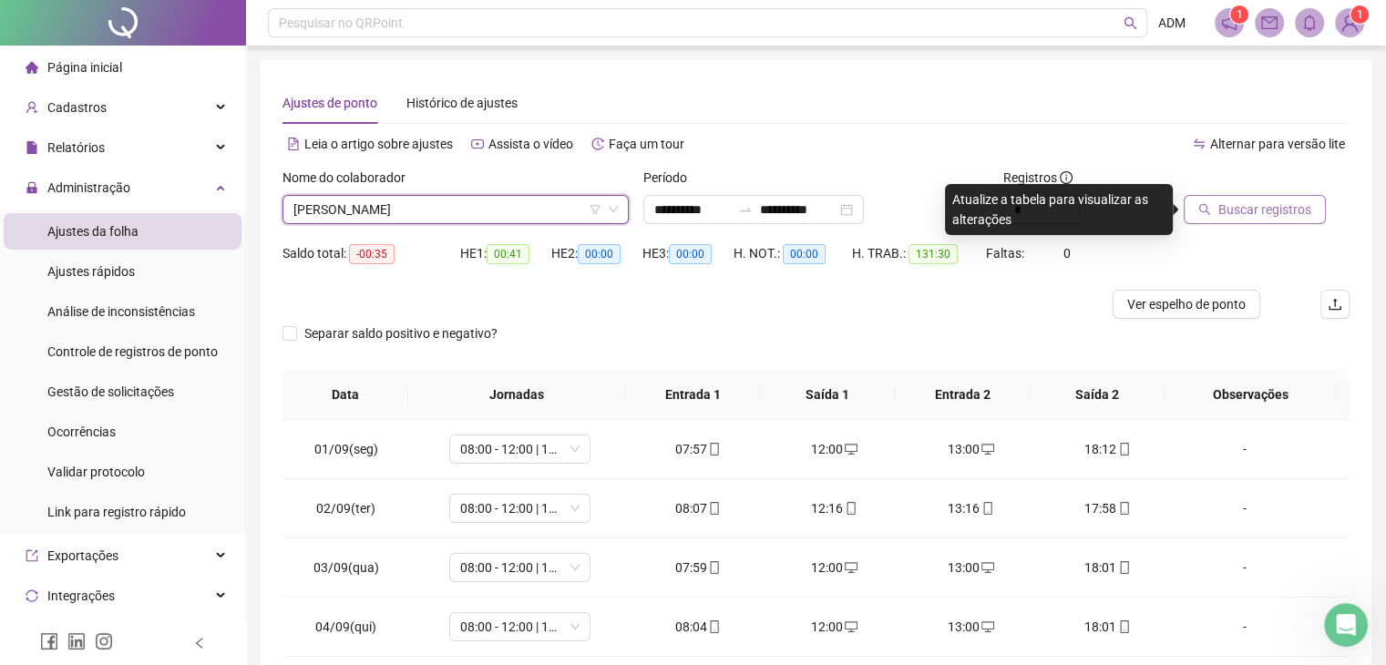
click at [1248, 220] on button "Buscar registros" at bounding box center [1254, 209] width 142 height 29
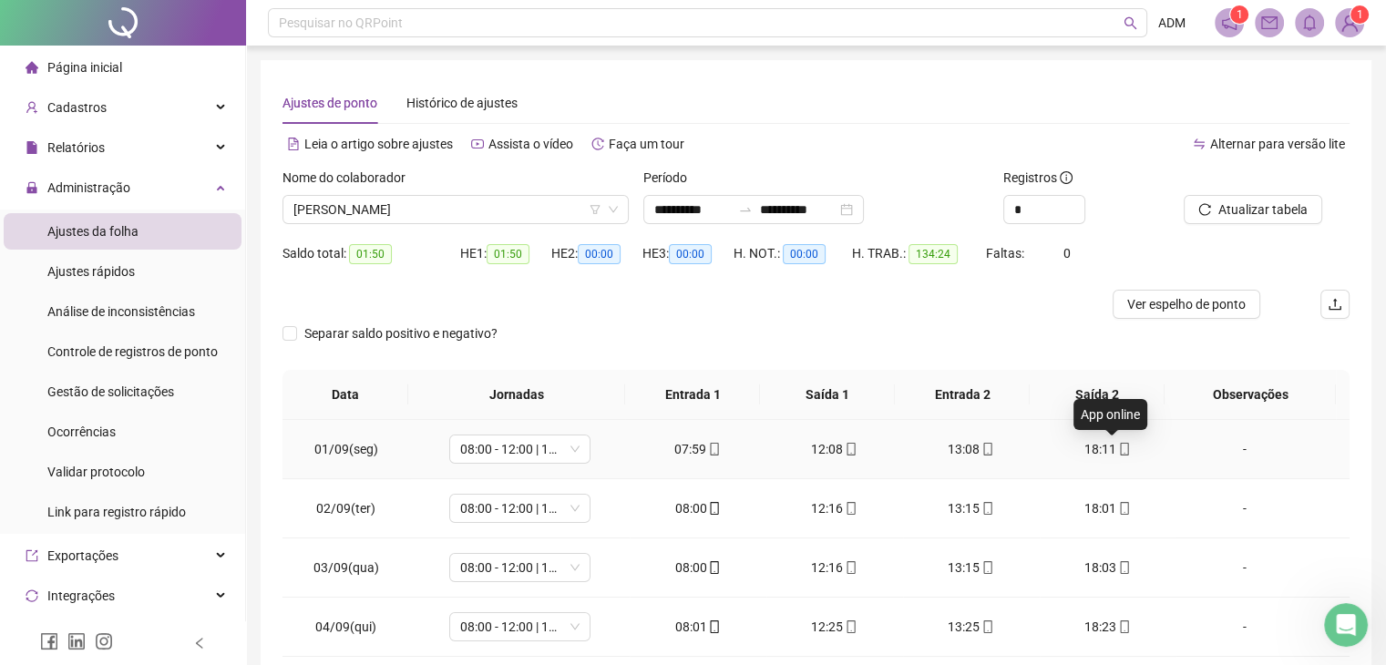
click at [1120, 444] on icon "mobile" at bounding box center [1124, 449] width 8 height 13
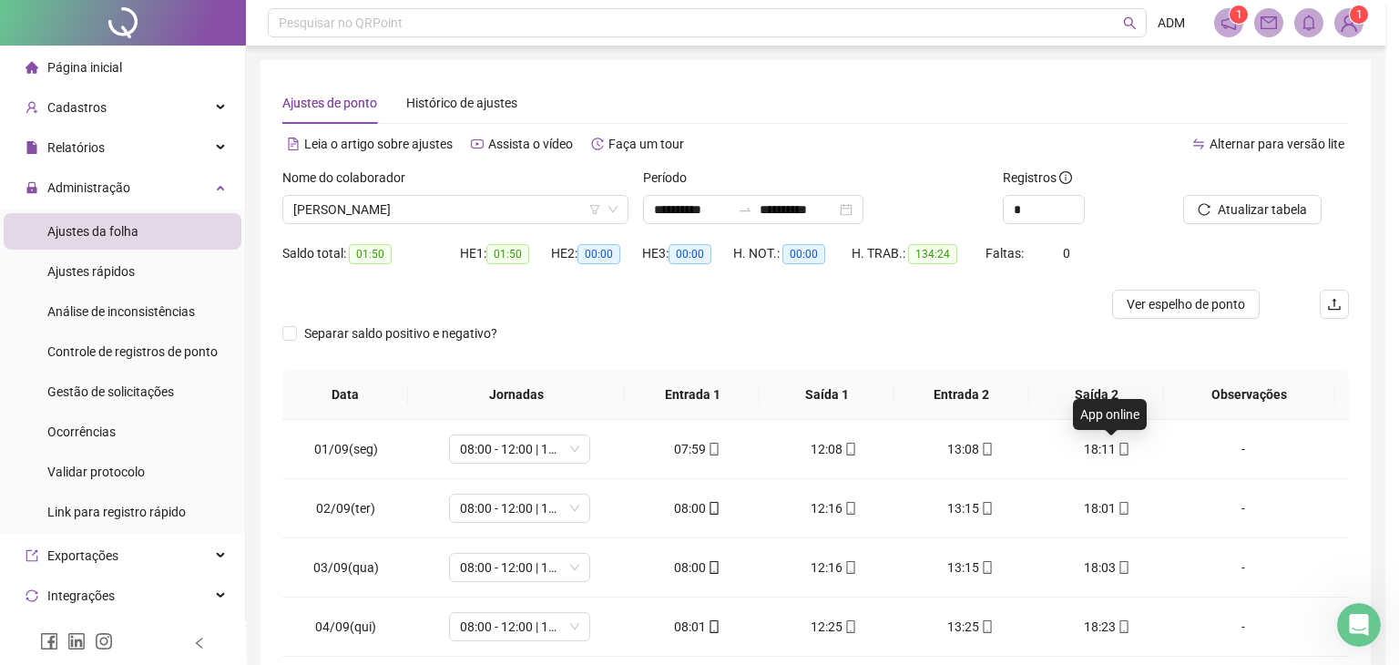
type input "**********"
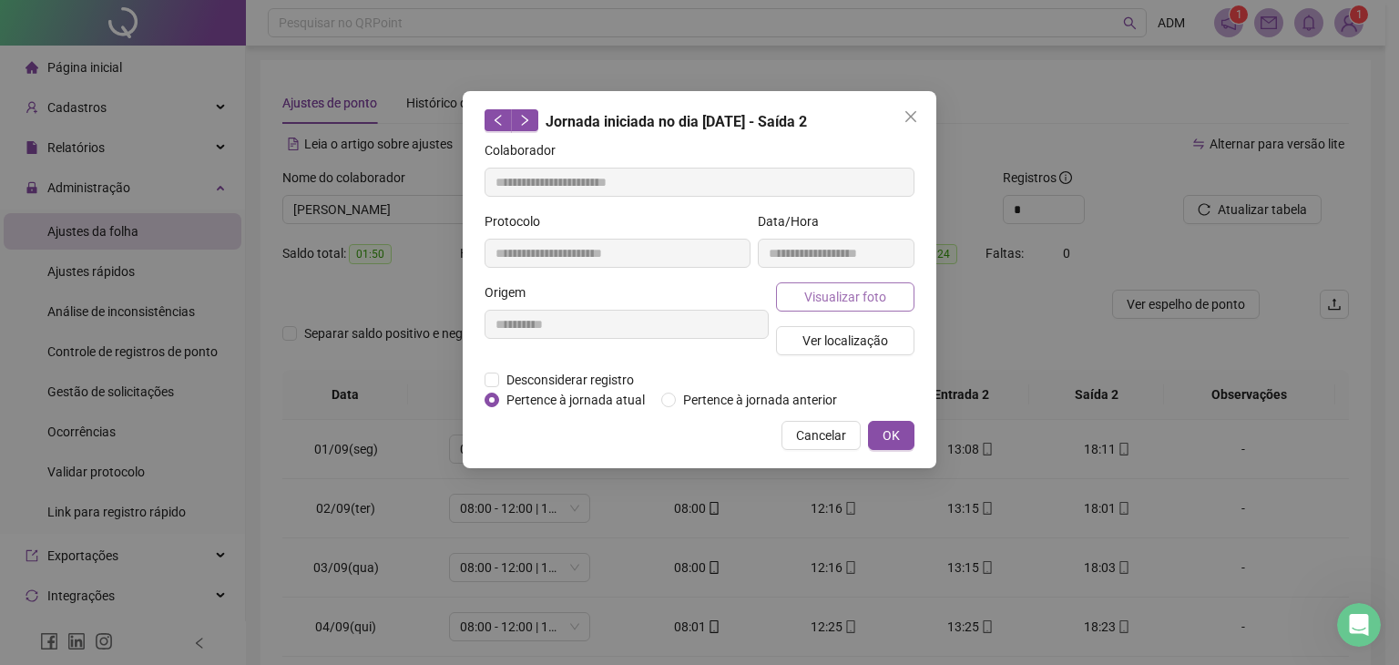
click at [818, 294] on span "Visualizar foto" at bounding box center [845, 297] width 82 height 20
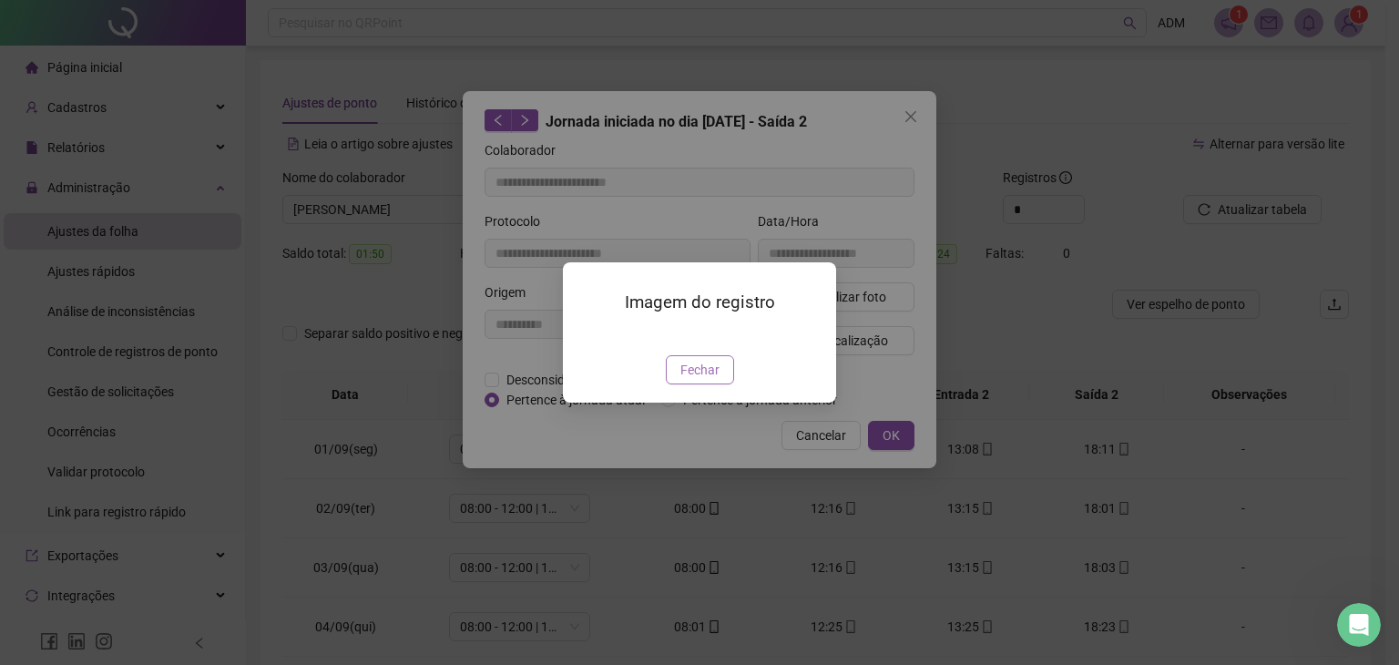
click at [692, 384] on button "Fechar" at bounding box center [700, 369] width 68 height 29
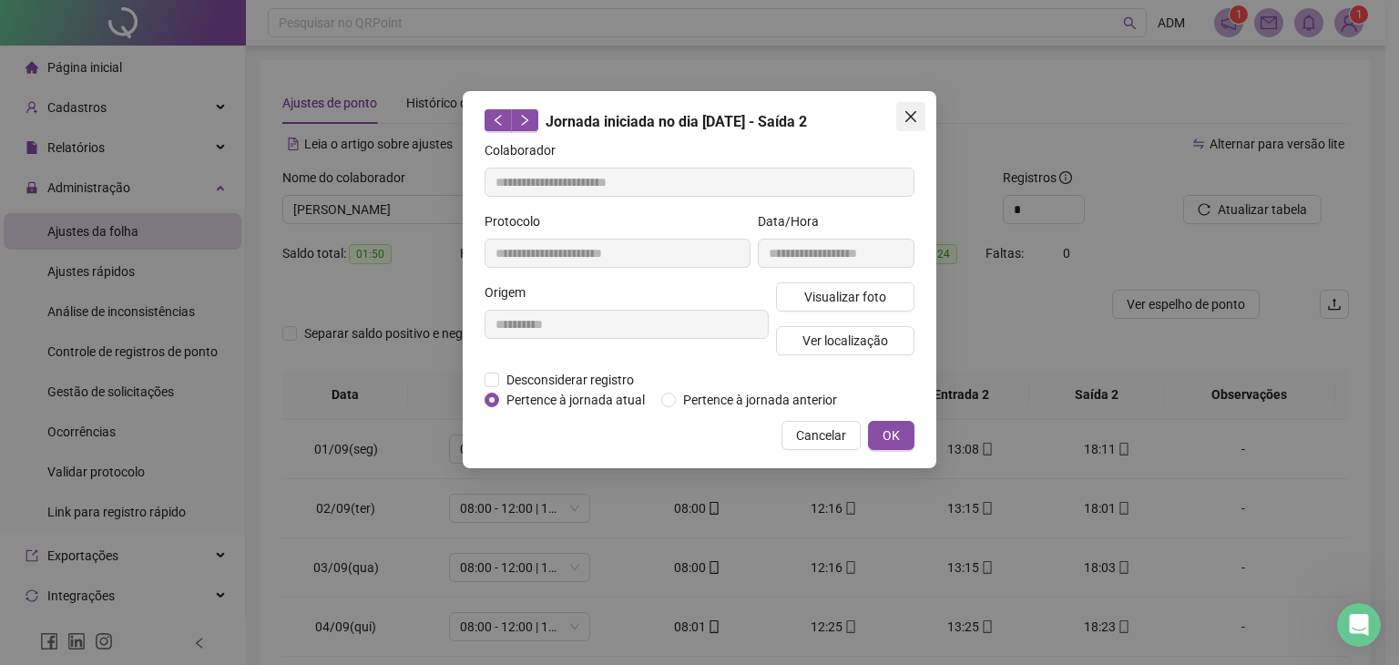
click at [909, 120] on icon "close" at bounding box center [911, 116] width 15 height 15
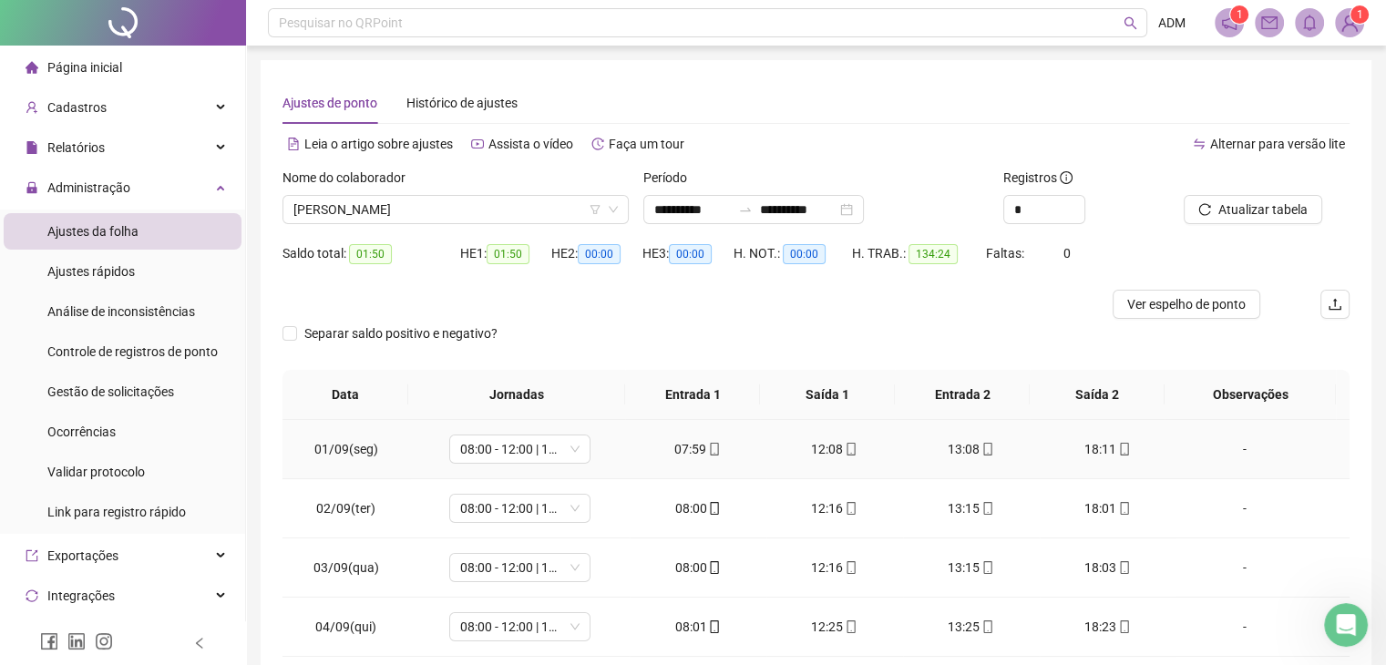
click at [708, 453] on icon "mobile" at bounding box center [714, 449] width 13 height 13
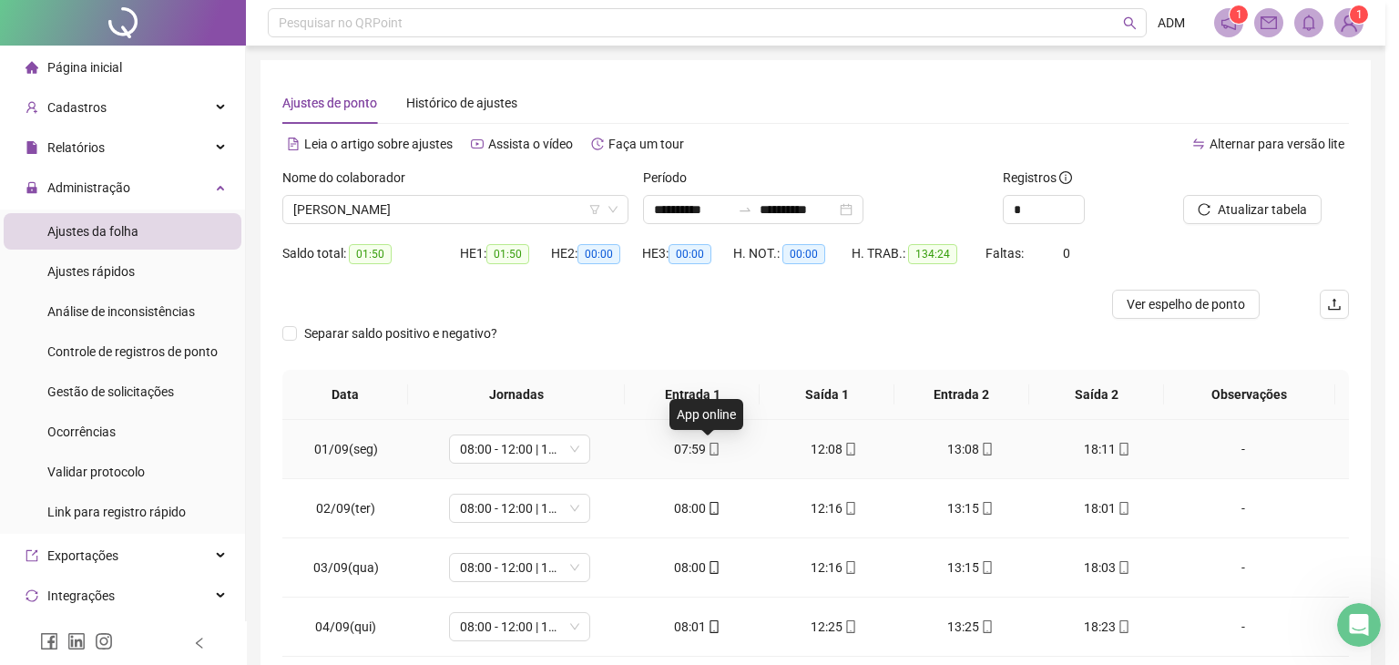
type input "**********"
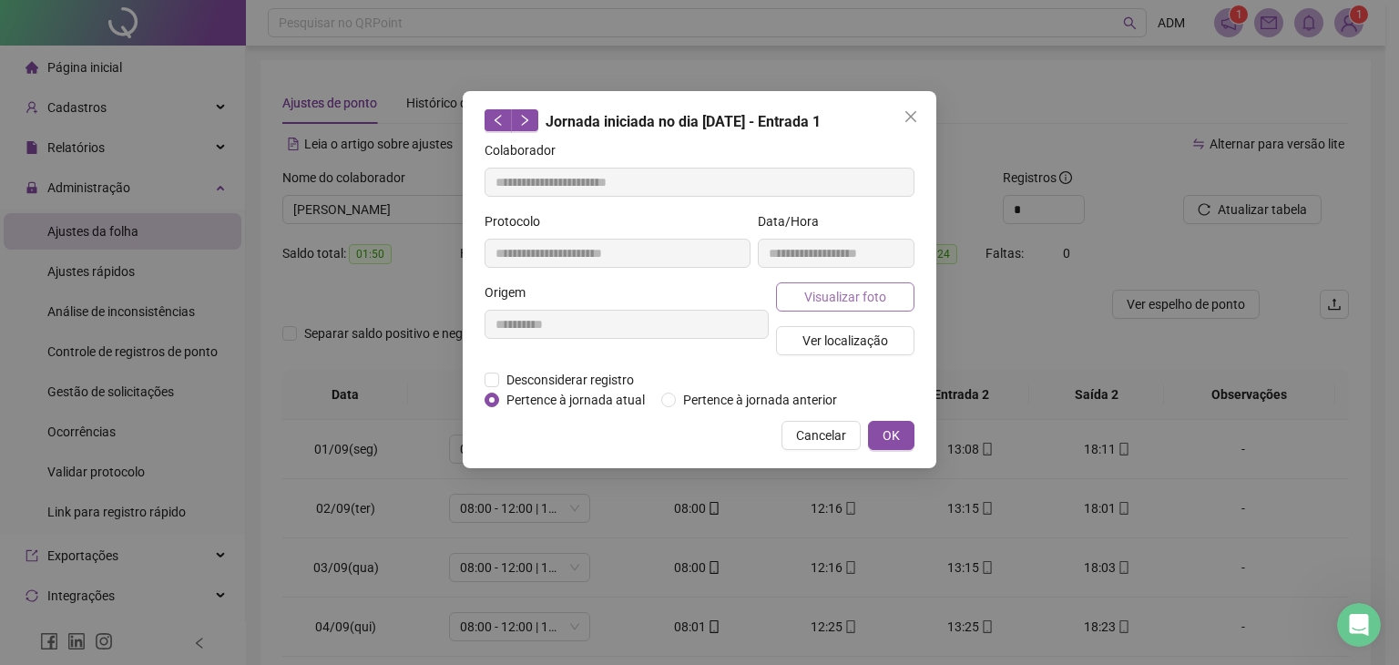
click at [824, 300] on span "Visualizar foto" at bounding box center [845, 297] width 82 height 20
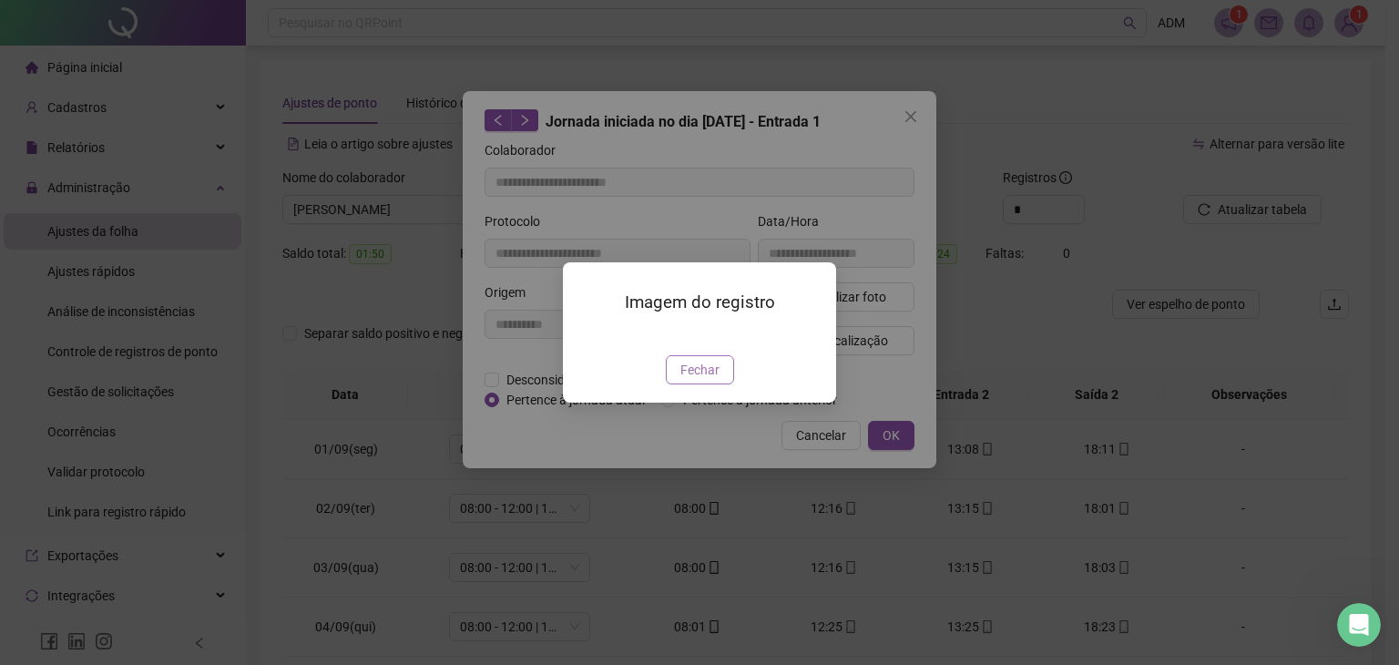
click at [702, 384] on button "Fechar" at bounding box center [700, 369] width 68 height 29
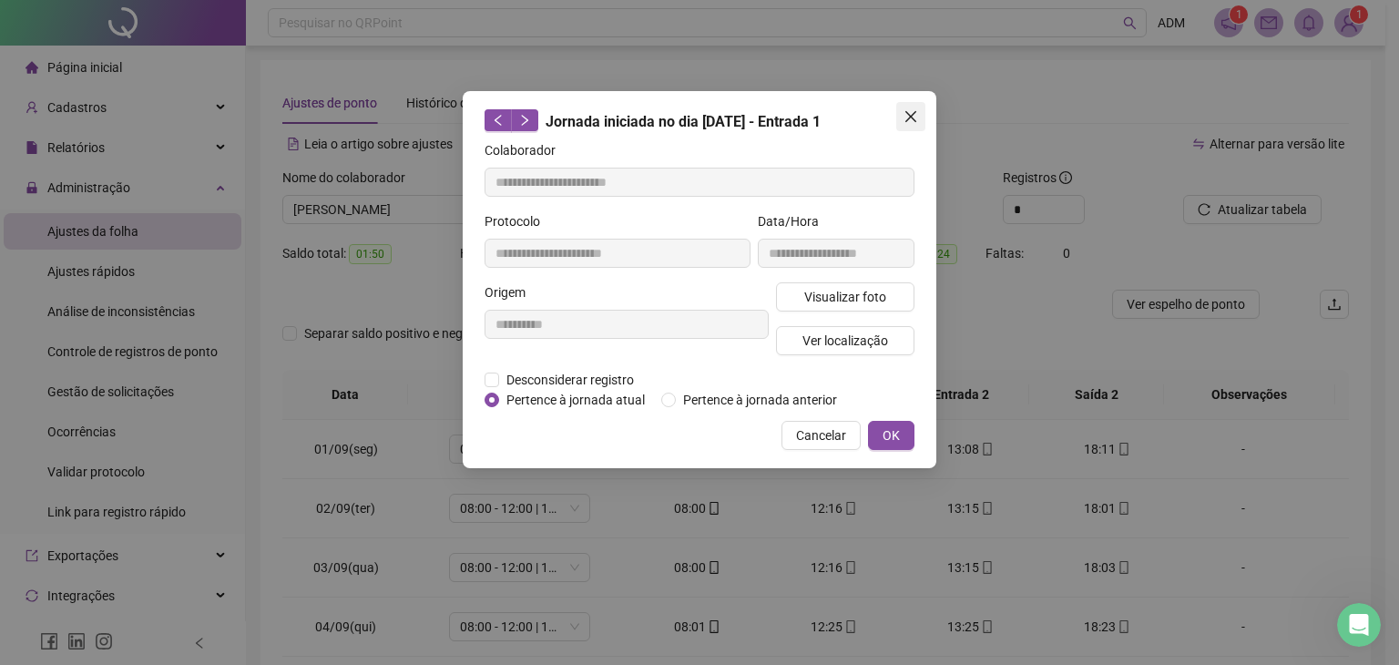
click at [900, 123] on span "Close" at bounding box center [910, 116] width 29 height 15
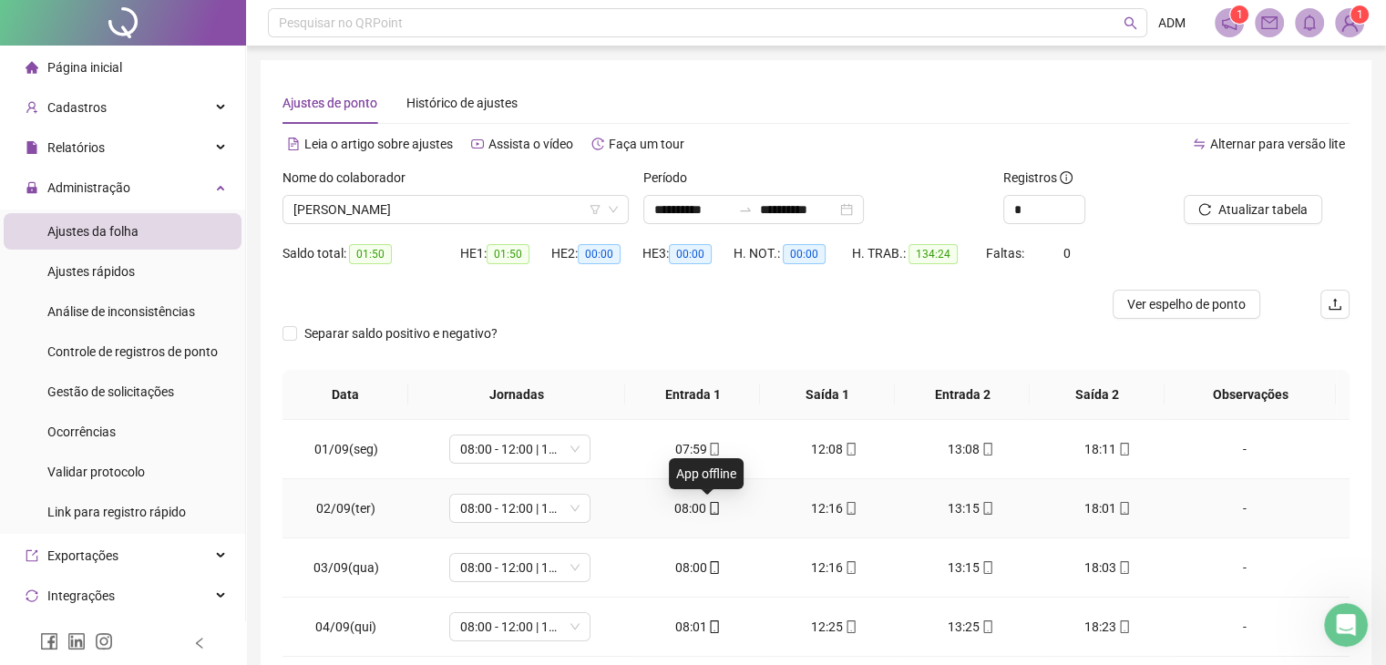
click at [708, 515] on icon "mobile" at bounding box center [714, 508] width 13 height 13
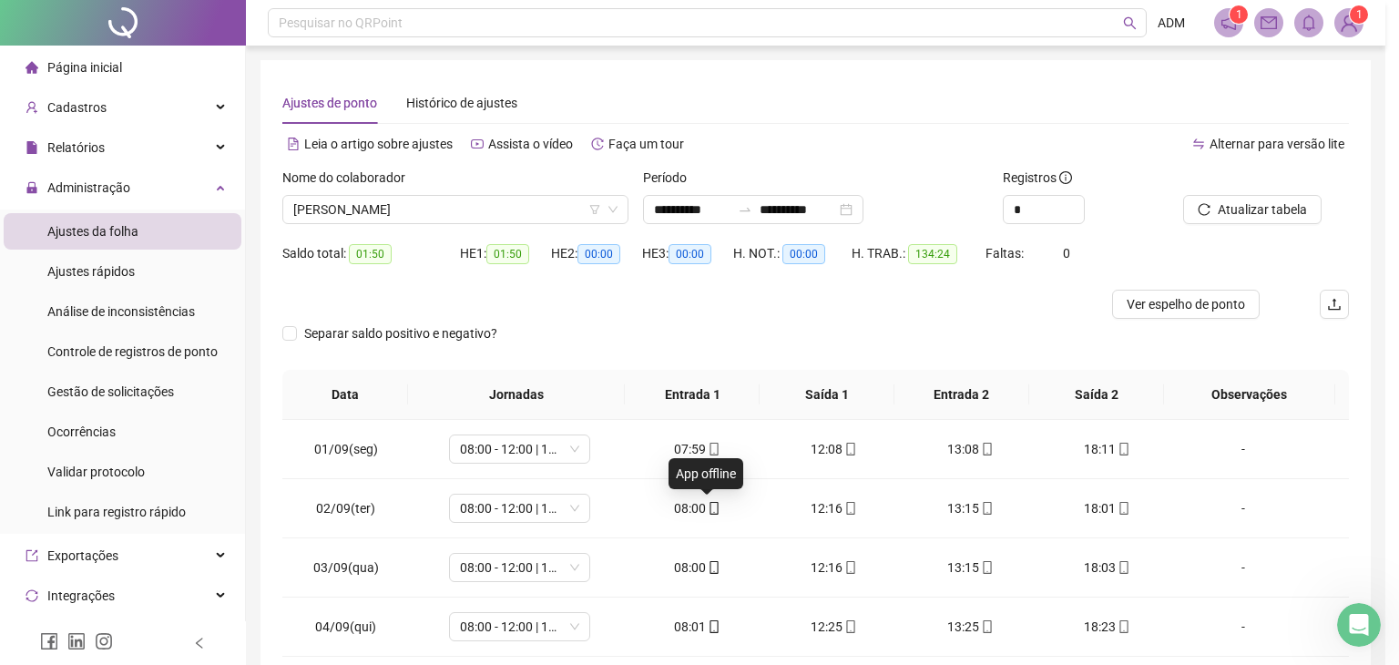
type input "**********"
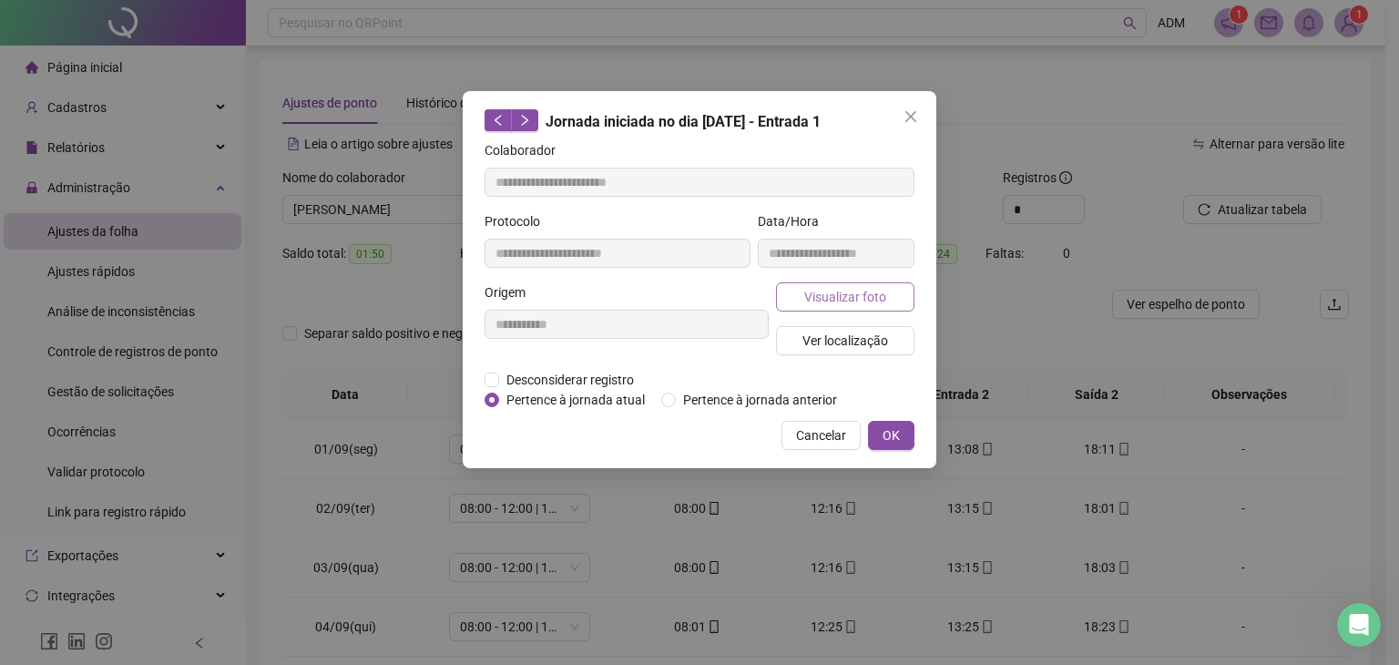
click at [845, 300] on span "Visualizar foto" at bounding box center [845, 297] width 82 height 20
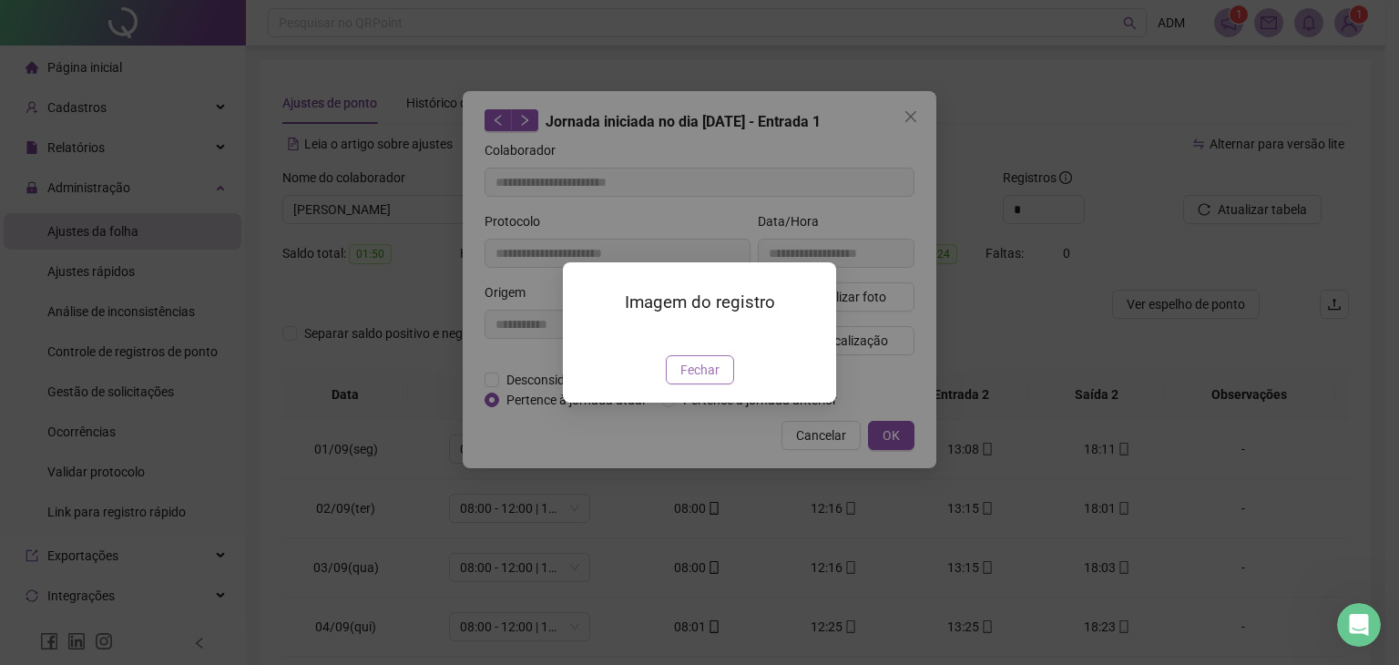
click at [685, 380] on span "Fechar" at bounding box center [700, 370] width 39 height 20
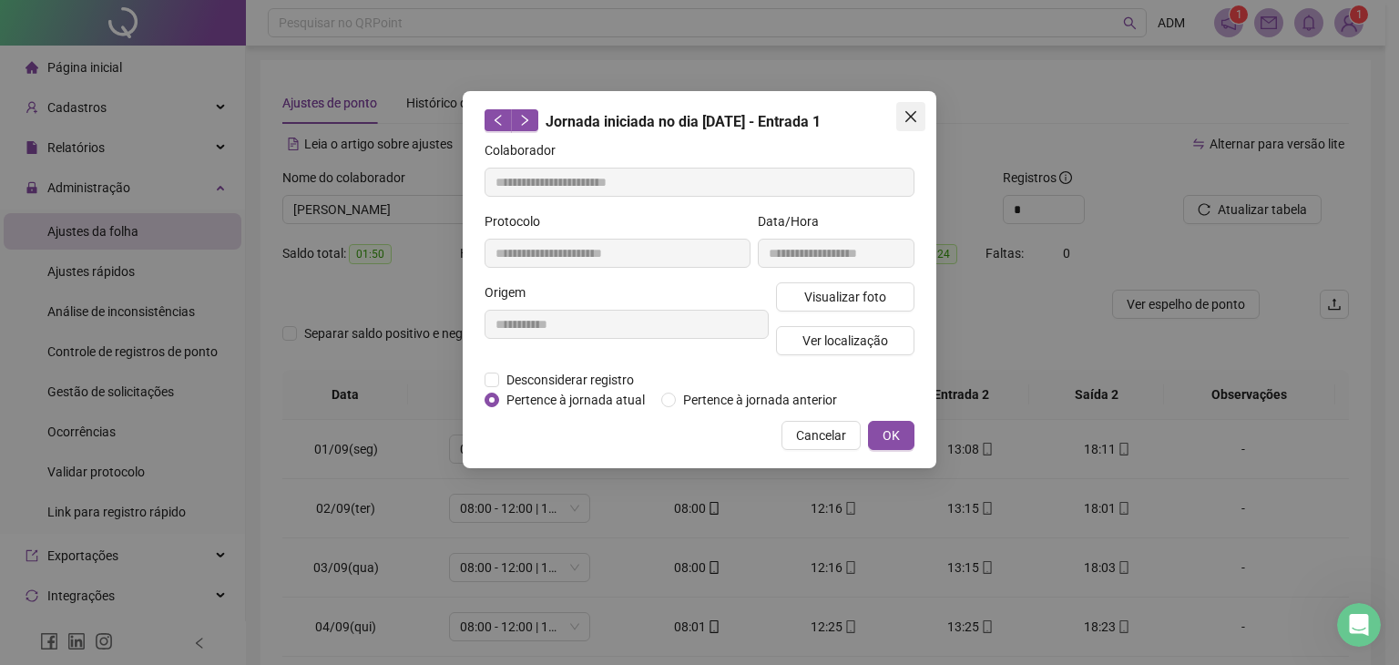
click at [914, 112] on icon "close" at bounding box center [911, 116] width 15 height 15
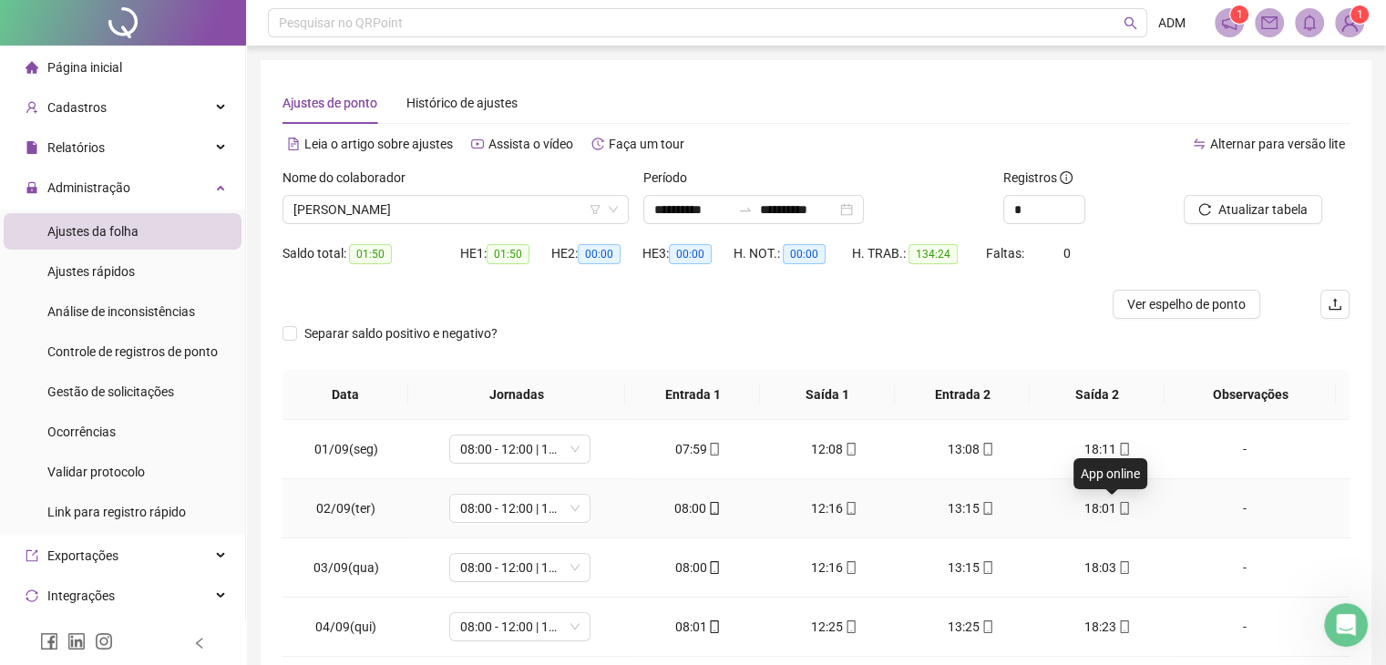
click at [1118, 501] on span at bounding box center [1123, 508] width 15 height 15
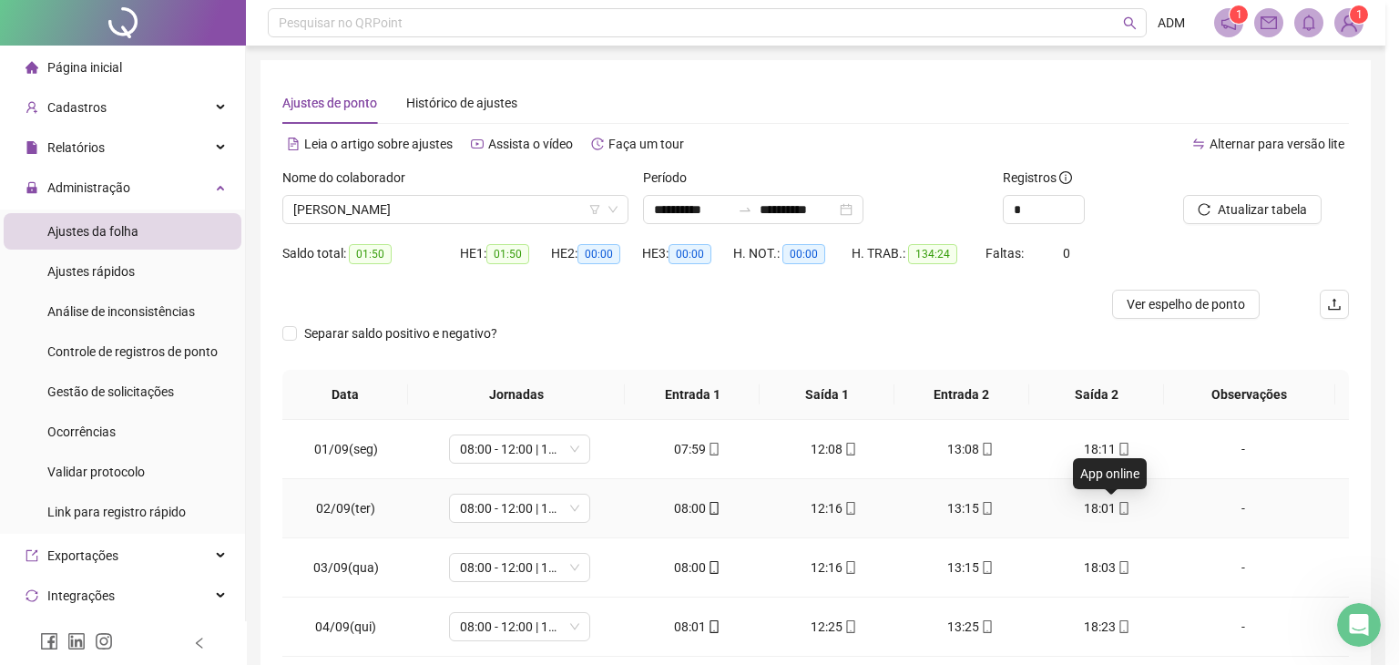
type input "**********"
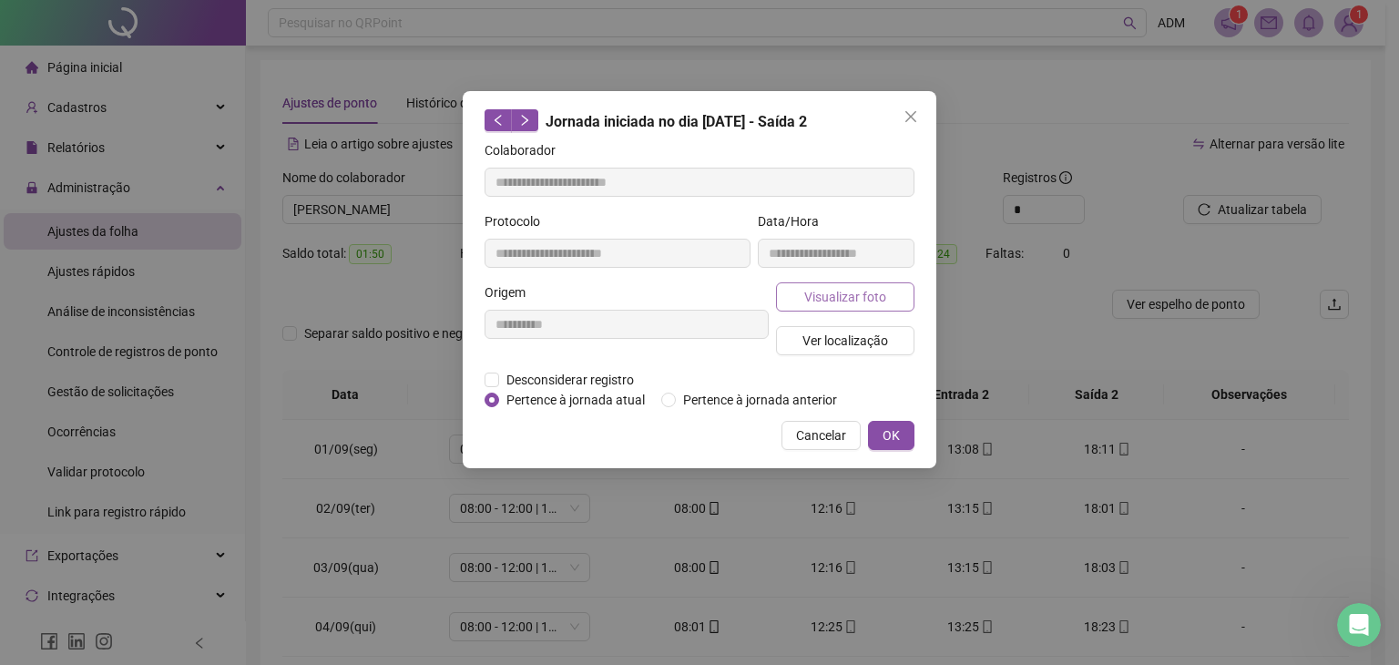
click at [847, 303] on span "Visualizar foto" at bounding box center [845, 297] width 82 height 20
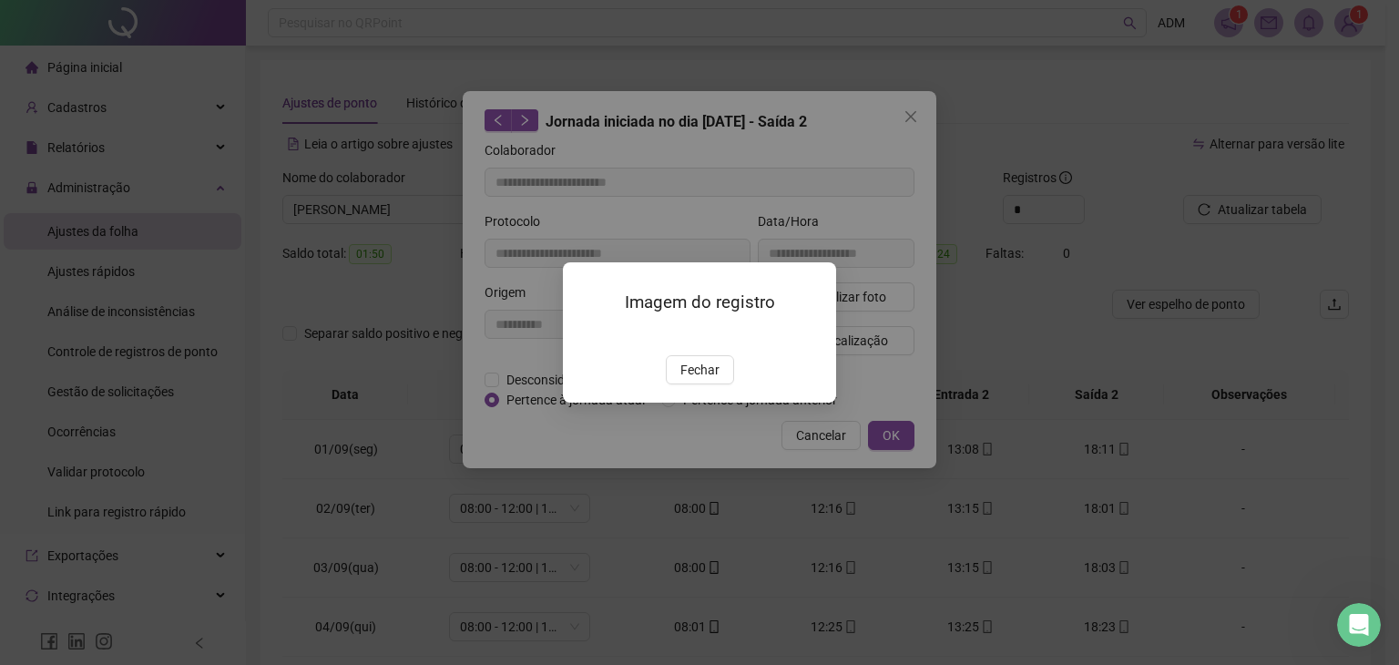
click at [585, 335] on img at bounding box center [585, 335] width 0 height 0
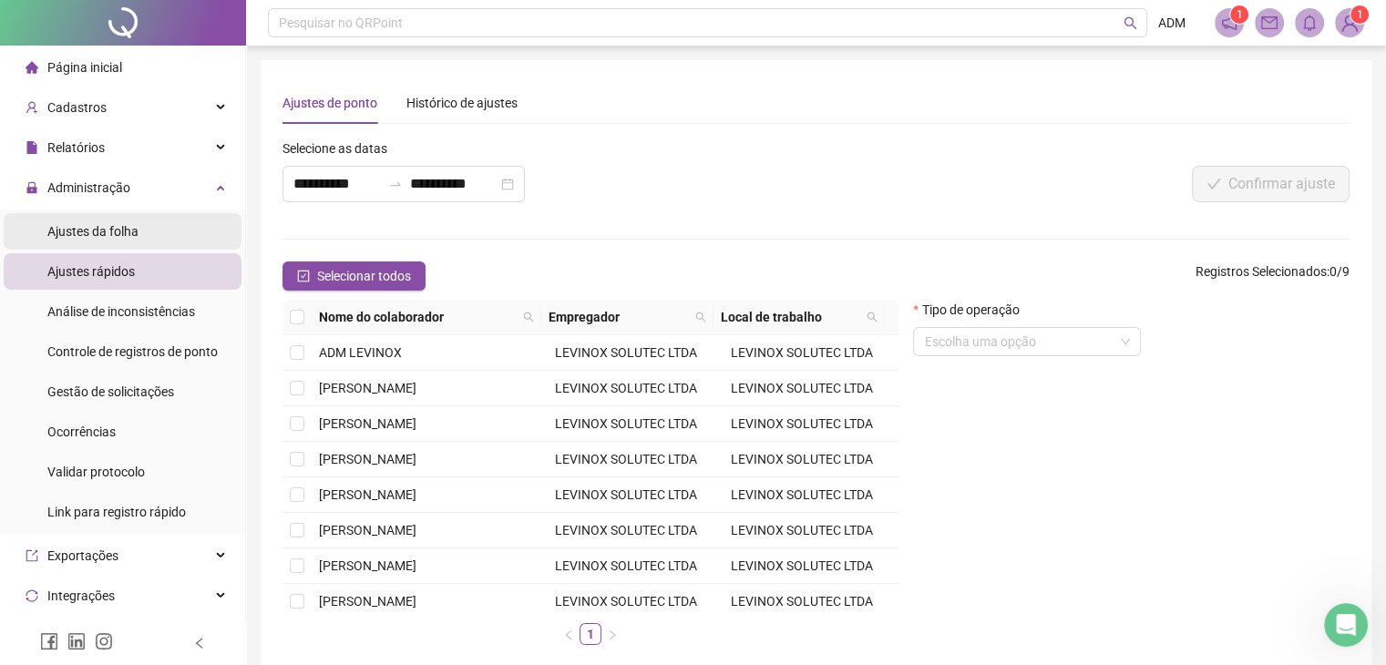
click at [95, 228] on span "Ajustes da folha" at bounding box center [92, 231] width 91 height 15
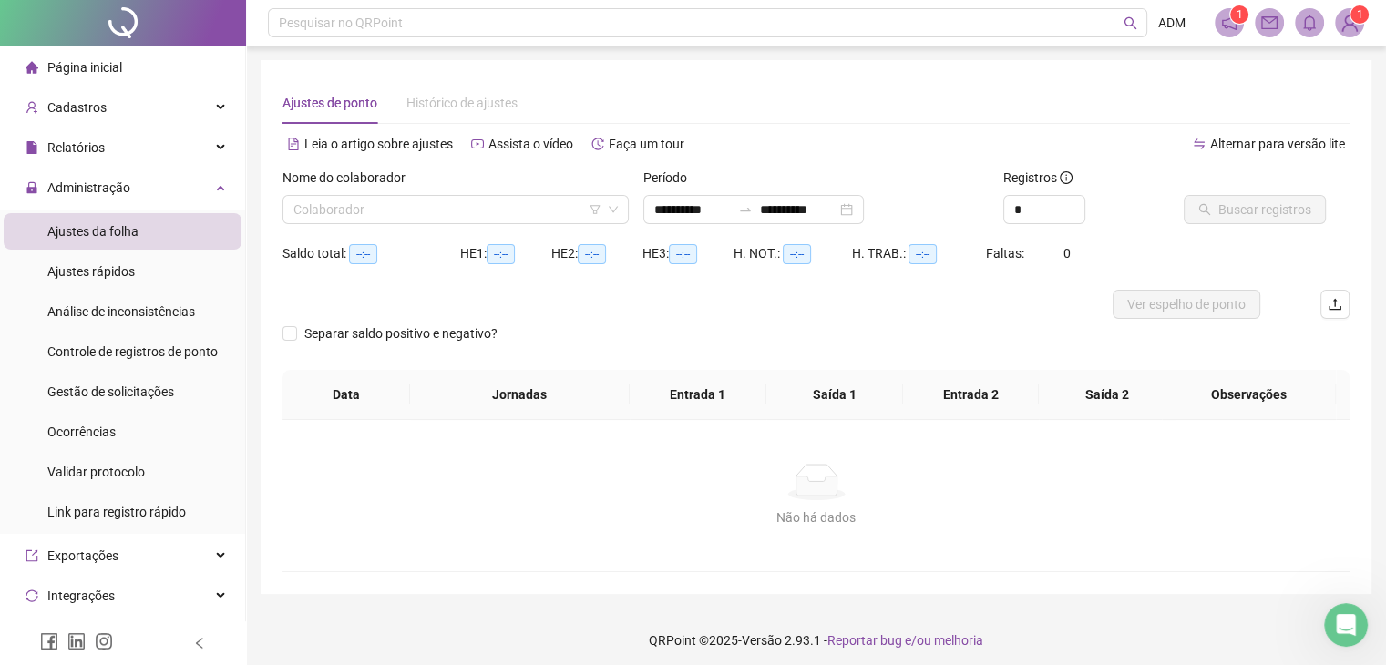
type input "**********"
click at [441, 267] on div "Saldo total: --:--" at bounding box center [371, 253] width 178 height 29
click at [1120, 169] on div "Registros" at bounding box center [1086, 181] width 166 height 27
click at [773, 292] on div at bounding box center [682, 304] width 800 height 29
click at [571, 314] on div at bounding box center [682, 304] width 800 height 29
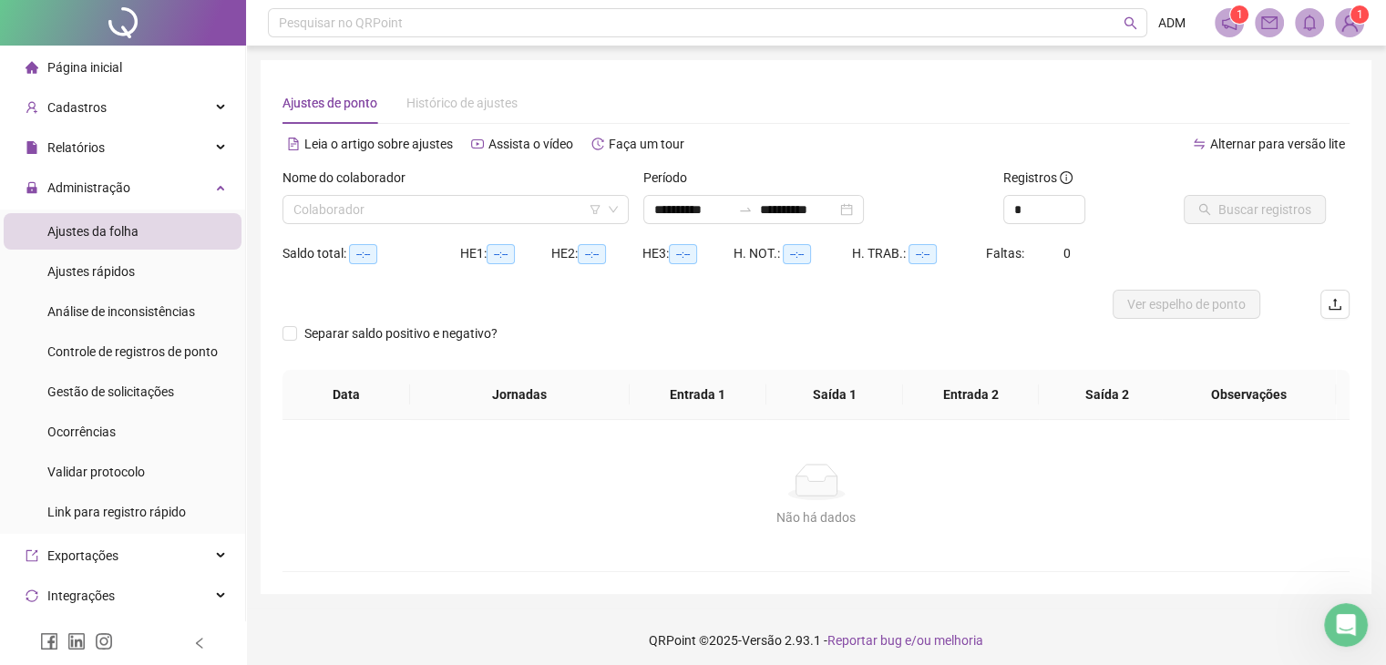
click at [560, 294] on div at bounding box center [682, 304] width 800 height 29
